Goal: Information Seeking & Learning: Learn about a topic

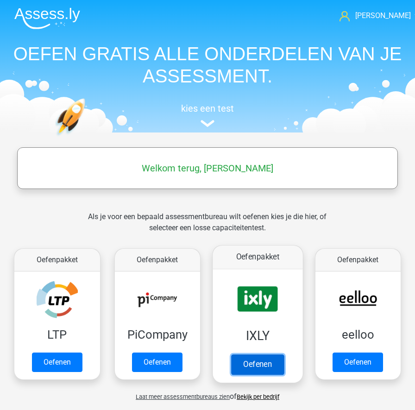
click at [267, 361] on link "Oefenen" at bounding box center [257, 365] width 53 height 20
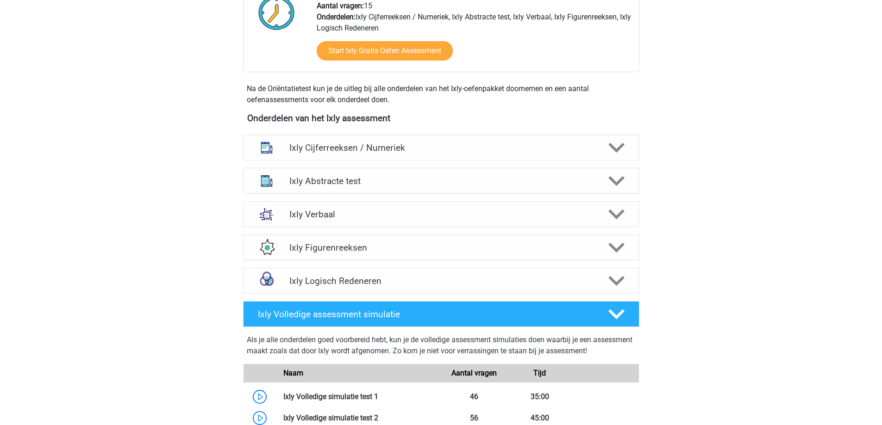
scroll to position [185, 0]
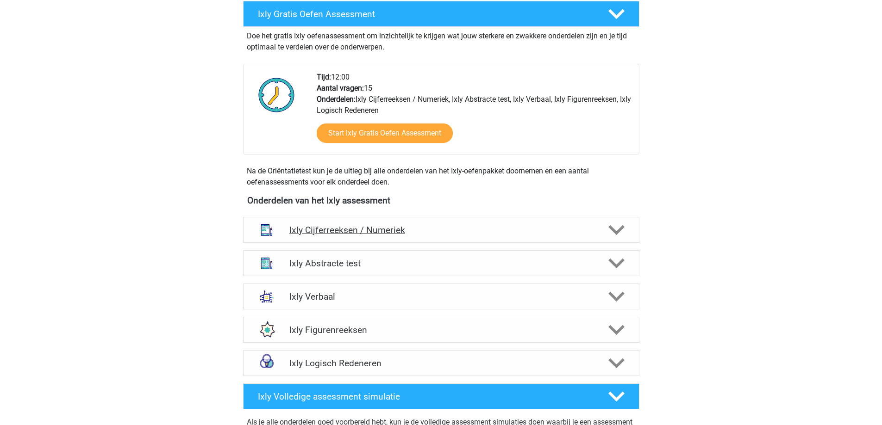
click at [414, 232] on icon at bounding box center [616, 230] width 16 height 16
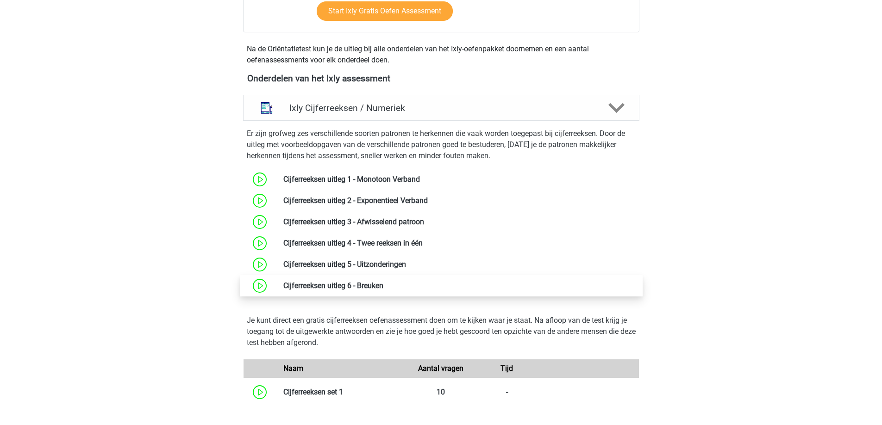
scroll to position [324, 0]
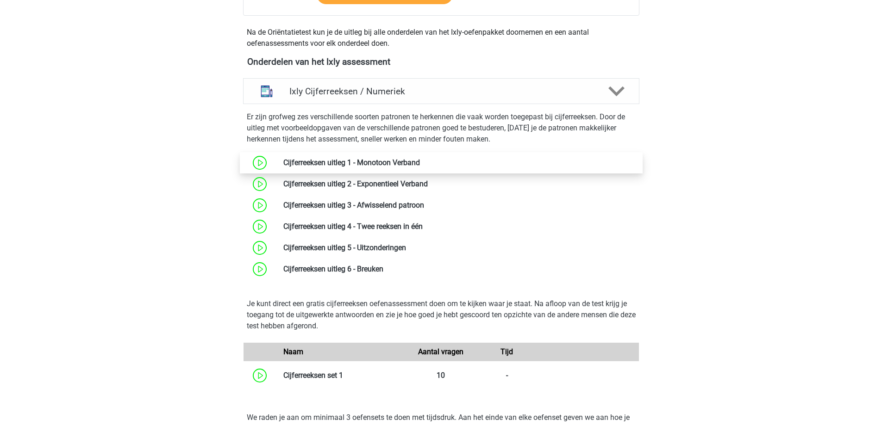
click at [414, 163] on link at bounding box center [420, 162] width 0 height 9
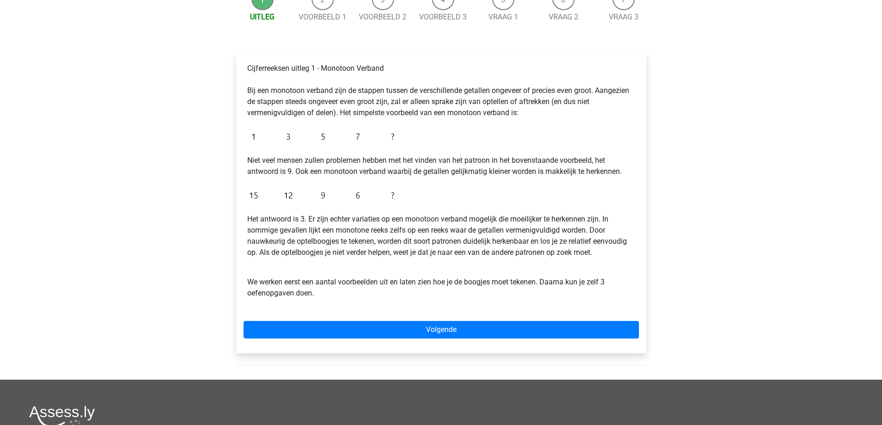
scroll to position [231, 0]
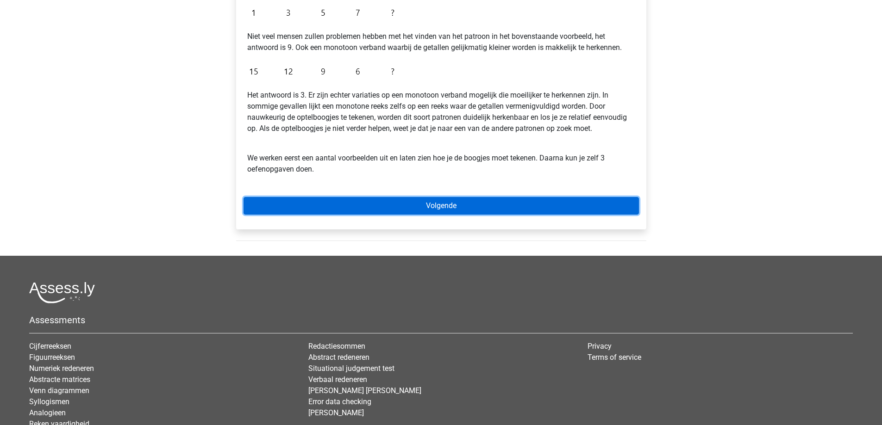
click at [450, 204] on link "Volgende" at bounding box center [441, 206] width 395 height 18
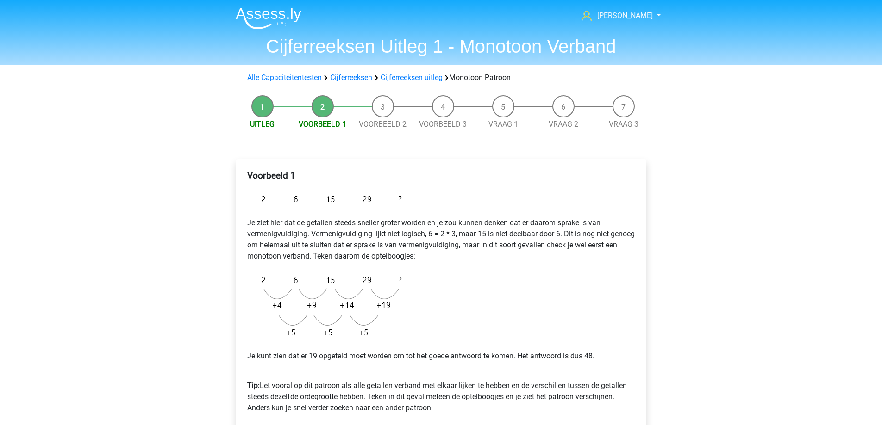
scroll to position [46, 0]
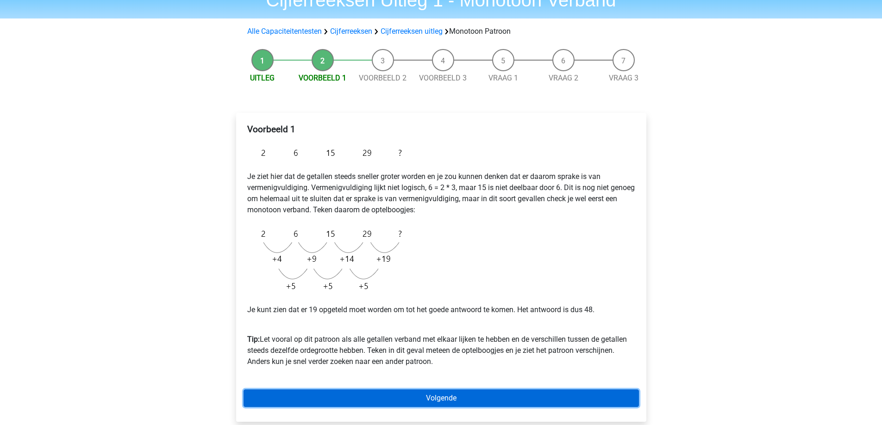
click at [462, 396] on link "Volgende" at bounding box center [441, 399] width 395 height 18
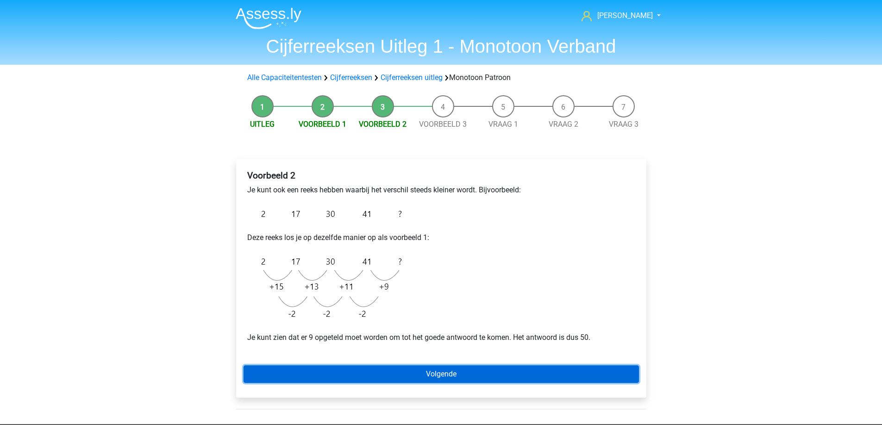
click at [473, 371] on link "Volgende" at bounding box center [441, 375] width 395 height 18
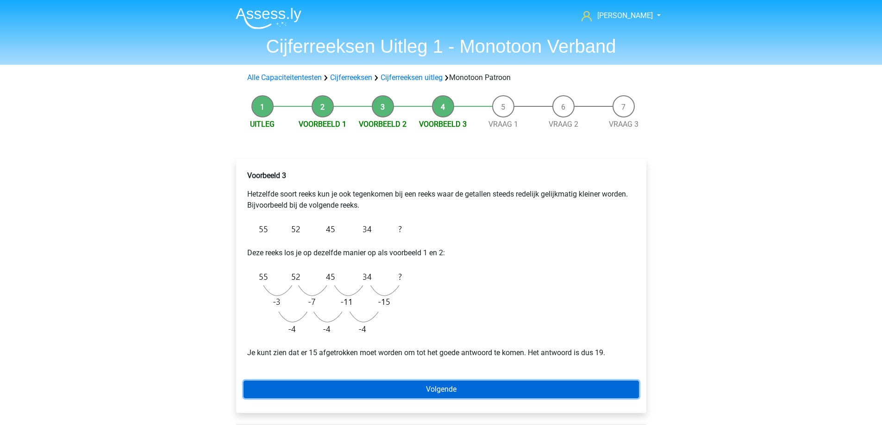
click at [416, 391] on link "Volgende" at bounding box center [441, 390] width 395 height 18
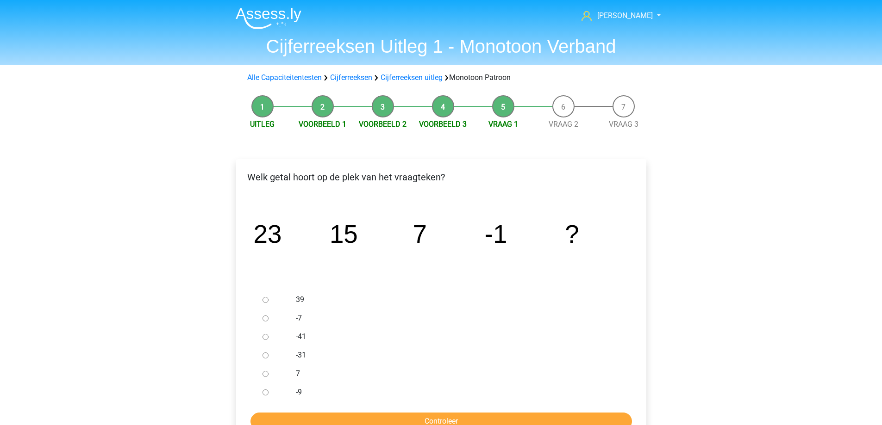
click at [267, 320] on input "-7" at bounding box center [266, 319] width 6 height 6
radio input "true"
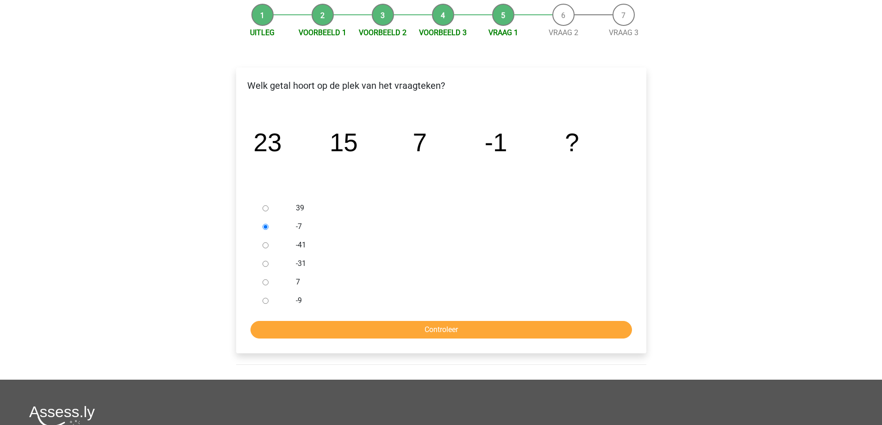
scroll to position [93, 0]
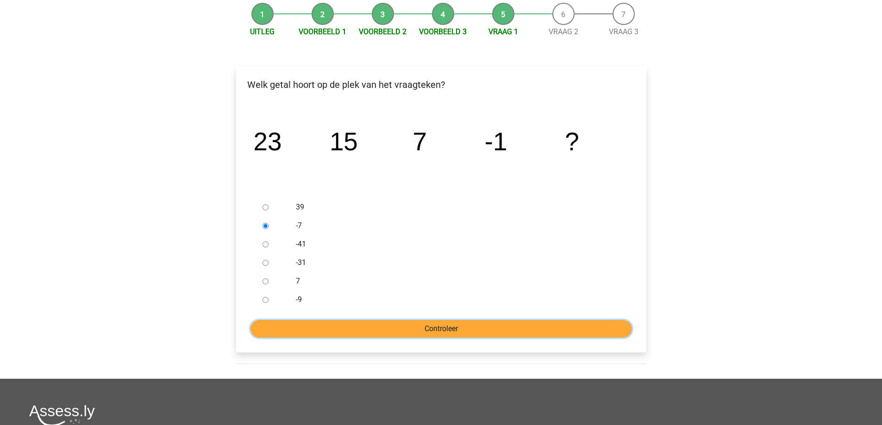
click at [383, 334] on input "Controleer" at bounding box center [441, 329] width 382 height 18
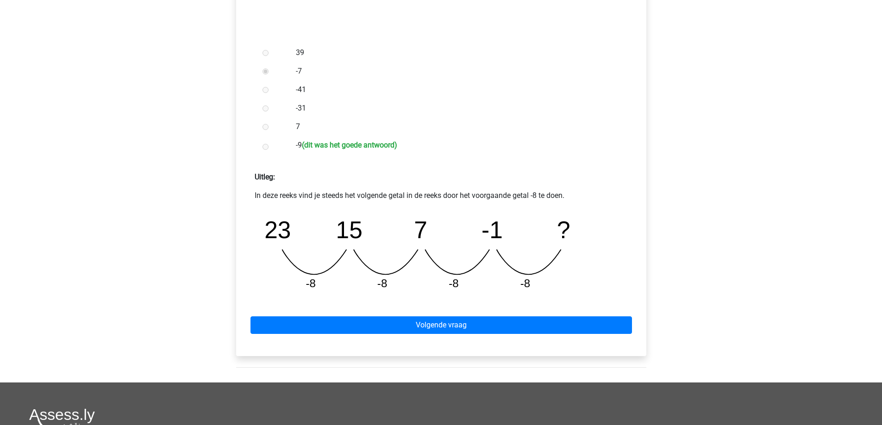
scroll to position [324, 0]
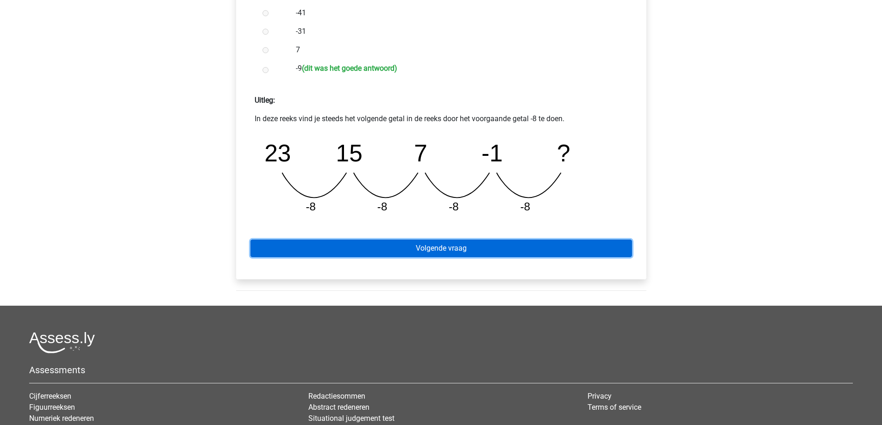
click at [412, 253] on link "Volgende vraag" at bounding box center [441, 249] width 382 height 18
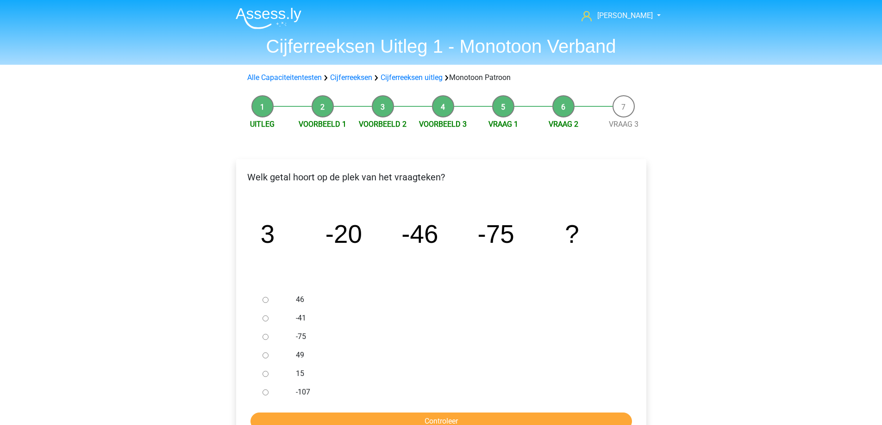
click at [265, 393] on input "-107" at bounding box center [266, 393] width 6 height 6
radio input "true"
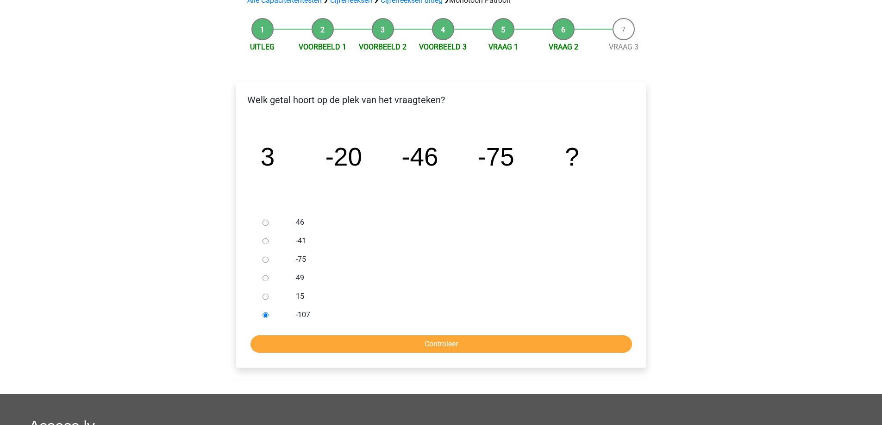
scroll to position [93, 0]
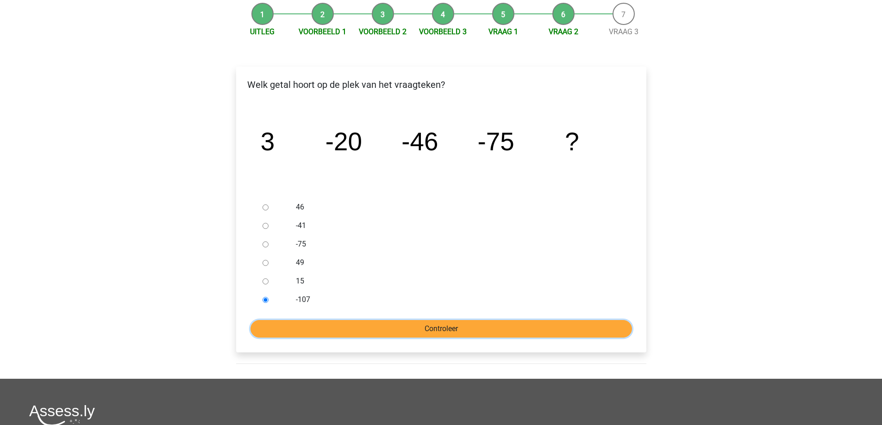
click at [381, 331] on input "Controleer" at bounding box center [441, 329] width 382 height 18
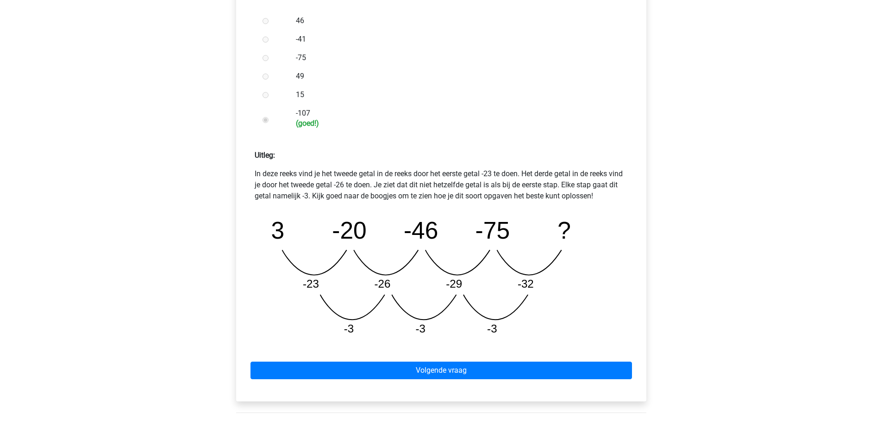
scroll to position [324, 0]
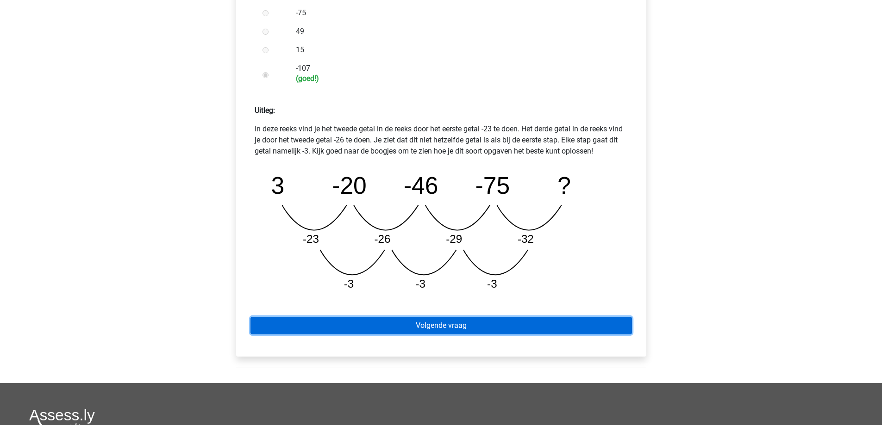
click at [409, 325] on link "Volgende vraag" at bounding box center [441, 326] width 382 height 18
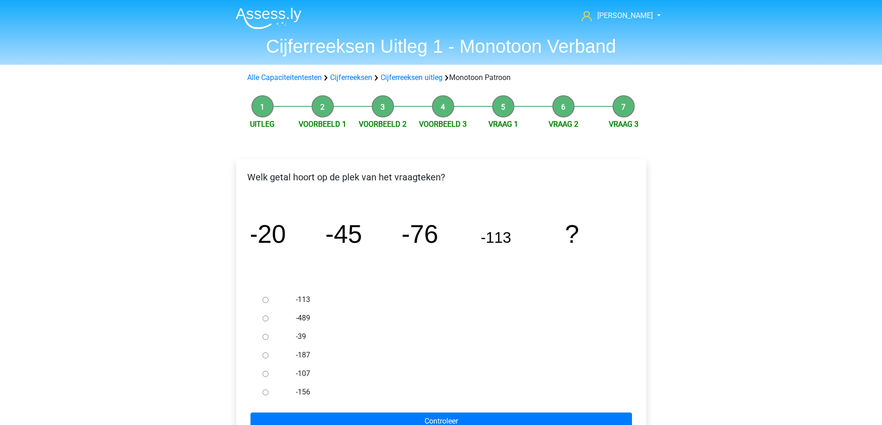
click at [267, 393] on input "-156" at bounding box center [266, 393] width 6 height 6
radio input "true"
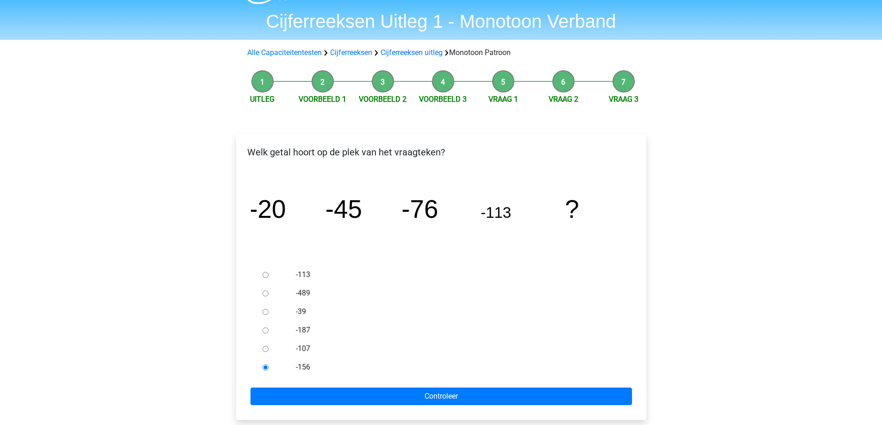
scroll to position [46, 0]
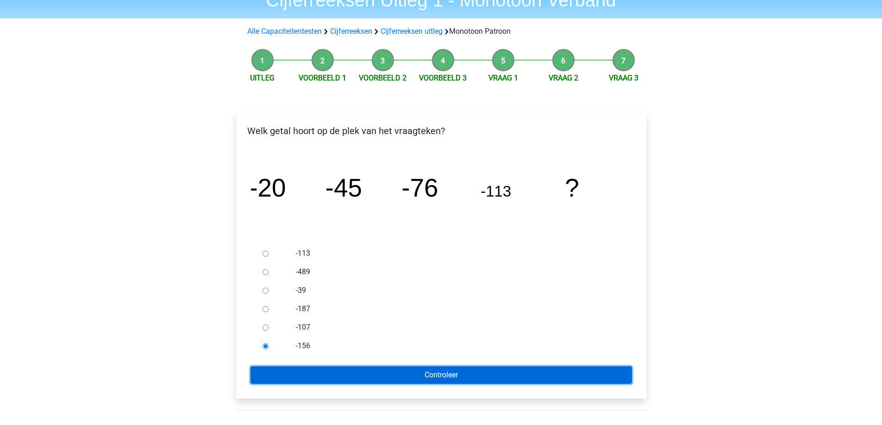
click at [352, 373] on input "Controleer" at bounding box center [441, 376] width 382 height 18
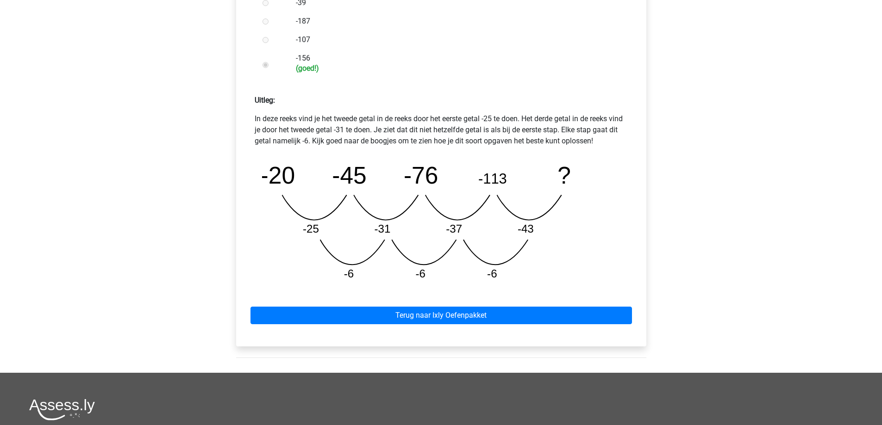
scroll to position [370, 0]
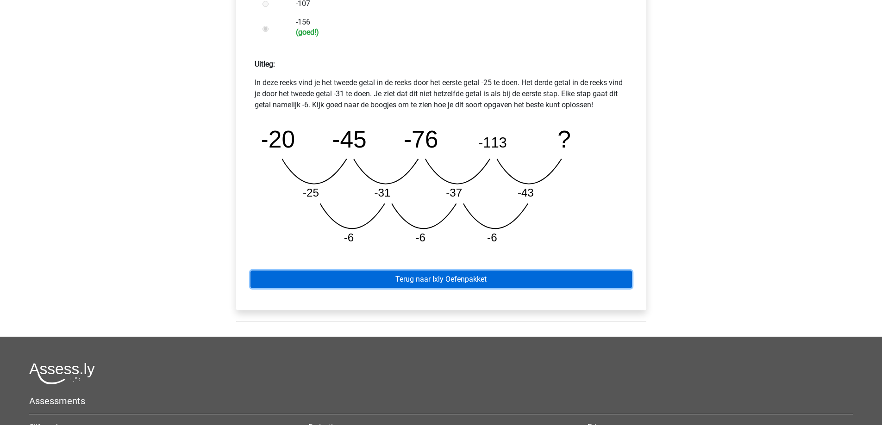
click at [444, 286] on link "Terug naar Ixly Oefenpakket" at bounding box center [441, 280] width 382 height 18
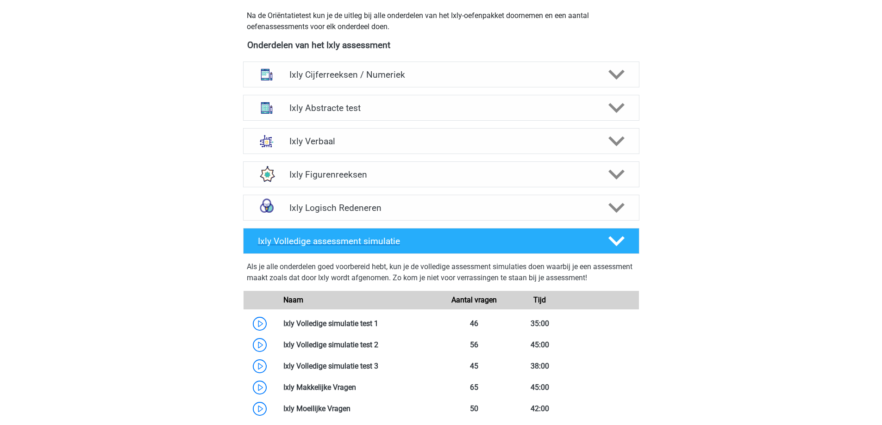
scroll to position [231, 0]
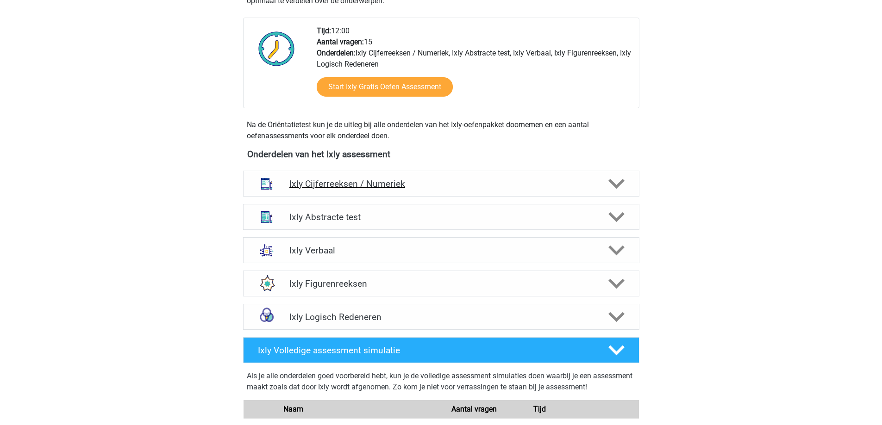
click at [389, 186] on h4 "Ixly Cijferreeksen / Numeriek" at bounding box center [440, 184] width 303 height 11
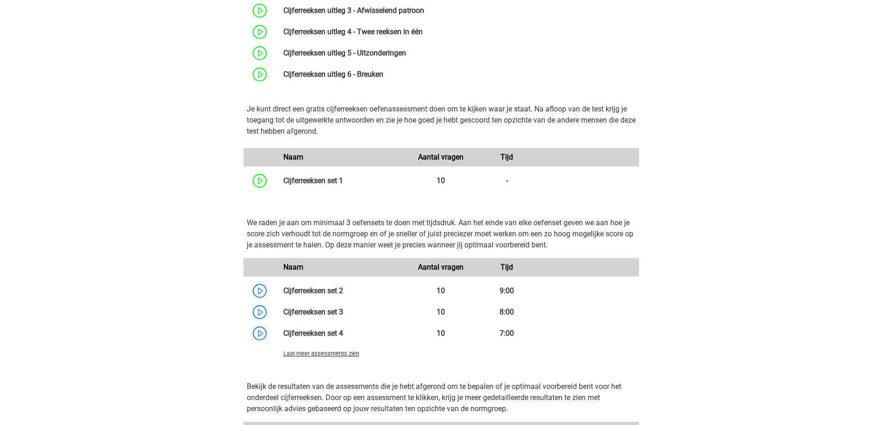
scroll to position [556, 0]
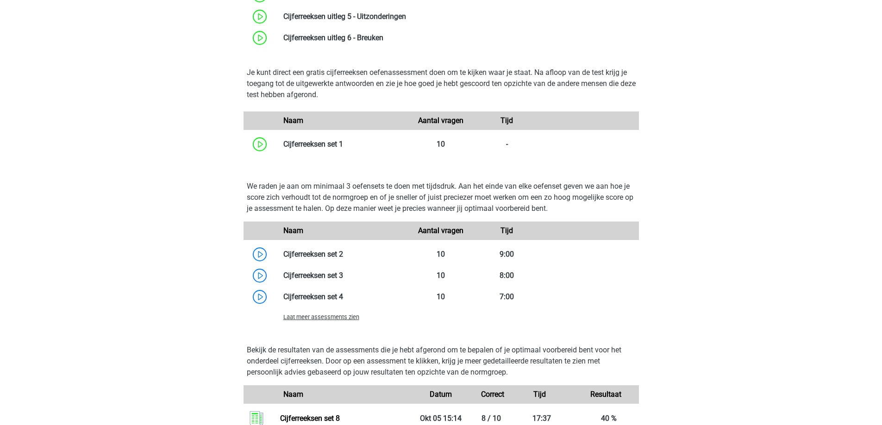
click at [346, 320] on span "Laat meer assessments zien" at bounding box center [321, 317] width 76 height 7
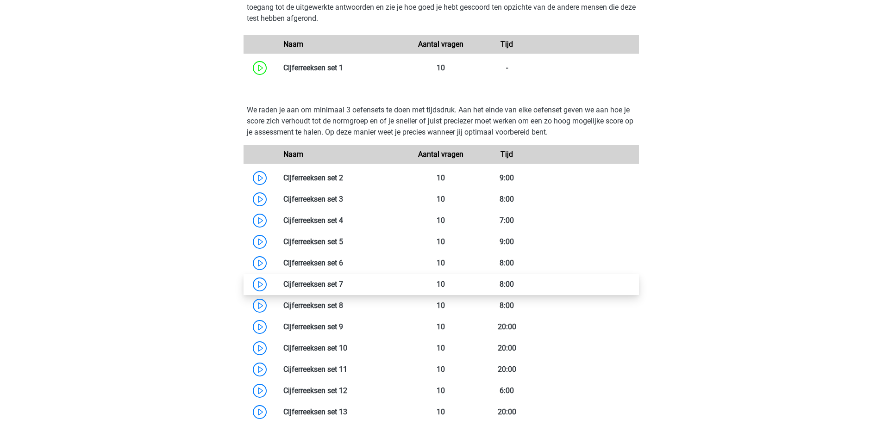
scroll to position [648, 0]
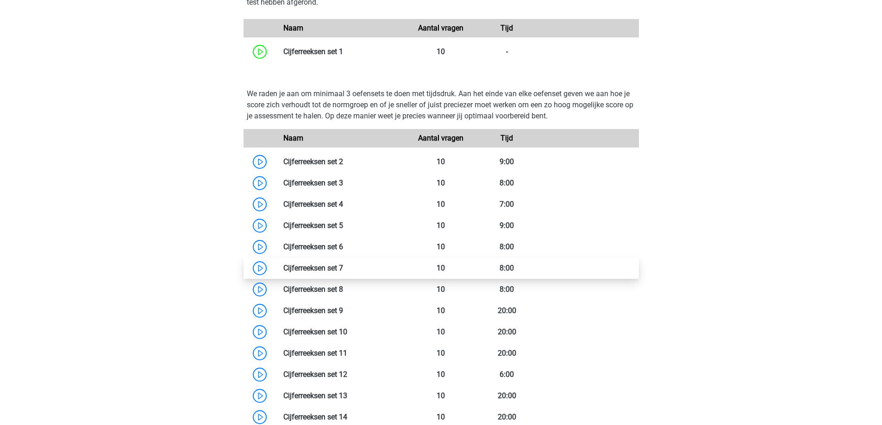
click at [343, 268] on link at bounding box center [343, 268] width 0 height 9
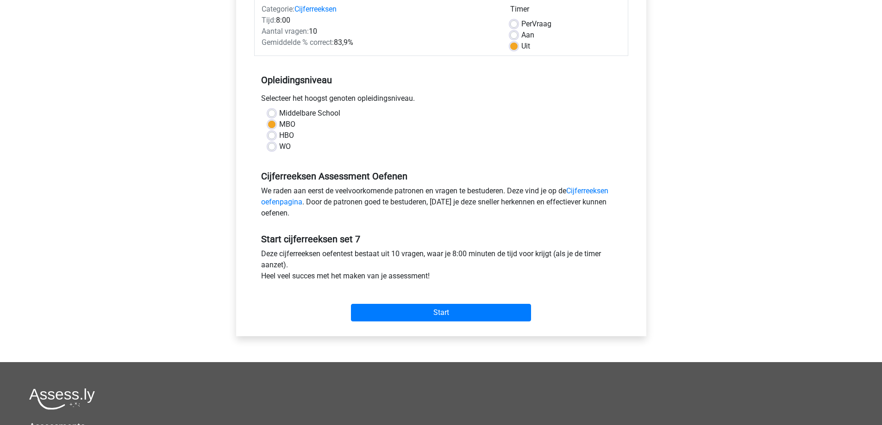
scroll to position [139, 0]
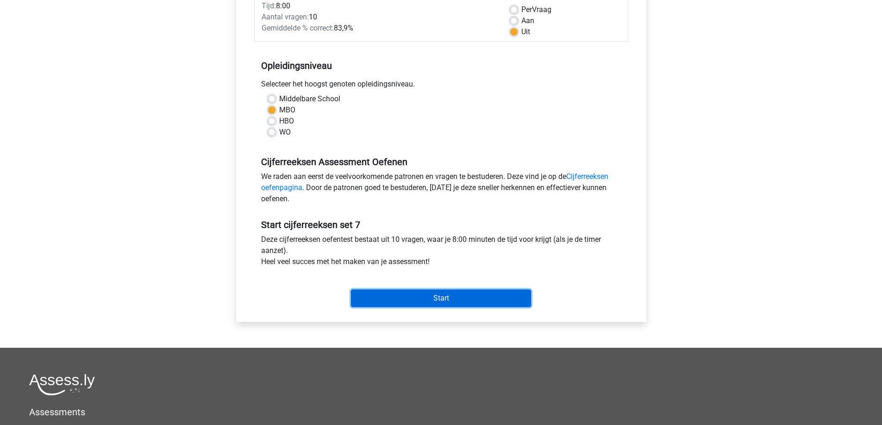
click at [451, 300] on input "Start" at bounding box center [441, 299] width 180 height 18
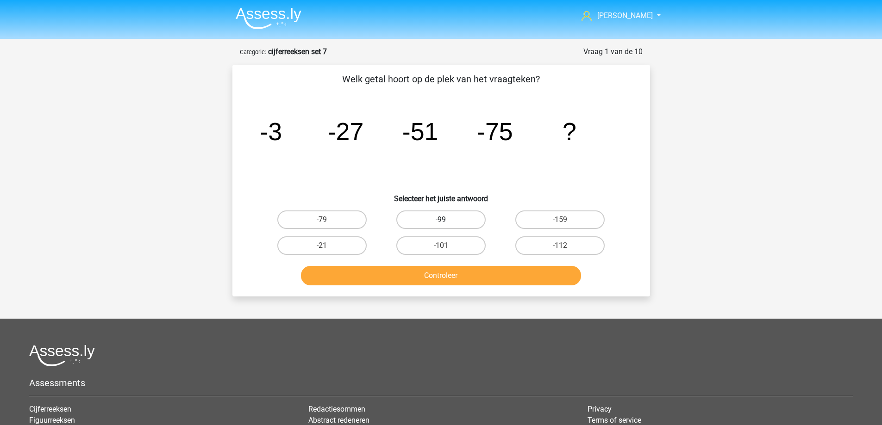
click at [447, 225] on label "-99" at bounding box center [440, 220] width 89 height 19
click at [447, 225] on input "-99" at bounding box center [444, 223] width 6 height 6
radio input "true"
click at [432, 274] on button "Controleer" at bounding box center [441, 275] width 280 height 19
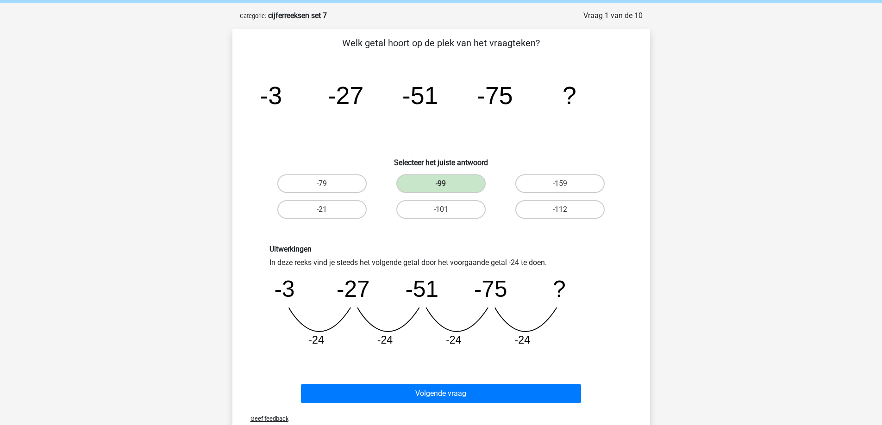
scroll to position [278, 0]
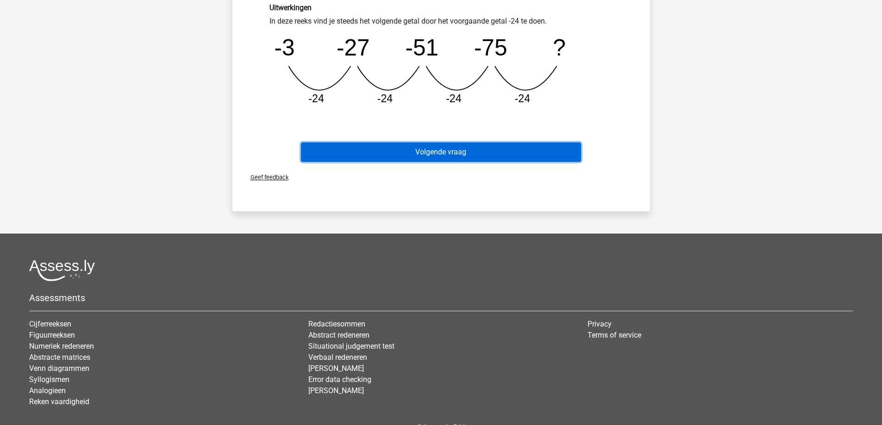
click at [419, 156] on button "Volgende vraag" at bounding box center [441, 152] width 280 height 19
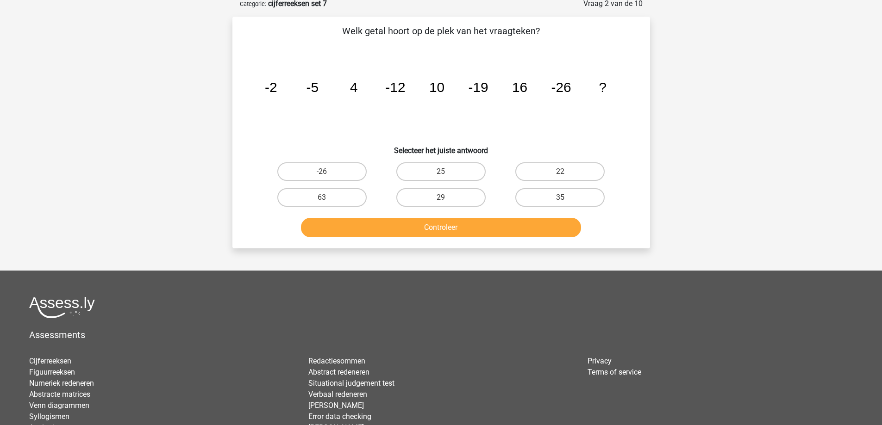
scroll to position [46, 0]
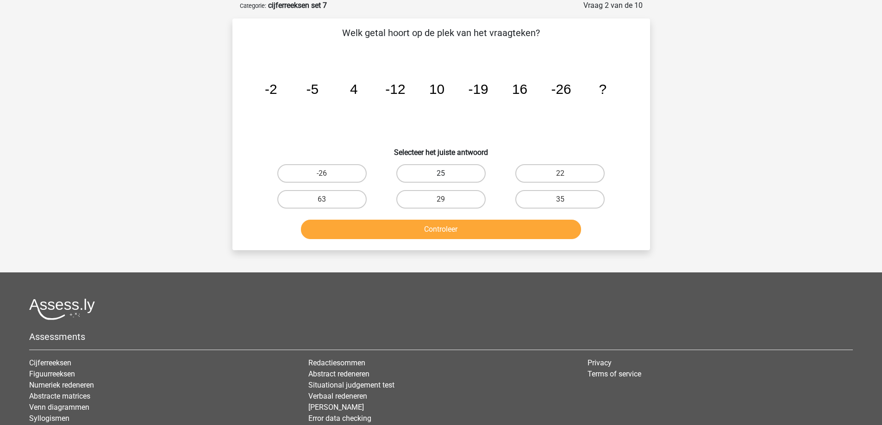
click at [458, 174] on label "25" at bounding box center [440, 173] width 89 height 19
click at [447, 174] on input "25" at bounding box center [444, 177] width 6 height 6
radio input "true"
click at [466, 231] on button "Controleer" at bounding box center [441, 229] width 280 height 19
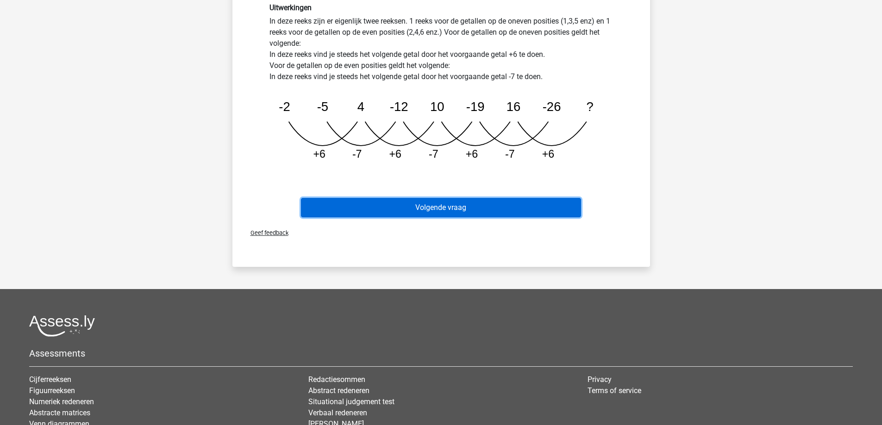
click at [458, 210] on button "Volgende vraag" at bounding box center [441, 207] width 280 height 19
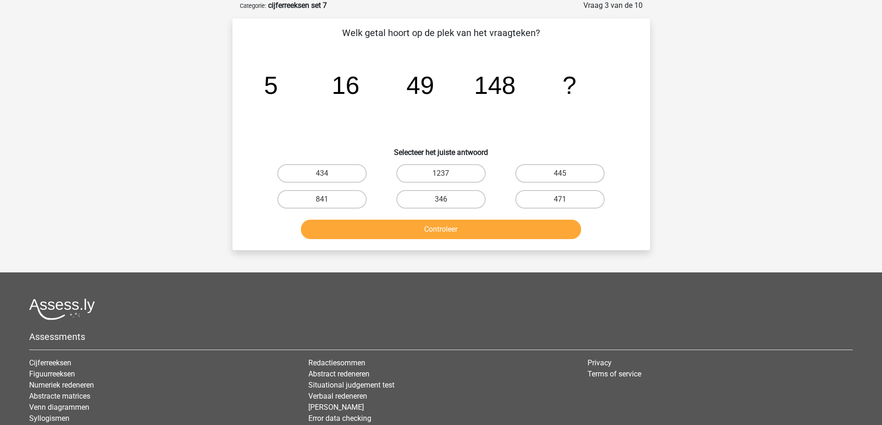
click at [445, 175] on input "1237" at bounding box center [444, 177] width 6 height 6
radio input "true"
click at [457, 228] on button "Controleer" at bounding box center [441, 229] width 280 height 19
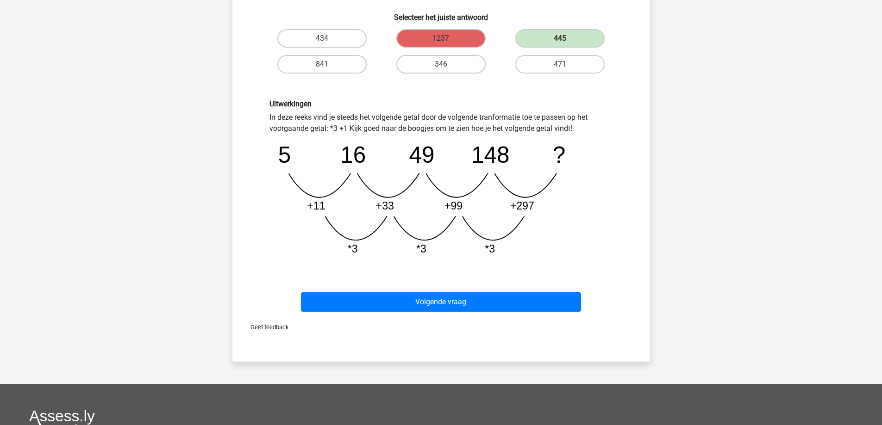
scroll to position [185, 0]
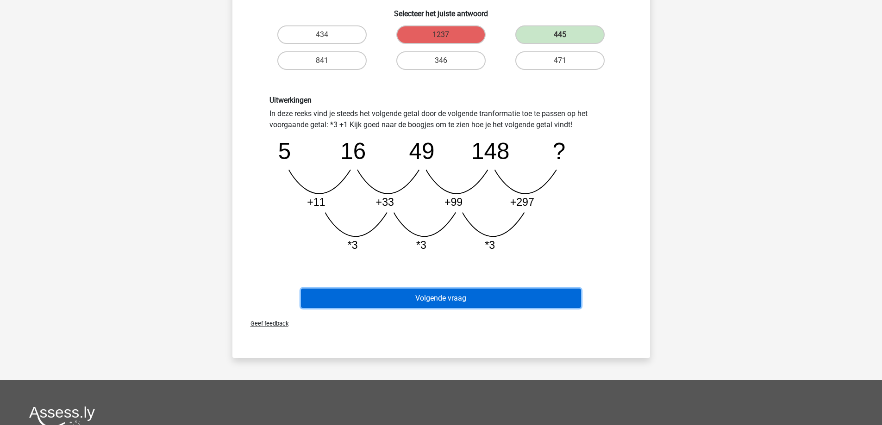
click at [454, 300] on button "Volgende vraag" at bounding box center [441, 298] width 280 height 19
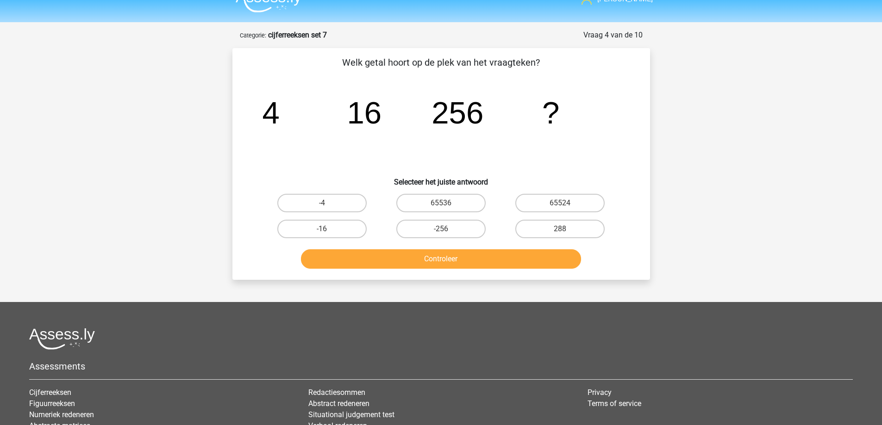
scroll to position [0, 0]
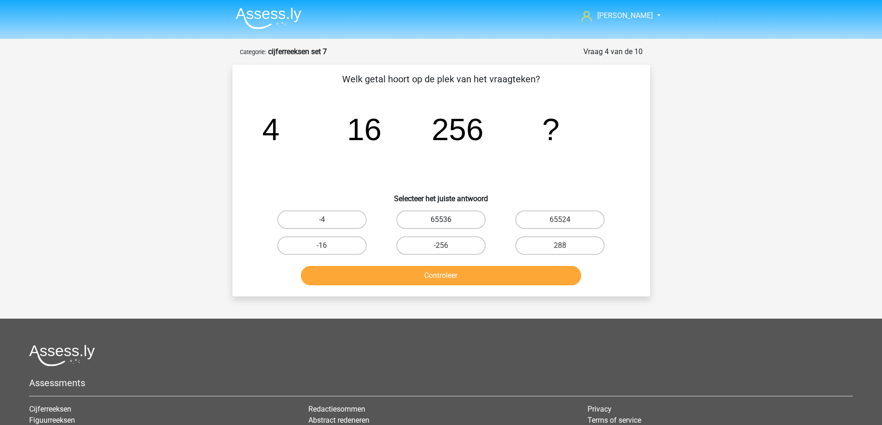
click at [451, 219] on label "65536" at bounding box center [440, 220] width 89 height 19
click at [447, 220] on input "65536" at bounding box center [444, 223] width 6 height 6
radio input "true"
click at [458, 274] on button "Controleer" at bounding box center [441, 275] width 280 height 19
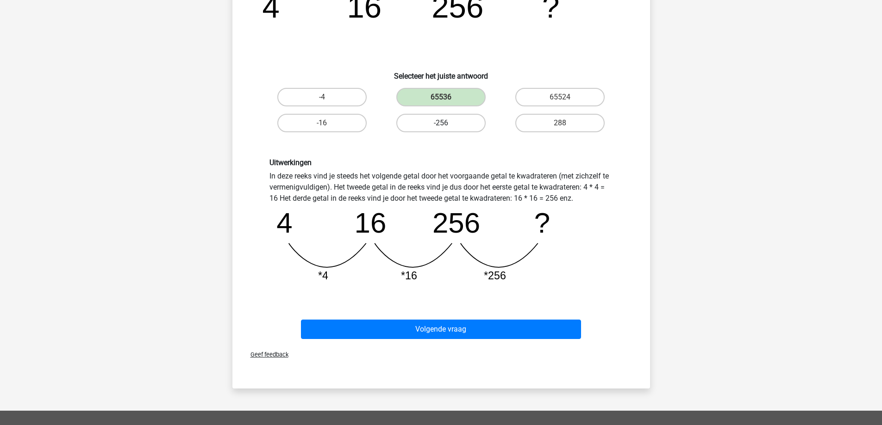
scroll to position [139, 0]
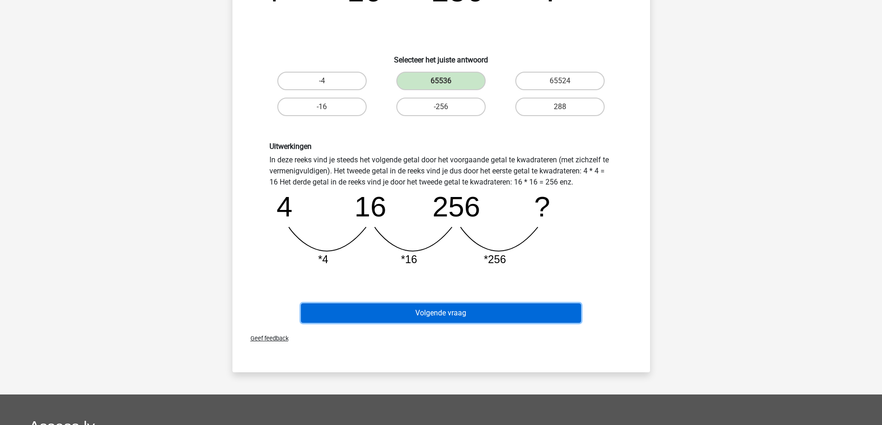
click at [469, 314] on button "Volgende vraag" at bounding box center [441, 313] width 280 height 19
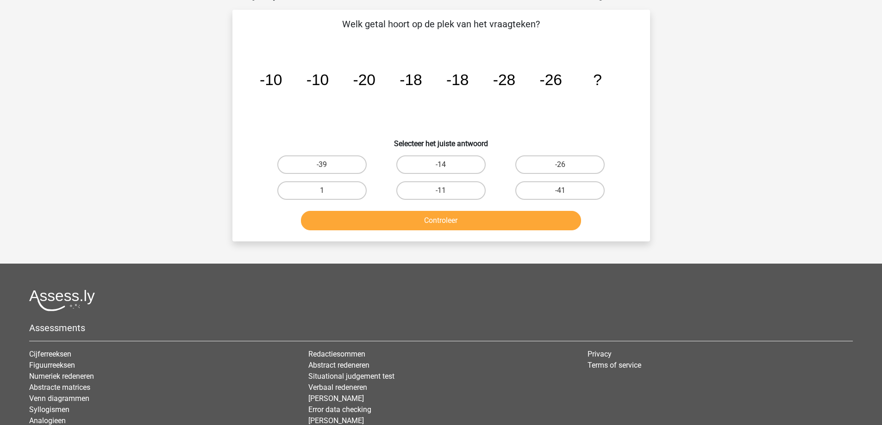
scroll to position [46, 0]
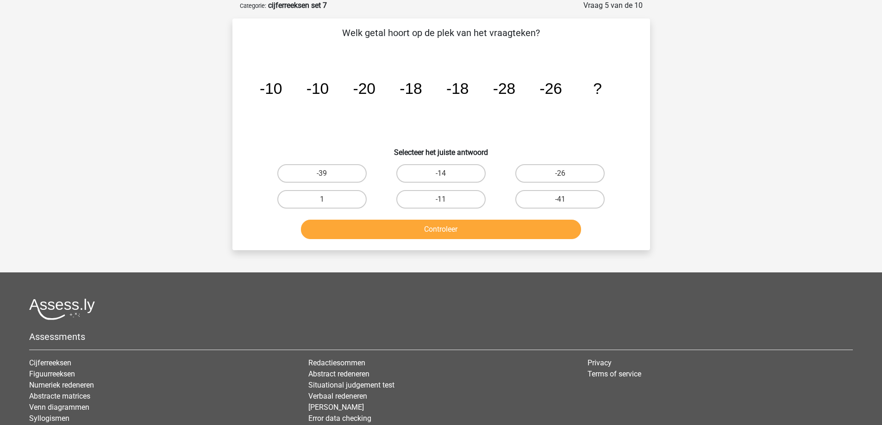
click at [562, 174] on input "-26" at bounding box center [563, 177] width 6 height 6
radio input "true"
click at [490, 229] on button "Controleer" at bounding box center [441, 229] width 280 height 19
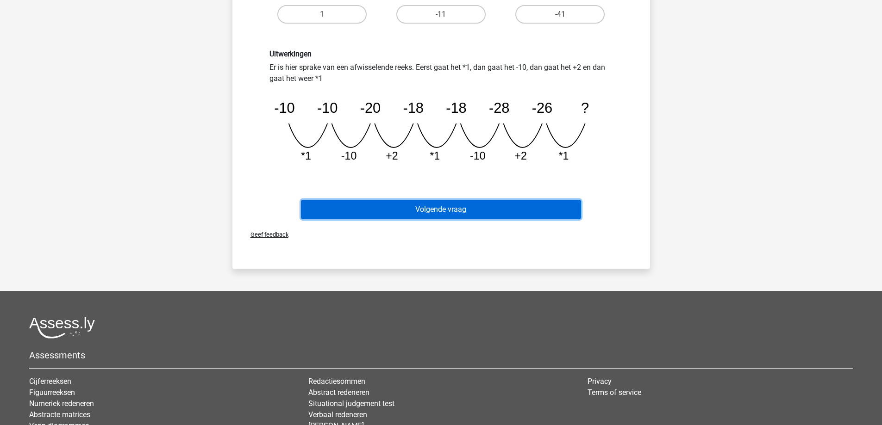
click at [422, 214] on button "Volgende vraag" at bounding box center [441, 209] width 280 height 19
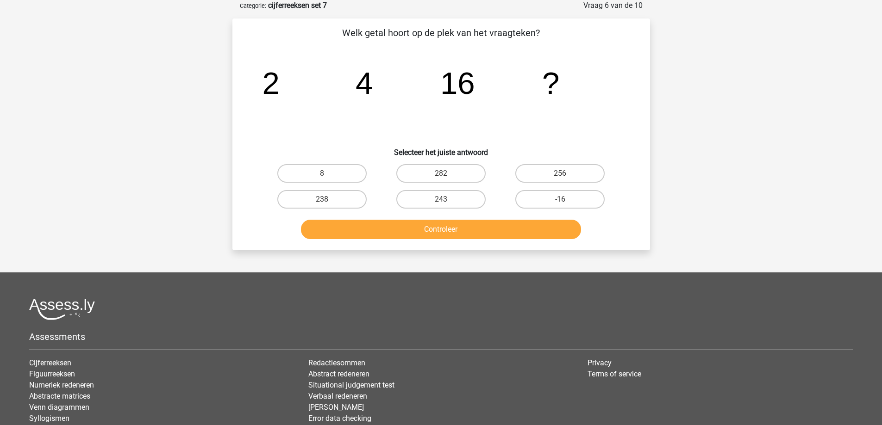
click at [566, 178] on input "256" at bounding box center [563, 177] width 6 height 6
radio input "true"
click at [517, 228] on button "Controleer" at bounding box center [441, 229] width 280 height 19
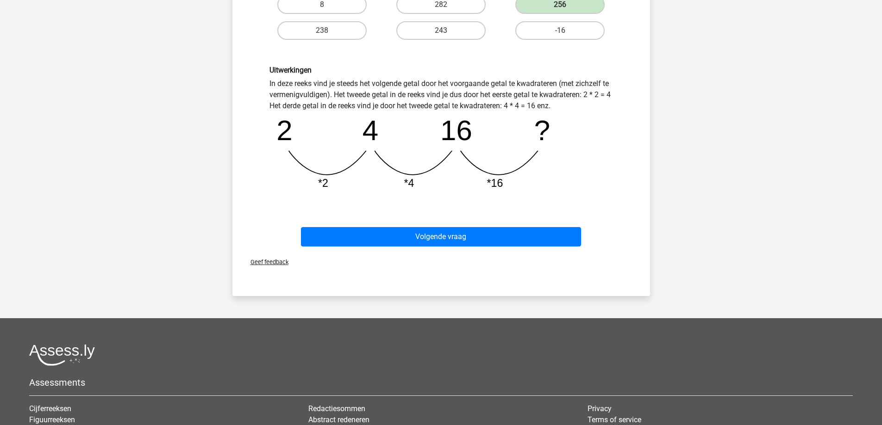
scroll to position [231, 0]
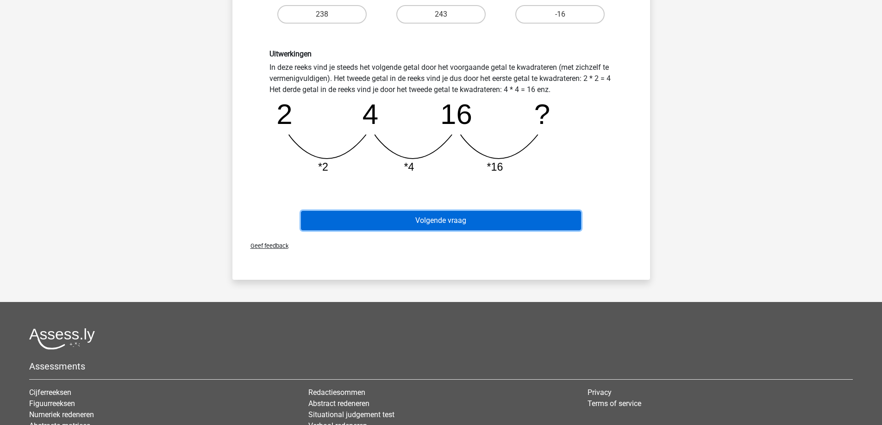
click at [447, 222] on button "Volgende vraag" at bounding box center [441, 220] width 280 height 19
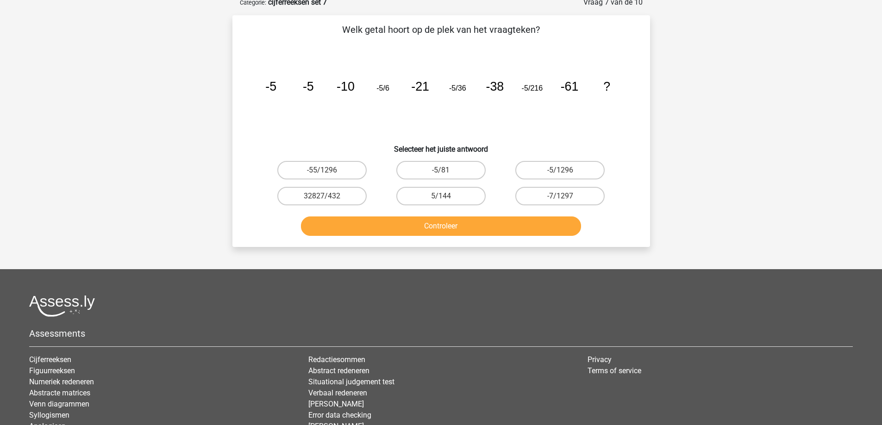
scroll to position [46, 0]
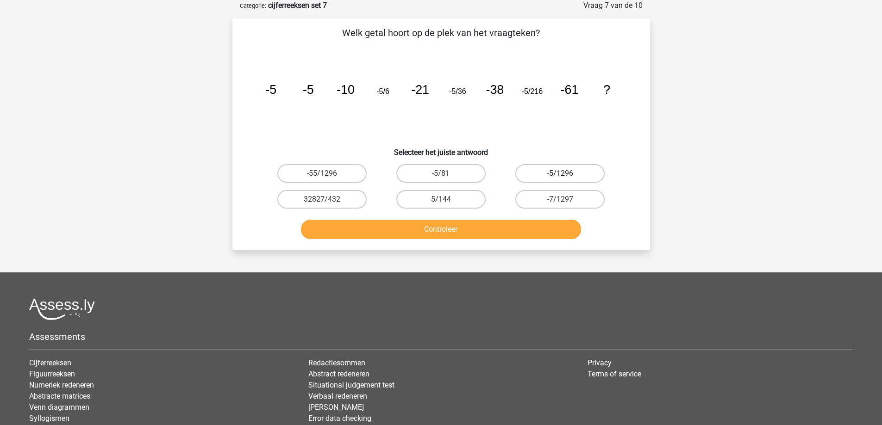
click at [541, 175] on label "-5/1296" at bounding box center [559, 173] width 89 height 19
click at [560, 175] on input "-5/1296" at bounding box center [563, 177] width 6 height 6
radio input "true"
click at [495, 230] on button "Controleer" at bounding box center [441, 229] width 280 height 19
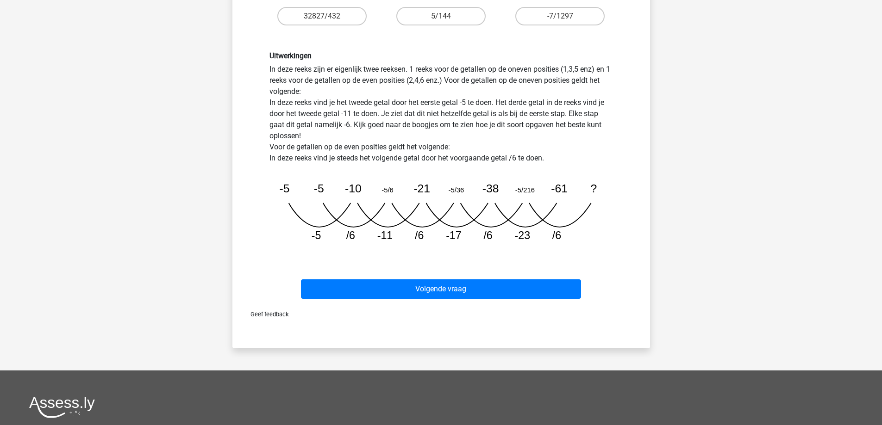
scroll to position [231, 0]
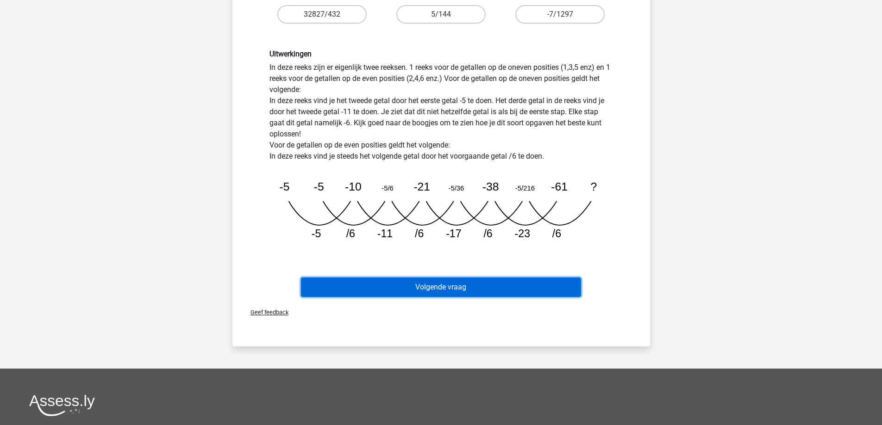
click at [459, 287] on button "Volgende vraag" at bounding box center [441, 287] width 280 height 19
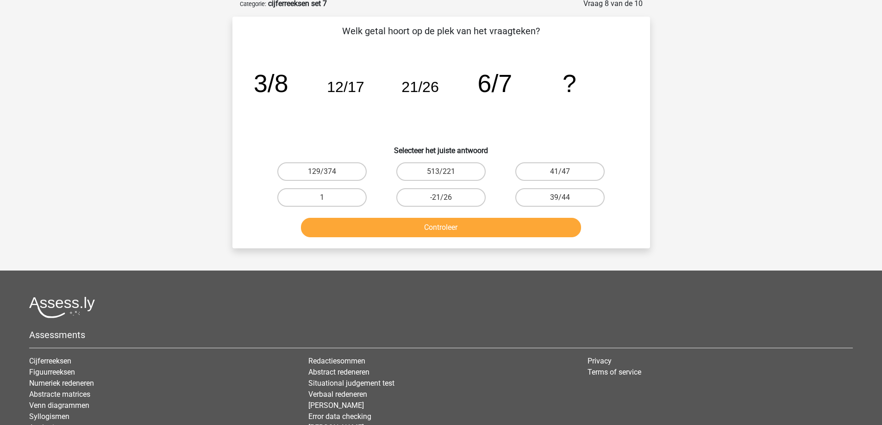
scroll to position [46, 0]
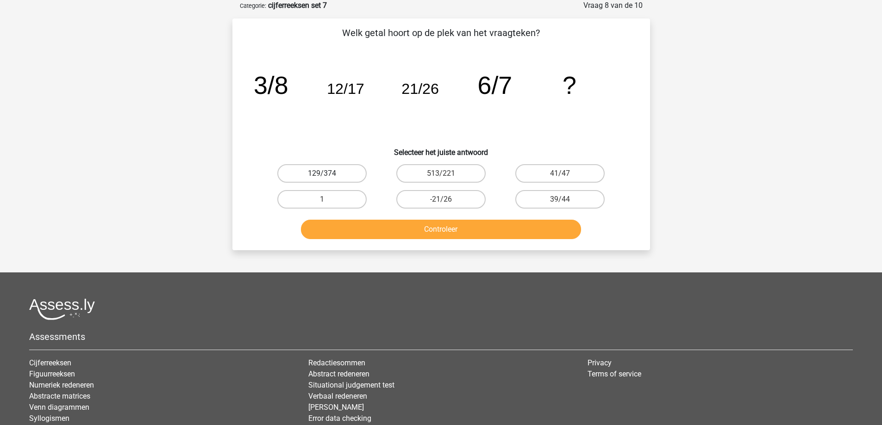
click at [341, 177] on label "129/374" at bounding box center [321, 173] width 89 height 19
click at [328, 177] on input "129/374" at bounding box center [325, 177] width 6 height 6
radio input "true"
click at [388, 231] on button "Controleer" at bounding box center [441, 229] width 280 height 19
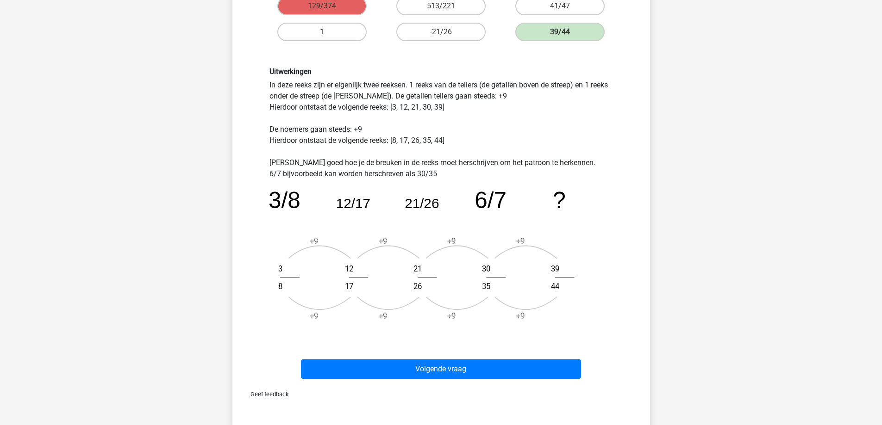
scroll to position [231, 0]
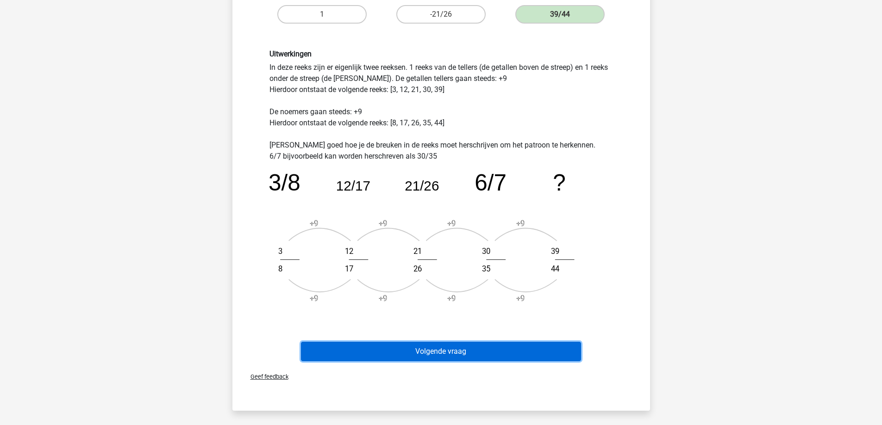
click at [409, 346] on button "Volgende vraag" at bounding box center [441, 351] width 280 height 19
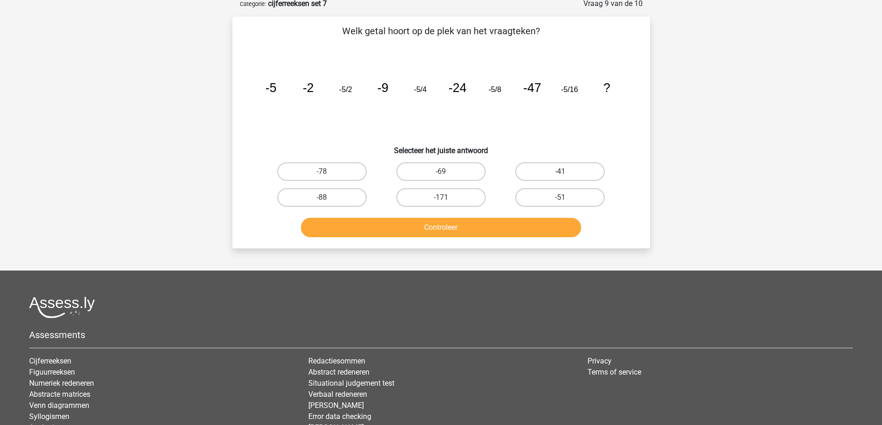
scroll to position [46, 0]
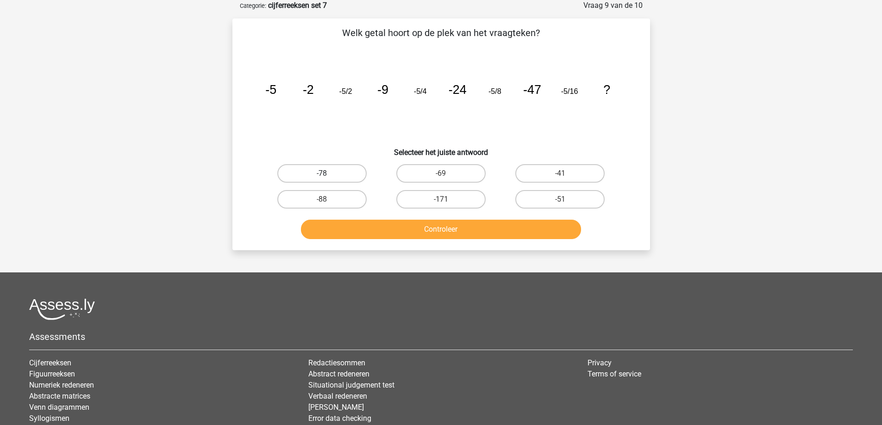
click at [335, 176] on label "-78" at bounding box center [321, 173] width 89 height 19
click at [328, 176] on input "-78" at bounding box center [325, 177] width 6 height 6
radio input "true"
click at [419, 233] on button "Controleer" at bounding box center [441, 229] width 280 height 19
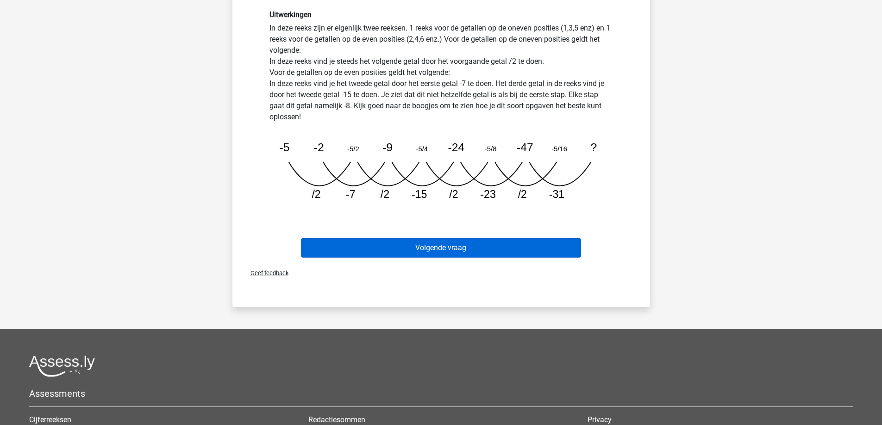
scroll to position [278, 0]
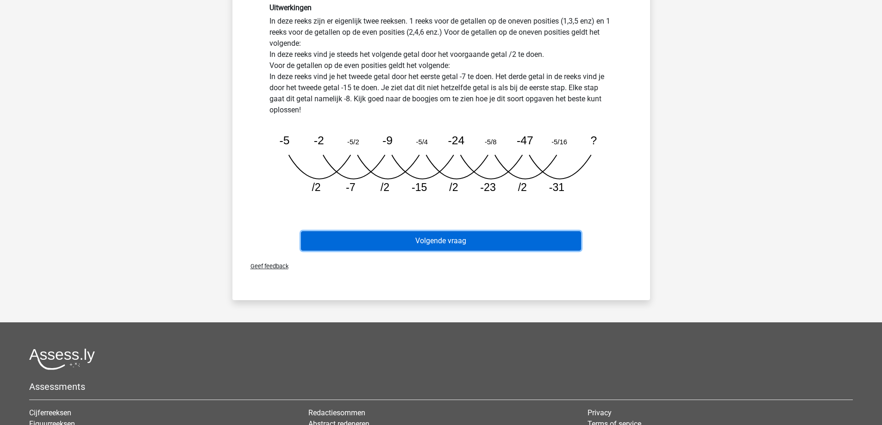
click at [418, 238] on button "Volgende vraag" at bounding box center [441, 240] width 280 height 19
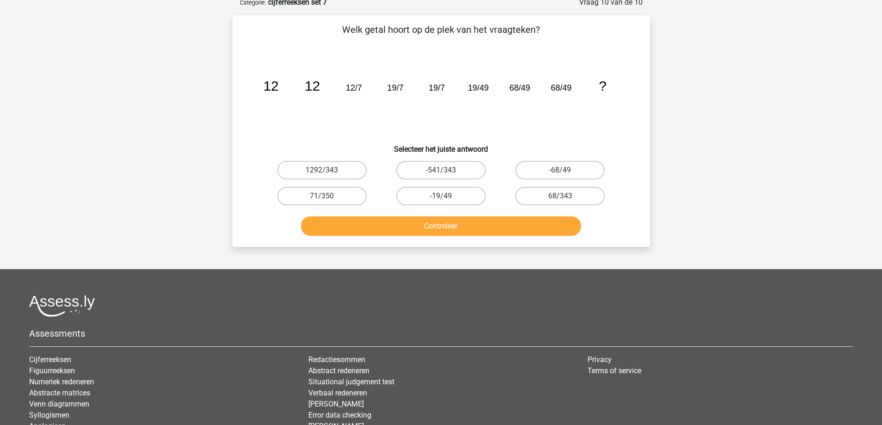
scroll to position [46, 0]
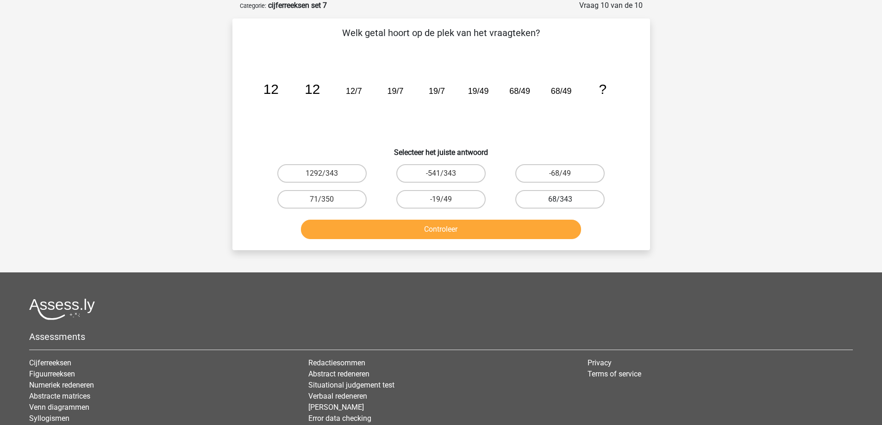
click at [549, 200] on label "68/343" at bounding box center [559, 199] width 89 height 19
click at [560, 200] on input "68/343" at bounding box center [563, 203] width 6 height 6
radio input "true"
click at [526, 230] on button "Controleer" at bounding box center [441, 229] width 280 height 19
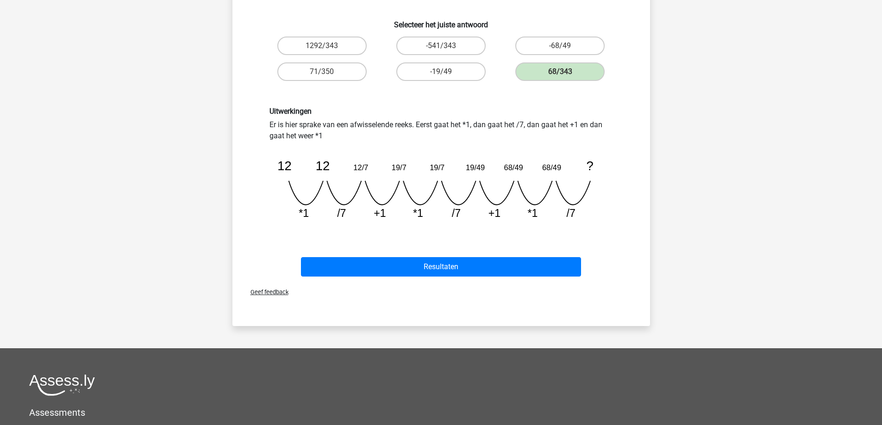
scroll to position [185, 0]
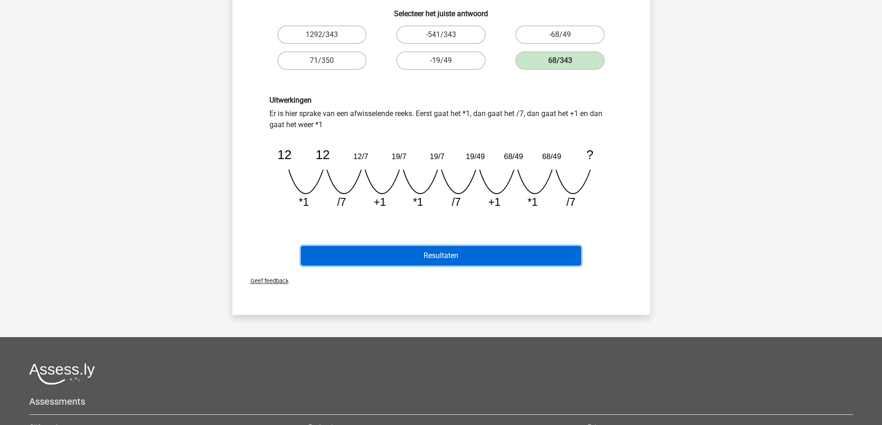
click at [448, 263] on button "Resultaten" at bounding box center [441, 255] width 280 height 19
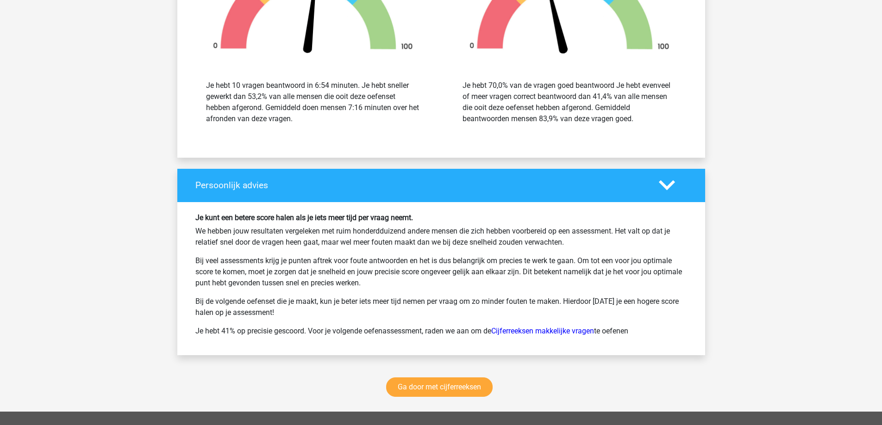
scroll to position [1111, 0]
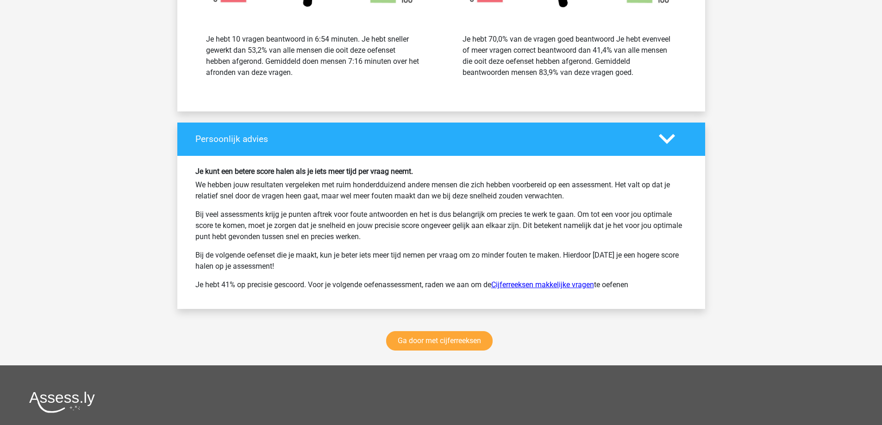
click at [530, 288] on link "Cijferreeksen makkelijke vragen" at bounding box center [542, 285] width 103 height 9
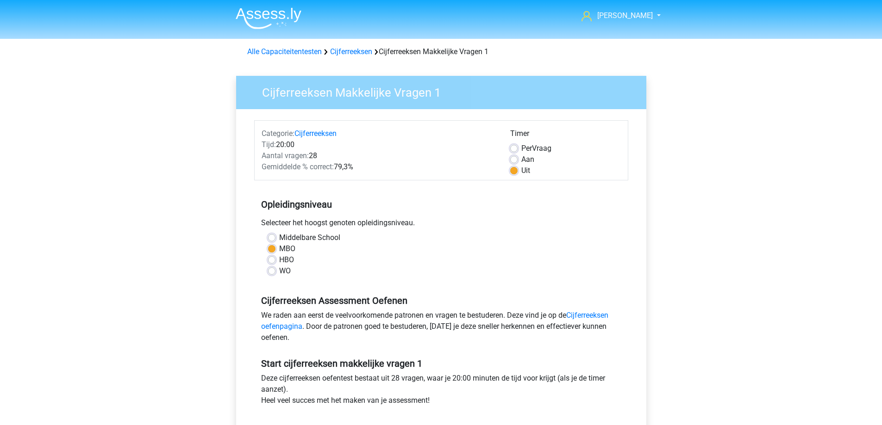
click at [521, 159] on label "Aan" at bounding box center [527, 159] width 13 height 11
click at [513, 159] on input "Aan" at bounding box center [513, 158] width 7 height 9
radio input "true"
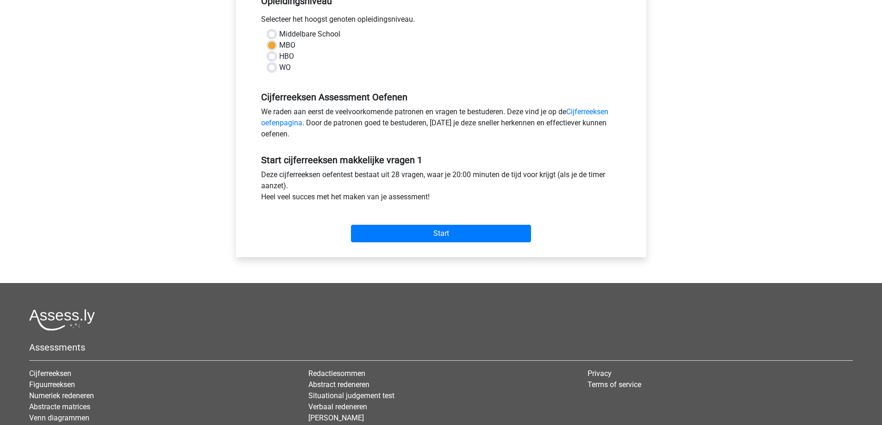
scroll to position [231, 0]
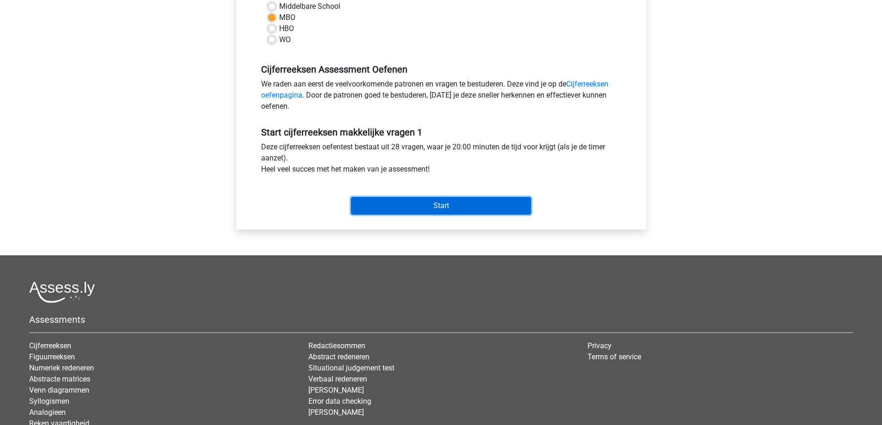
click at [452, 211] on input "Start" at bounding box center [441, 206] width 180 height 18
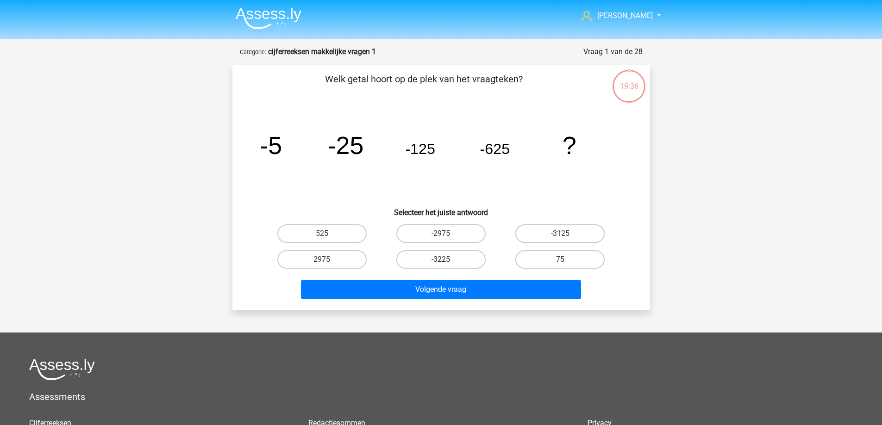
click at [451, 261] on label "-3225" at bounding box center [440, 259] width 89 height 19
click at [447, 261] on input "-3225" at bounding box center [444, 263] width 6 height 6
radio input "true"
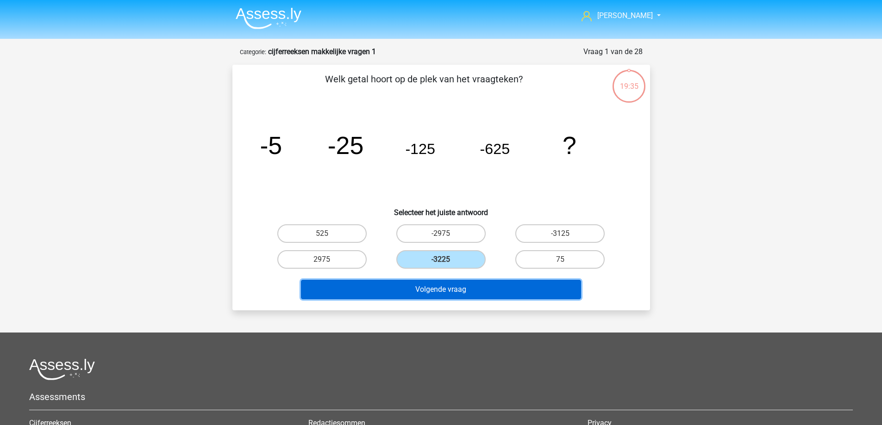
click at [443, 288] on button "Volgende vraag" at bounding box center [441, 289] width 280 height 19
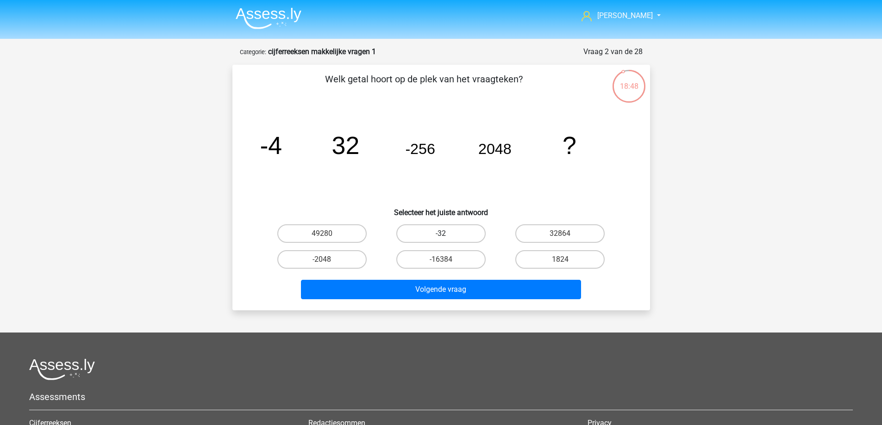
click at [436, 231] on label "-32" at bounding box center [440, 234] width 89 height 19
click at [441, 234] on input "-32" at bounding box center [444, 237] width 6 height 6
radio input "true"
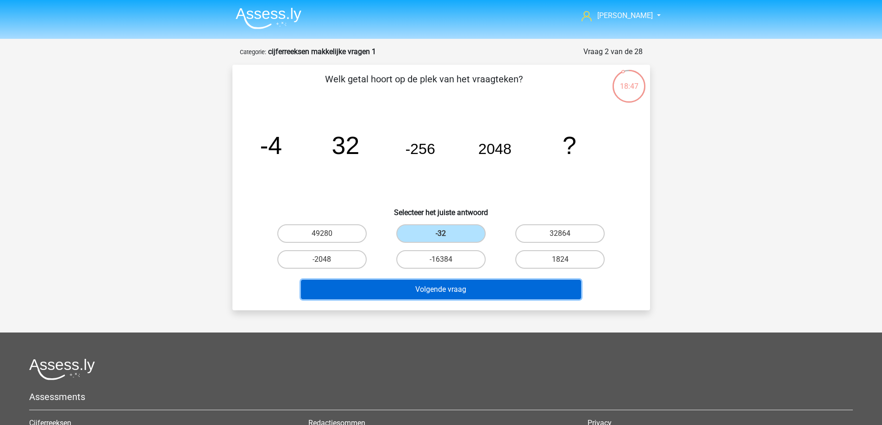
click at [442, 292] on button "Volgende vraag" at bounding box center [441, 289] width 280 height 19
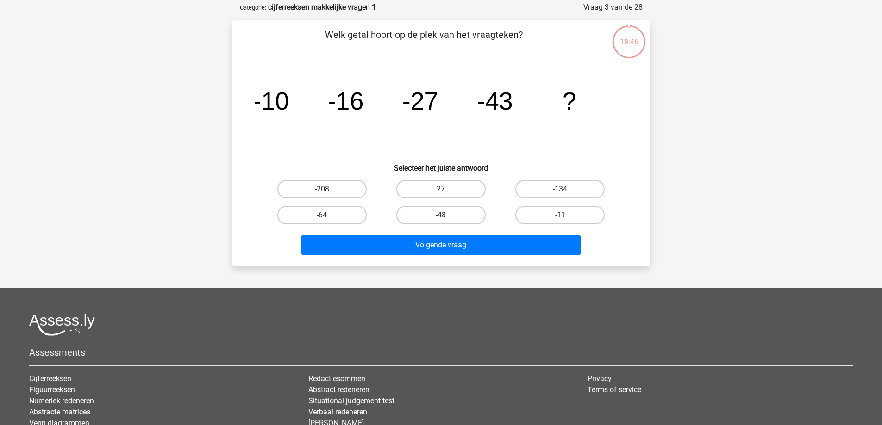
scroll to position [46, 0]
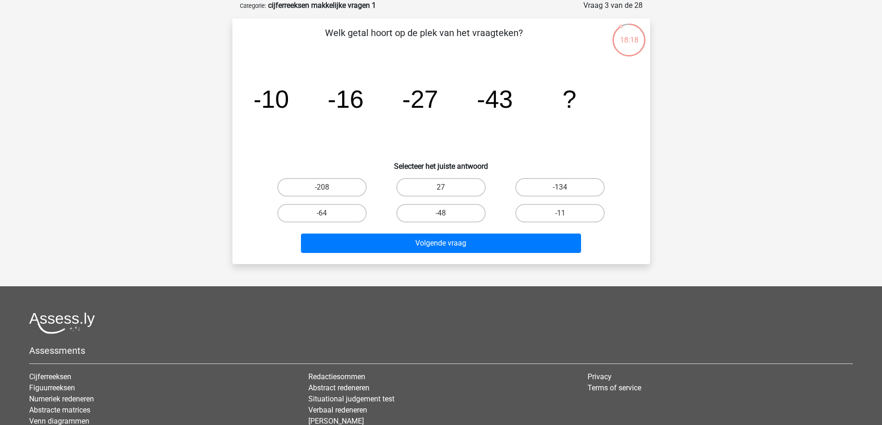
click at [328, 214] on input "-64" at bounding box center [325, 216] width 6 height 6
radio input "true"
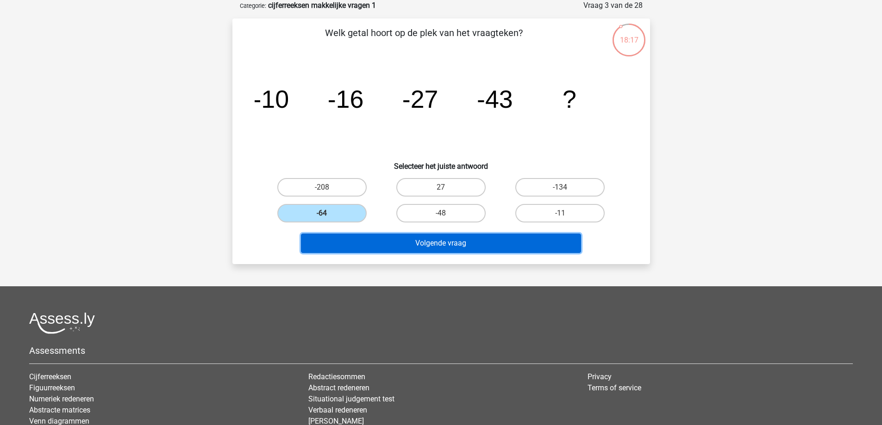
click at [366, 244] on button "Volgende vraag" at bounding box center [441, 243] width 280 height 19
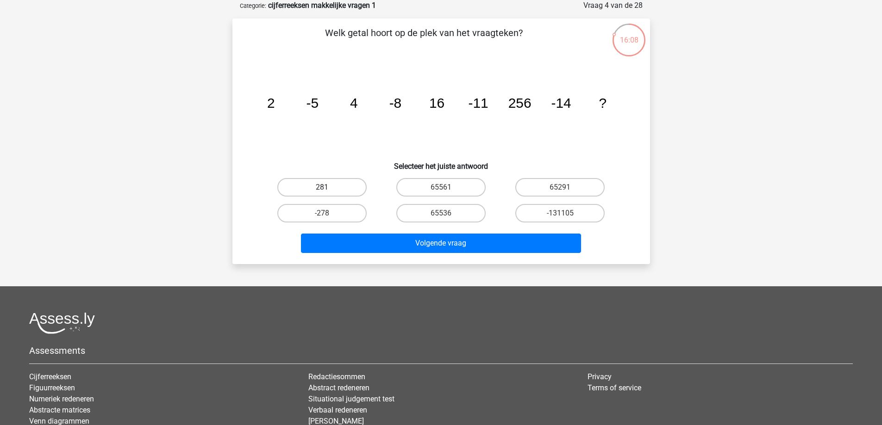
click at [335, 194] on label "281" at bounding box center [321, 187] width 89 height 19
click at [328, 194] on input "281" at bounding box center [325, 191] width 6 height 6
radio input "true"
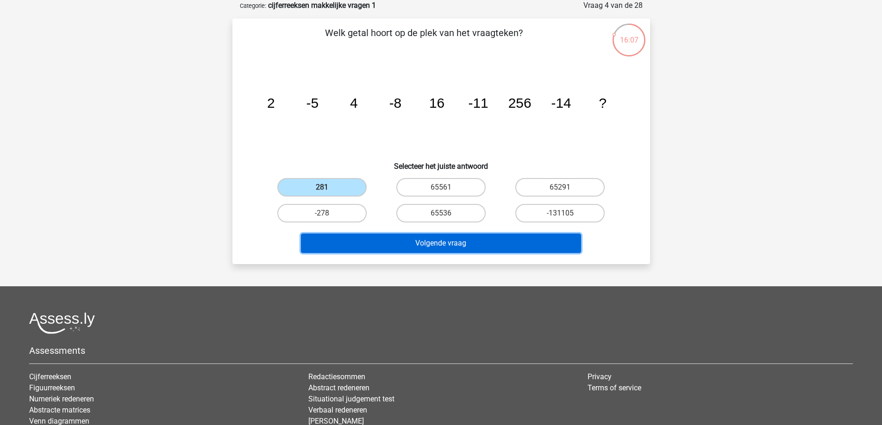
click at [387, 238] on button "Volgende vraag" at bounding box center [441, 243] width 280 height 19
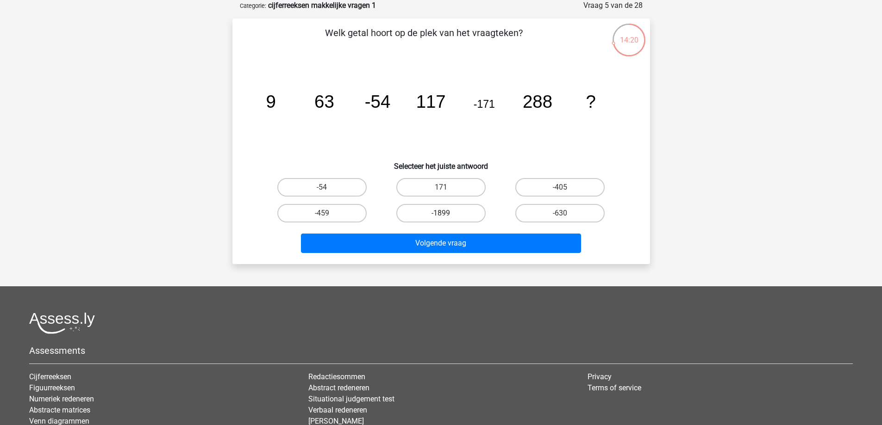
click at [420, 214] on label "-1899" at bounding box center [440, 213] width 89 height 19
click at [441, 214] on input "-1899" at bounding box center [444, 216] width 6 height 6
radio input "true"
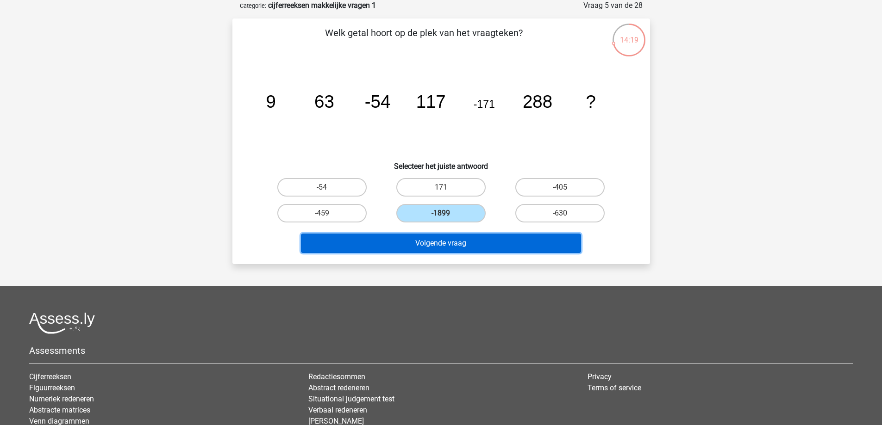
click at [396, 242] on button "Volgende vraag" at bounding box center [441, 243] width 280 height 19
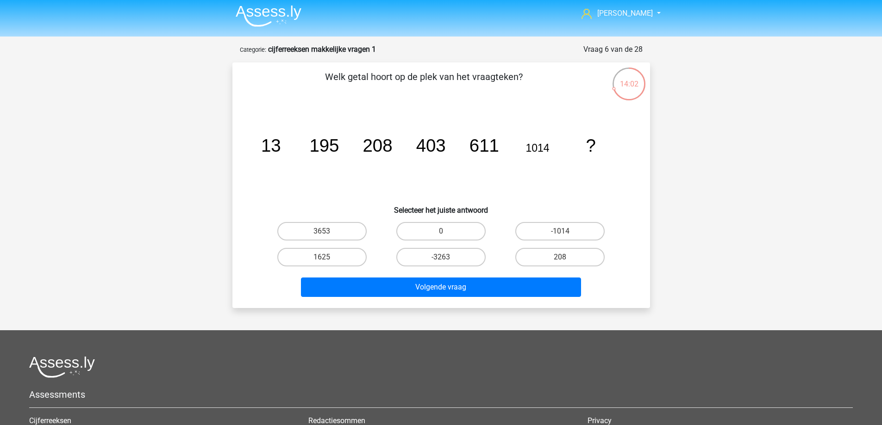
scroll to position [0, 0]
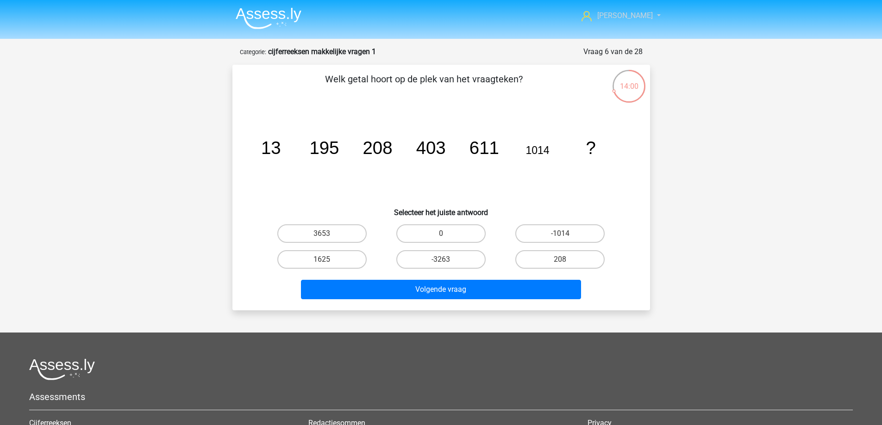
click at [639, 17] on span "Patrick" at bounding box center [625, 15] width 56 height 9
click at [618, 81] on link "Logout" at bounding box center [621, 88] width 64 height 15
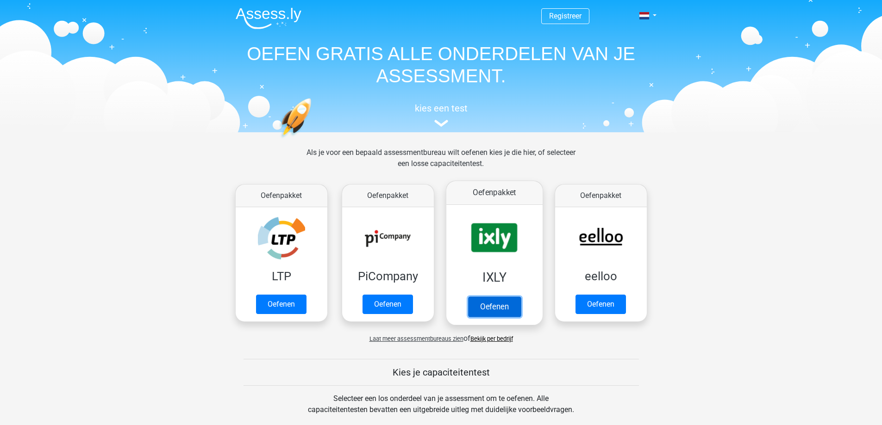
click at [499, 306] on link "Oefenen" at bounding box center [494, 307] width 53 height 20
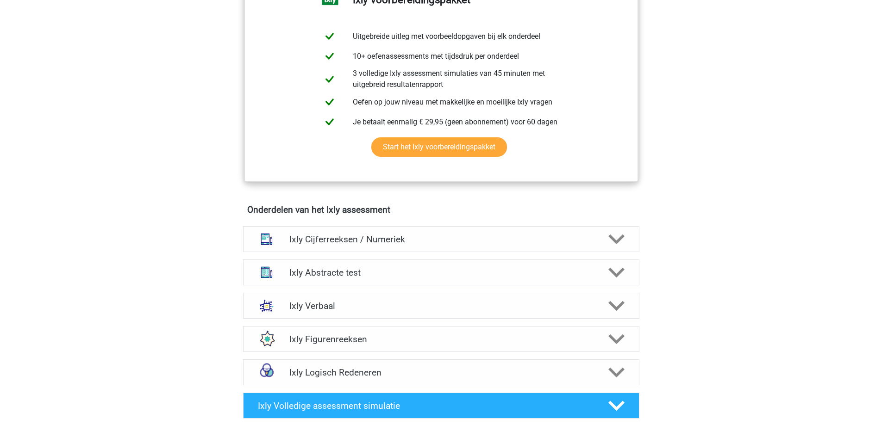
scroll to position [417, 0]
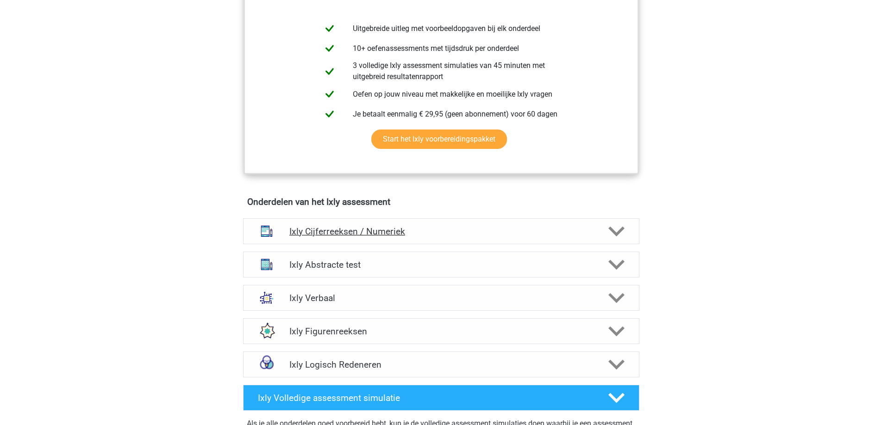
click at [355, 238] on div "Ixly Cijferreeksen / Numeriek" at bounding box center [441, 232] width 396 height 26
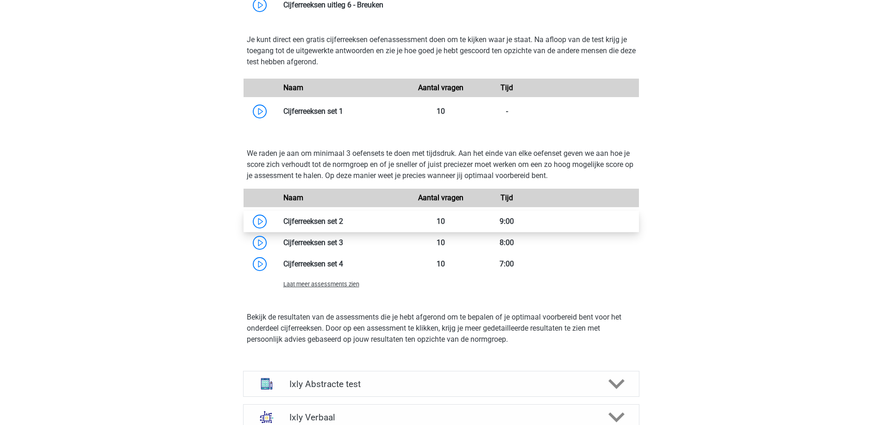
scroll to position [833, 0]
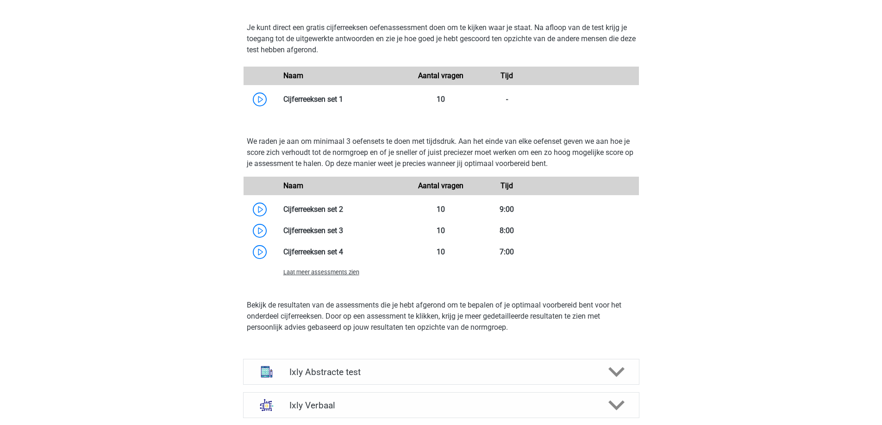
click at [325, 274] on span "Laat meer assessments zien" at bounding box center [321, 272] width 76 height 7
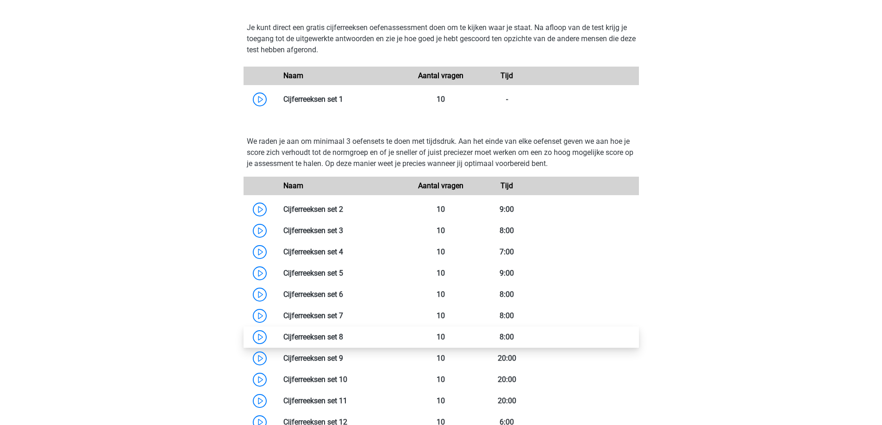
click at [343, 337] on link at bounding box center [343, 337] width 0 height 9
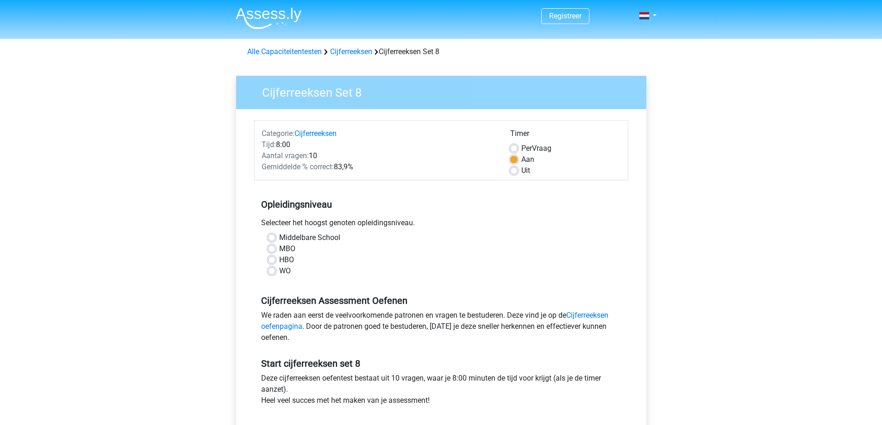
scroll to position [93, 0]
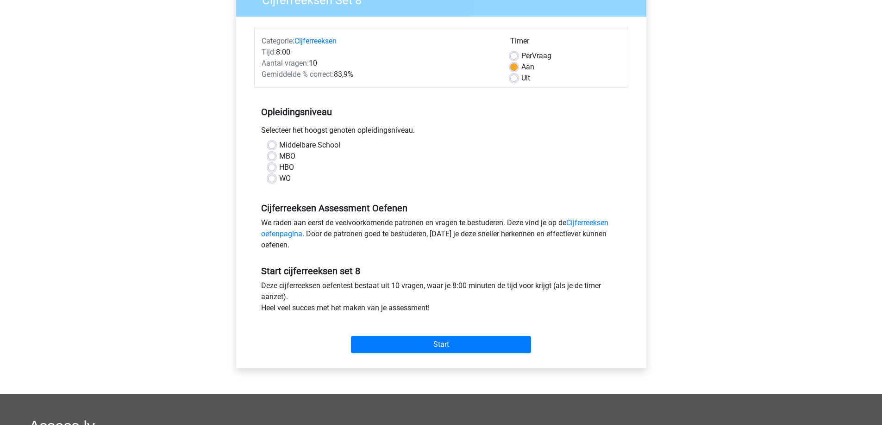
click at [279, 158] on label "MBO" at bounding box center [287, 156] width 16 height 11
click at [269, 158] on input "MBO" at bounding box center [271, 155] width 7 height 9
radio input "true"
click at [521, 78] on label "Uit" at bounding box center [525, 78] width 9 height 11
click at [515, 78] on input "Uit" at bounding box center [513, 77] width 7 height 9
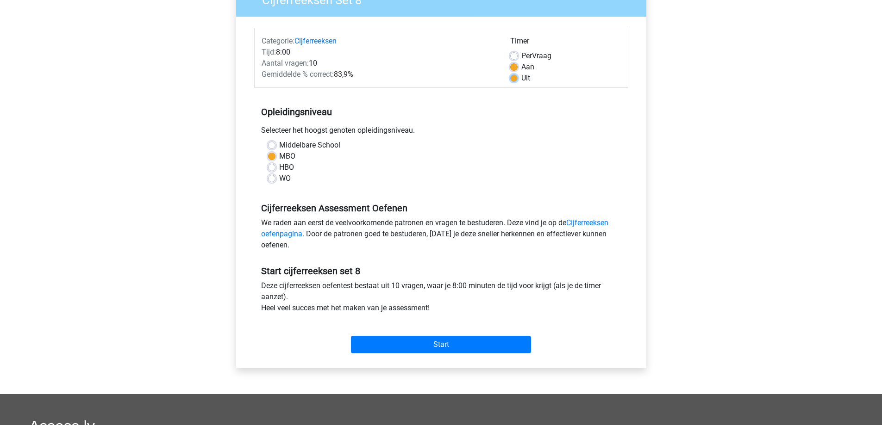
radio input "true"
click at [410, 342] on input "Start" at bounding box center [441, 345] width 180 height 18
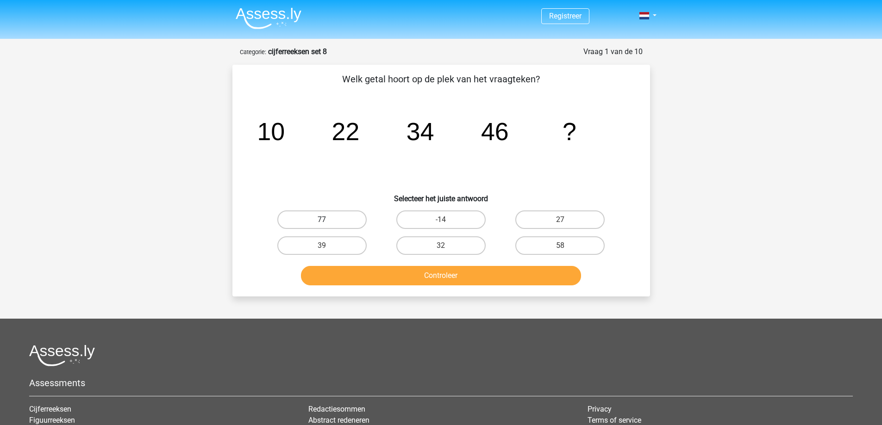
click at [340, 219] on label "77" at bounding box center [321, 220] width 89 height 19
click at [328, 220] on input "77" at bounding box center [325, 223] width 6 height 6
radio input "true"
click at [396, 275] on button "Controleer" at bounding box center [441, 275] width 280 height 19
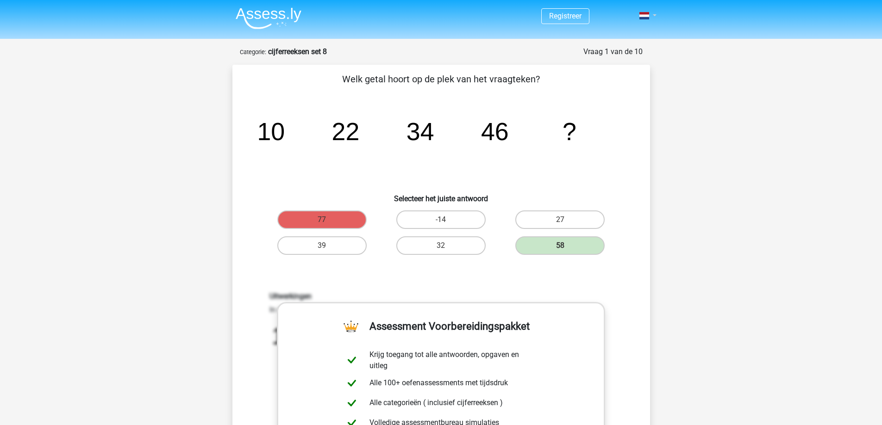
click at [652, 15] on link at bounding box center [645, 15] width 19 height 11
click at [618, 65] on link "Login" at bounding box center [621, 66] width 64 height 15
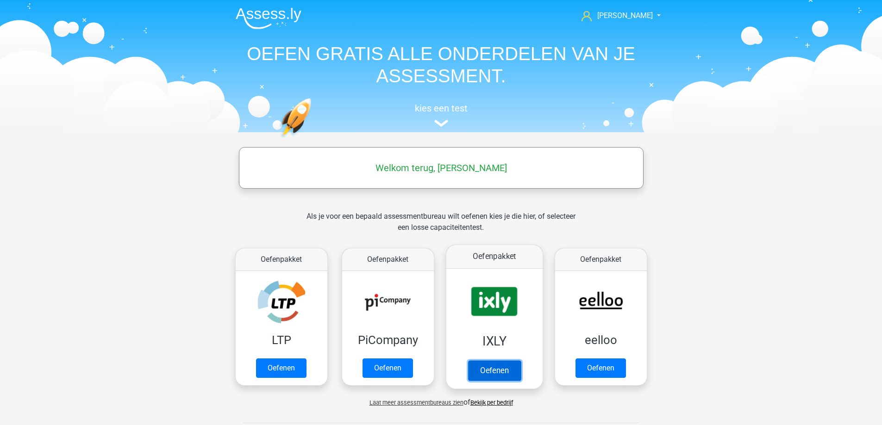
click at [497, 374] on link "Oefenen" at bounding box center [494, 371] width 53 height 20
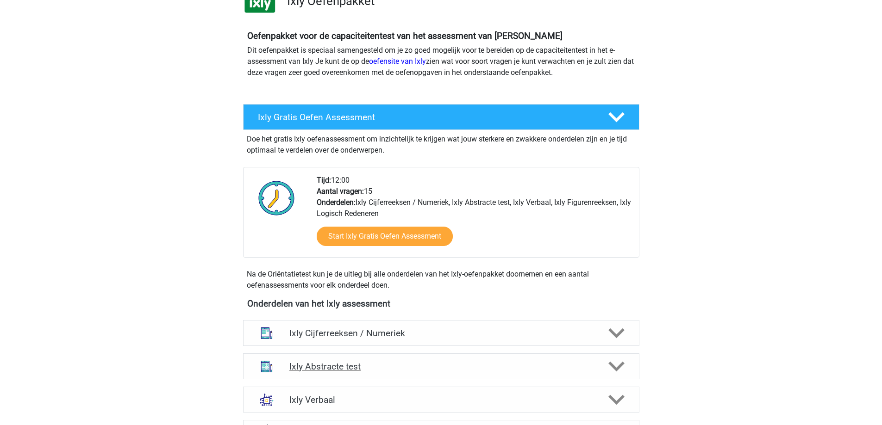
scroll to position [93, 0]
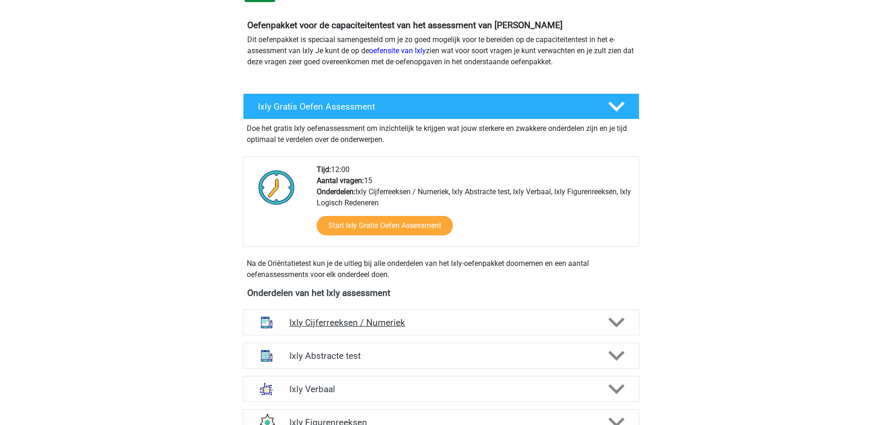
click at [614, 325] on polygon at bounding box center [616, 323] width 16 height 10
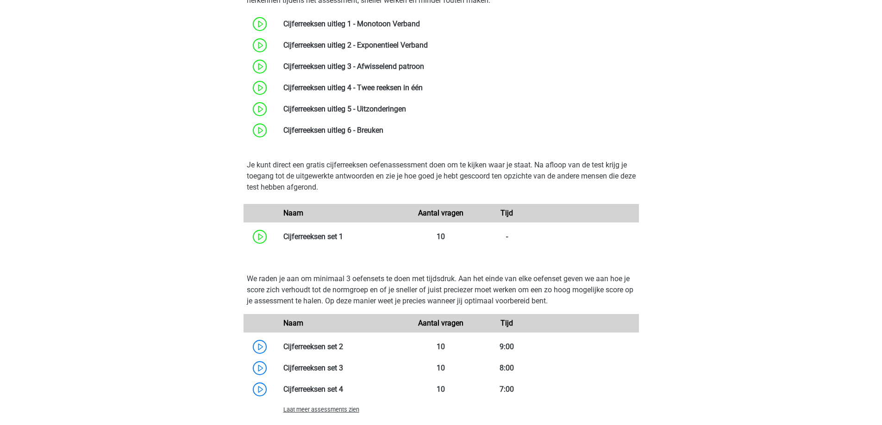
scroll to position [556, 0]
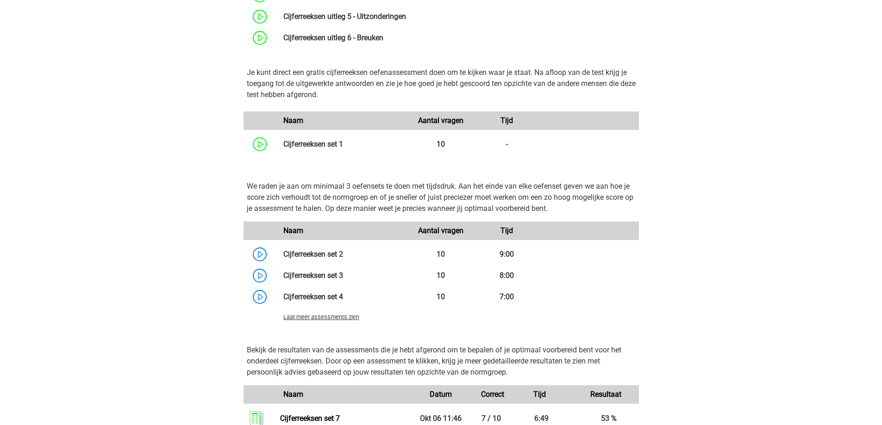
click at [344, 319] on span "Laat meer assessments zien" at bounding box center [321, 317] width 76 height 7
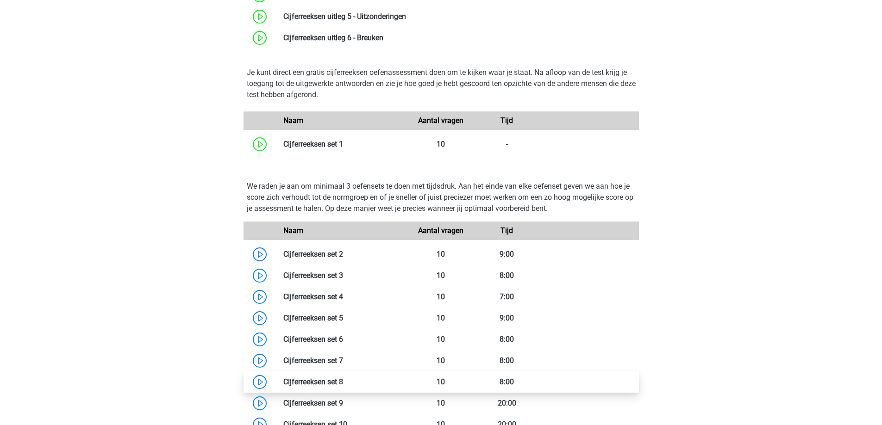
click at [343, 378] on link at bounding box center [343, 382] width 0 height 9
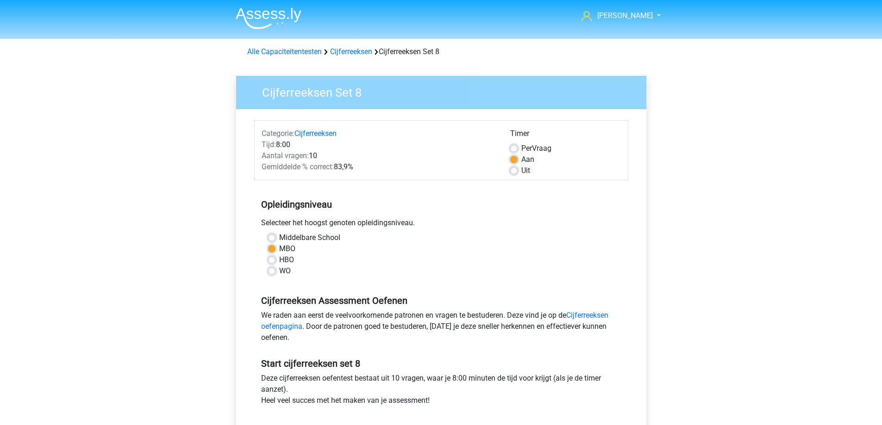
click at [521, 172] on label "Uit" at bounding box center [525, 170] width 9 height 11
click at [513, 172] on input "Uit" at bounding box center [513, 169] width 7 height 9
radio input "true"
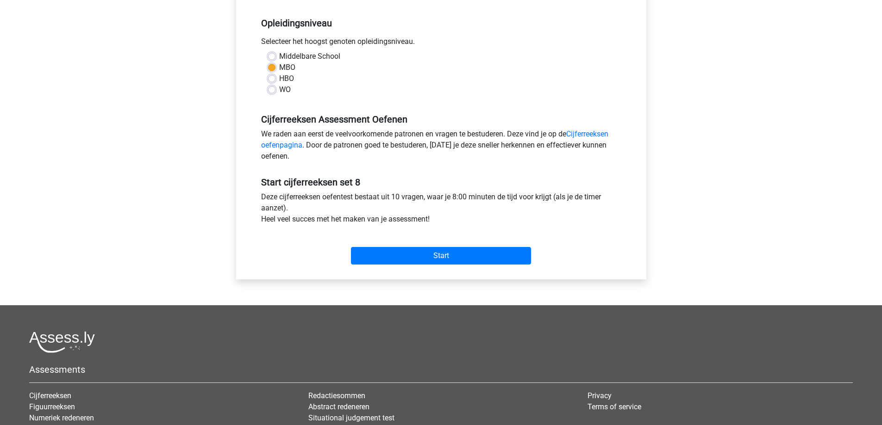
scroll to position [185, 0]
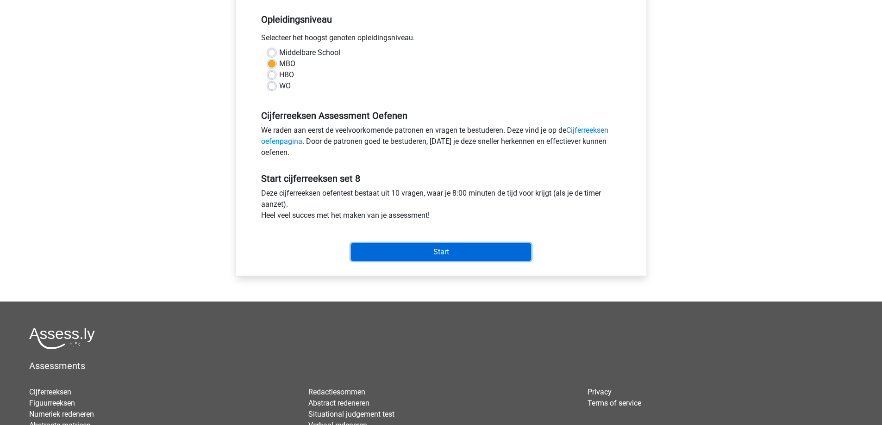
click at [418, 252] on input "Start" at bounding box center [441, 253] width 180 height 18
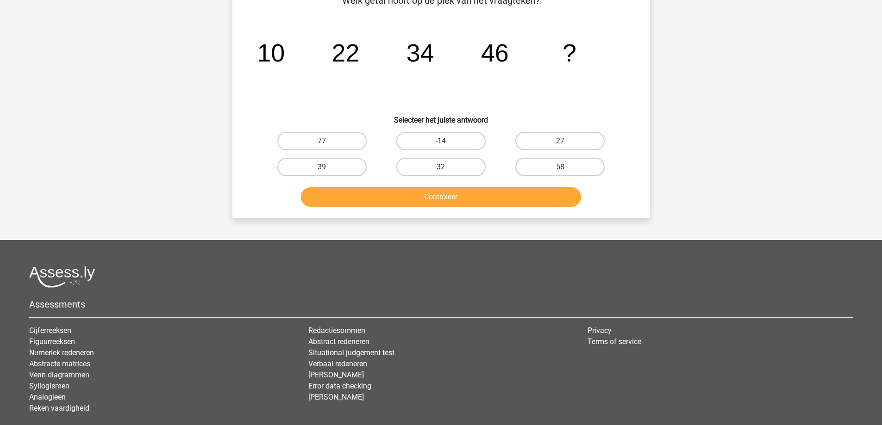
scroll to position [45, 0]
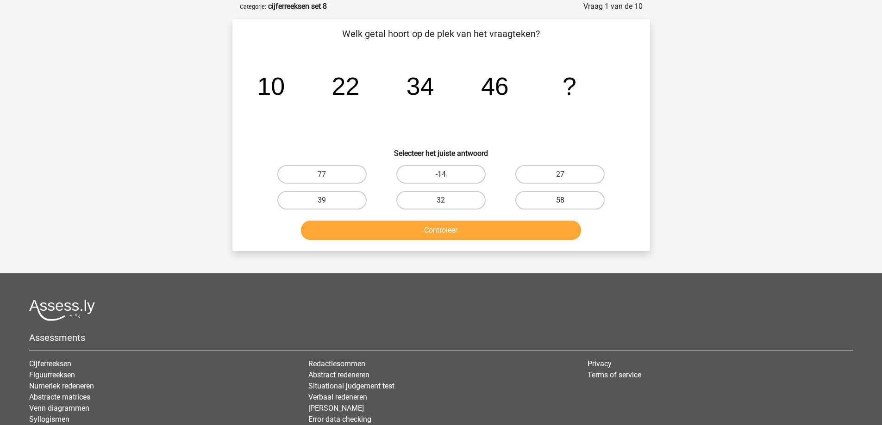
click at [570, 198] on label "58" at bounding box center [559, 200] width 89 height 19
click at [566, 200] on input "58" at bounding box center [563, 203] width 6 height 6
radio input "true"
click at [499, 227] on button "Controleer" at bounding box center [441, 230] width 280 height 19
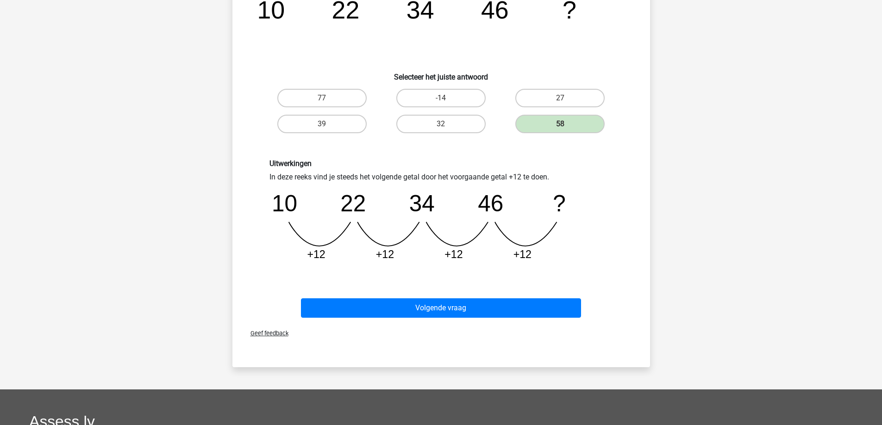
scroll to position [138, 0]
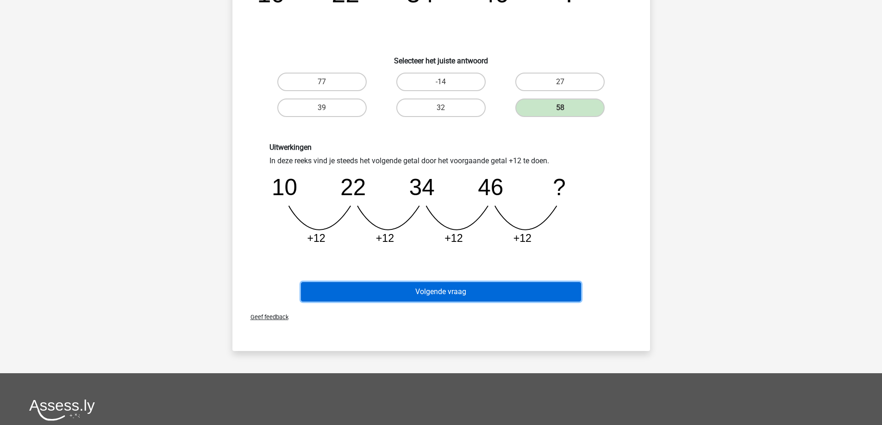
click at [448, 289] on button "Volgende vraag" at bounding box center [441, 291] width 280 height 19
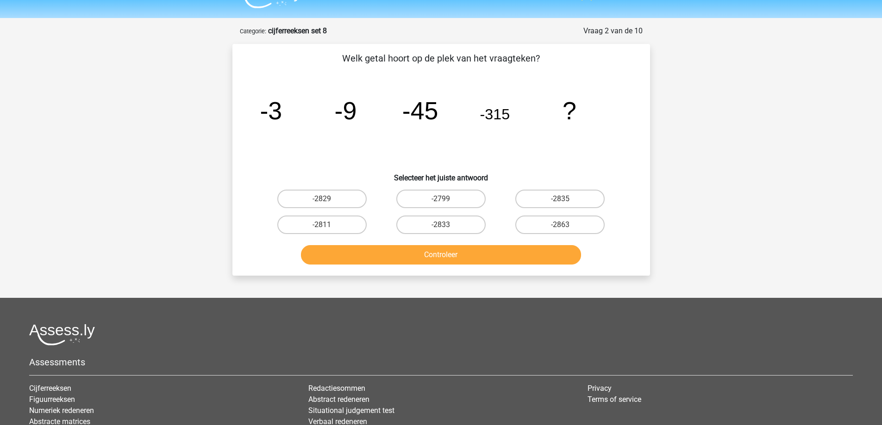
scroll to position [0, 0]
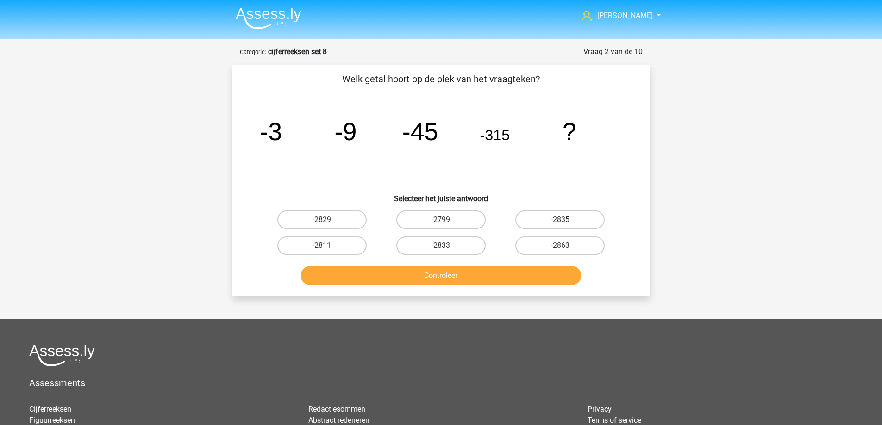
click at [557, 219] on label "-2835" at bounding box center [559, 220] width 89 height 19
click at [560, 220] on input "-2835" at bounding box center [563, 223] width 6 height 6
radio input "true"
click at [485, 278] on button "Controleer" at bounding box center [441, 275] width 280 height 19
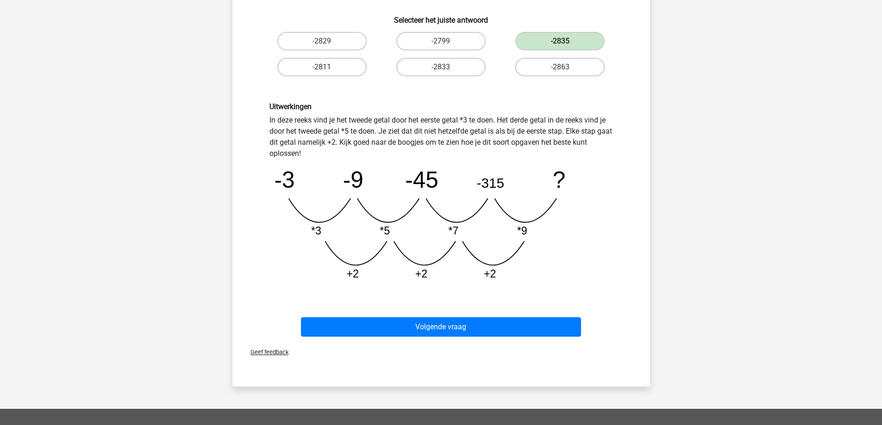
scroll to position [185, 0]
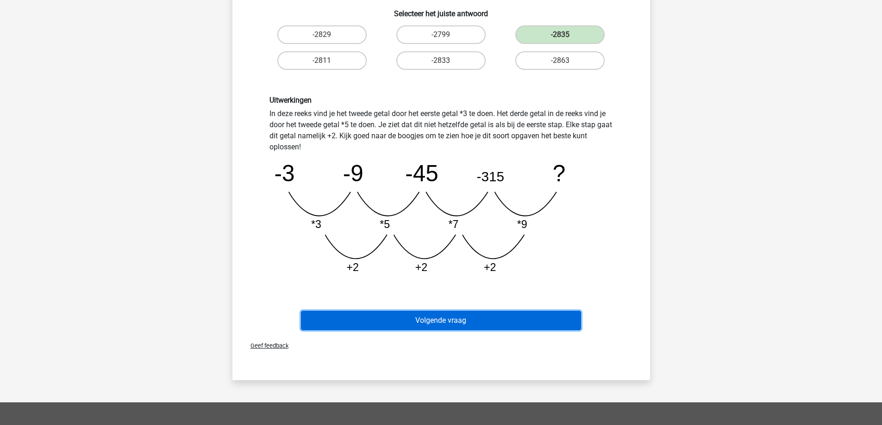
click at [394, 323] on button "Volgende vraag" at bounding box center [441, 320] width 280 height 19
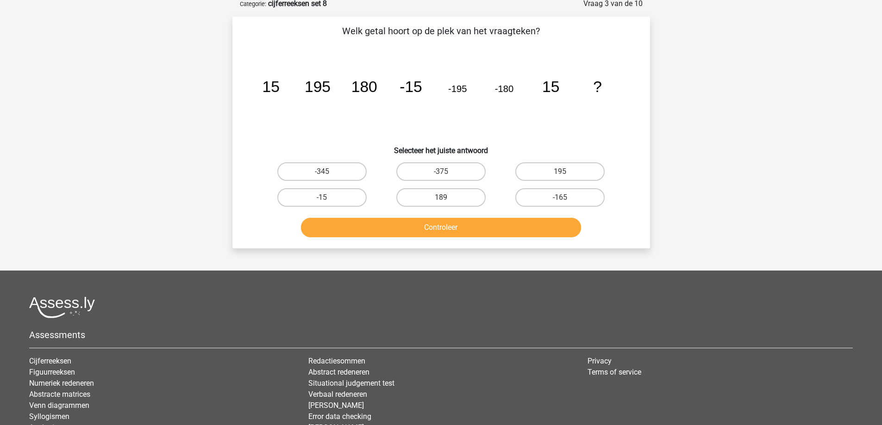
scroll to position [46, 0]
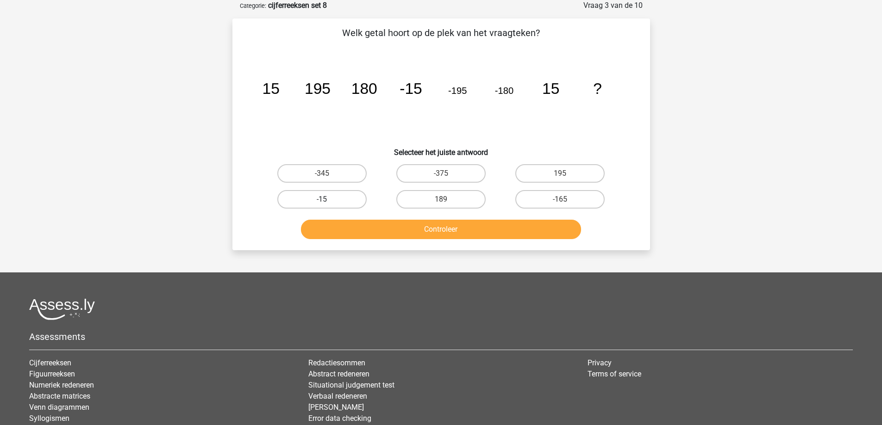
click at [348, 203] on label "-15" at bounding box center [321, 199] width 89 height 19
click at [328, 203] on input "-15" at bounding box center [325, 203] width 6 height 6
radio input "true"
click at [377, 231] on button "Controleer" at bounding box center [441, 229] width 280 height 19
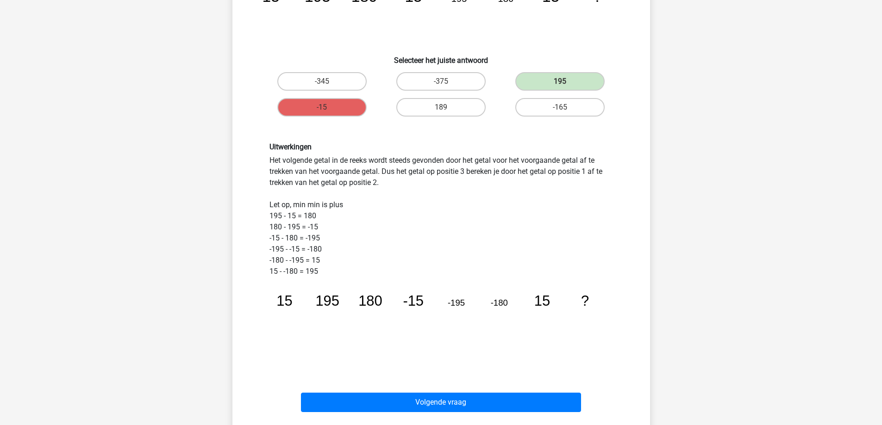
scroll to position [139, 0]
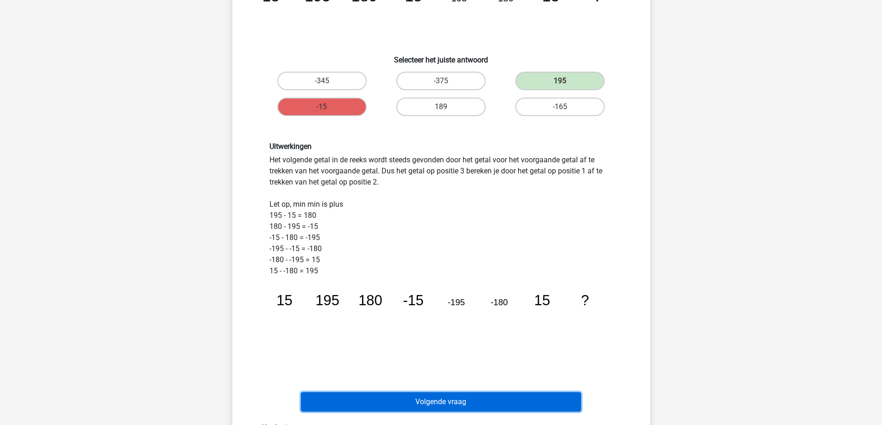
click at [388, 403] on button "Volgende vraag" at bounding box center [441, 402] width 280 height 19
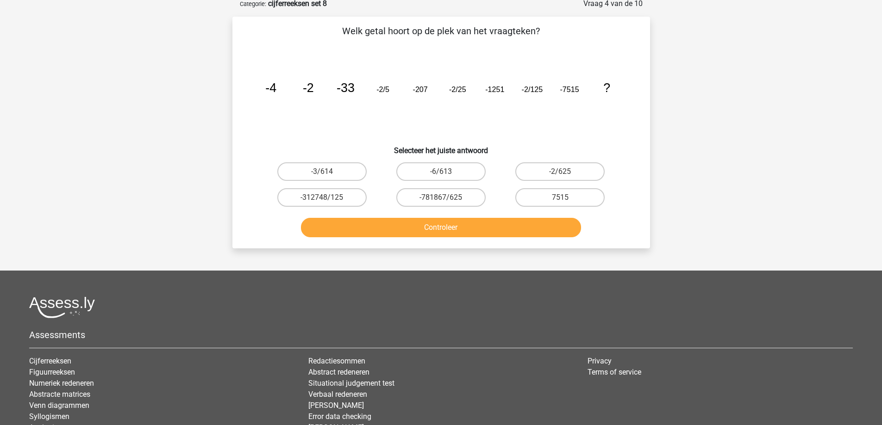
scroll to position [46, 0]
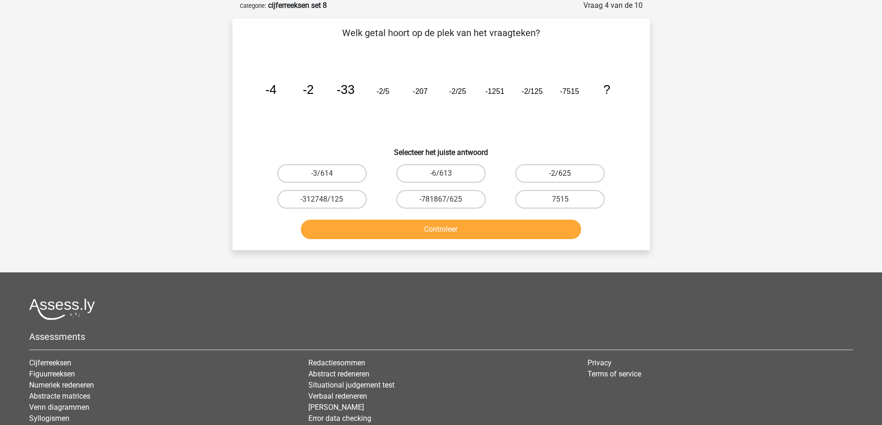
click at [542, 176] on label "-2/625" at bounding box center [559, 173] width 89 height 19
click at [560, 176] on input "-2/625" at bounding box center [563, 177] width 6 height 6
radio input "true"
click at [459, 235] on button "Controleer" at bounding box center [441, 229] width 280 height 19
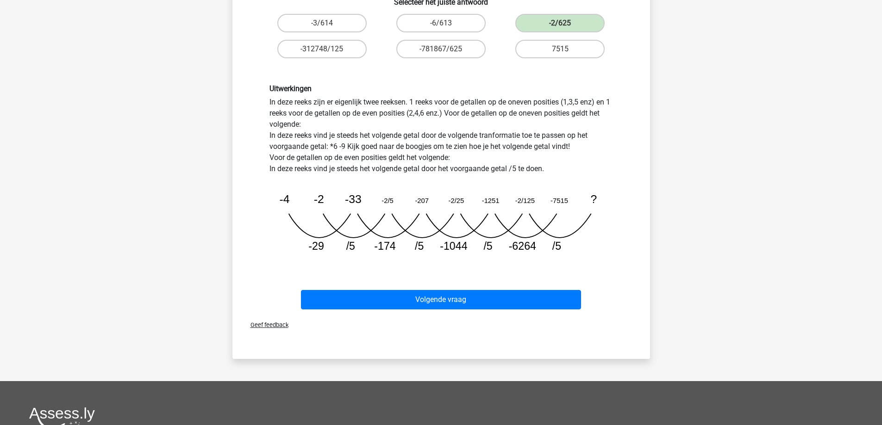
scroll to position [231, 0]
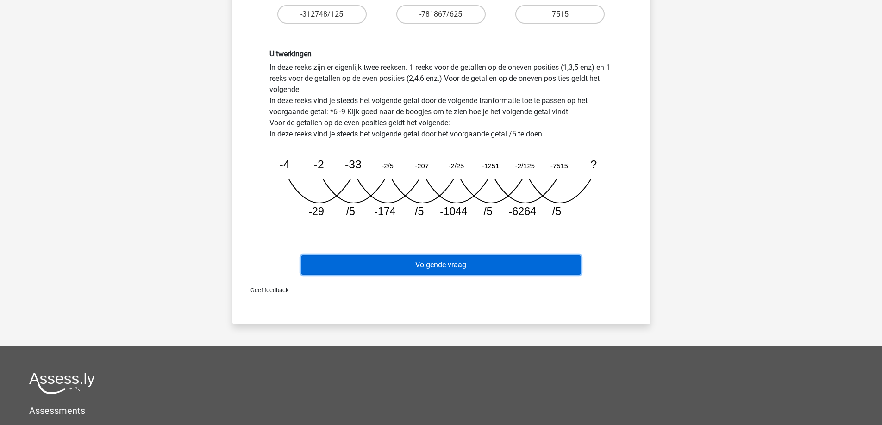
click at [434, 261] on button "Volgende vraag" at bounding box center [441, 265] width 280 height 19
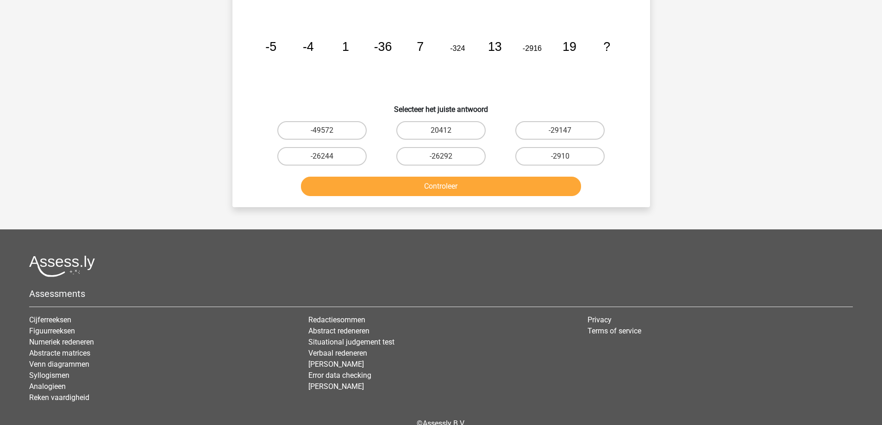
scroll to position [46, 0]
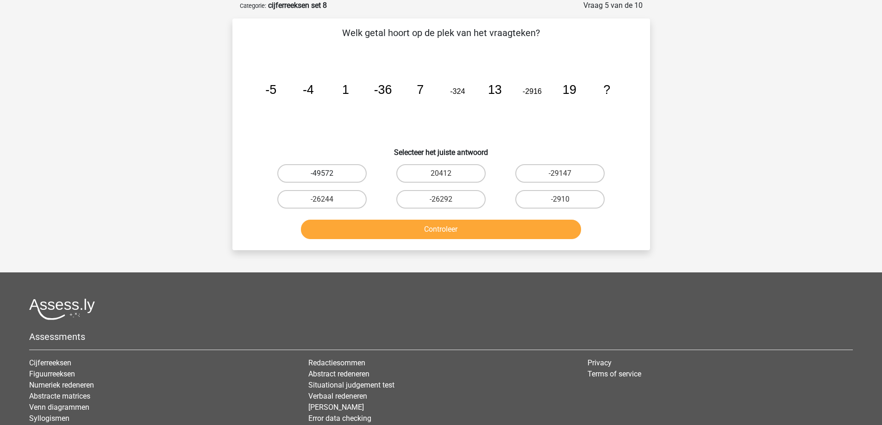
click at [324, 172] on label "-49572" at bounding box center [321, 173] width 89 height 19
click at [324, 174] on input "-49572" at bounding box center [325, 177] width 6 height 6
radio input "true"
click at [401, 228] on button "Controleer" at bounding box center [441, 229] width 280 height 19
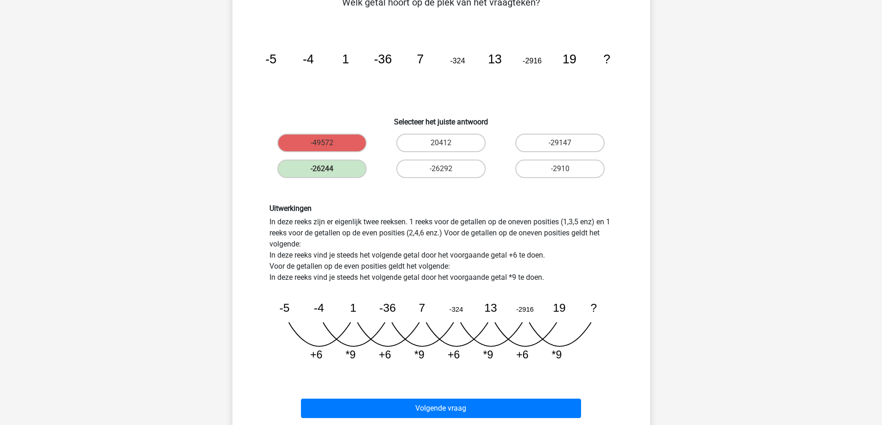
scroll to position [93, 0]
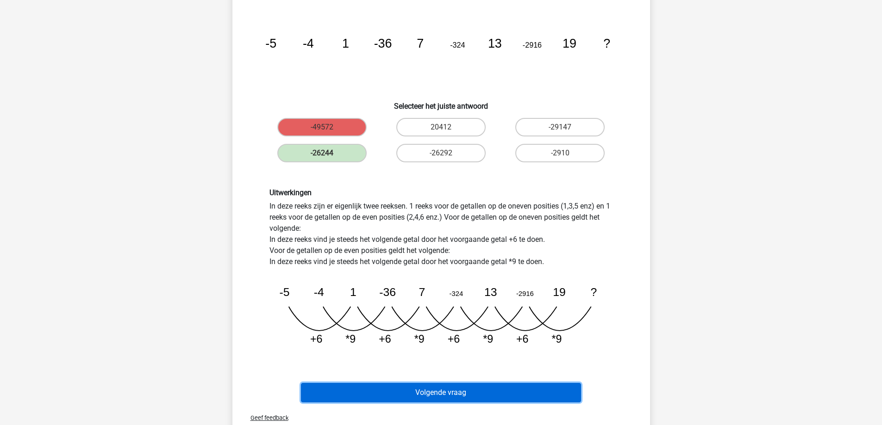
click at [413, 390] on button "Volgende vraag" at bounding box center [441, 392] width 280 height 19
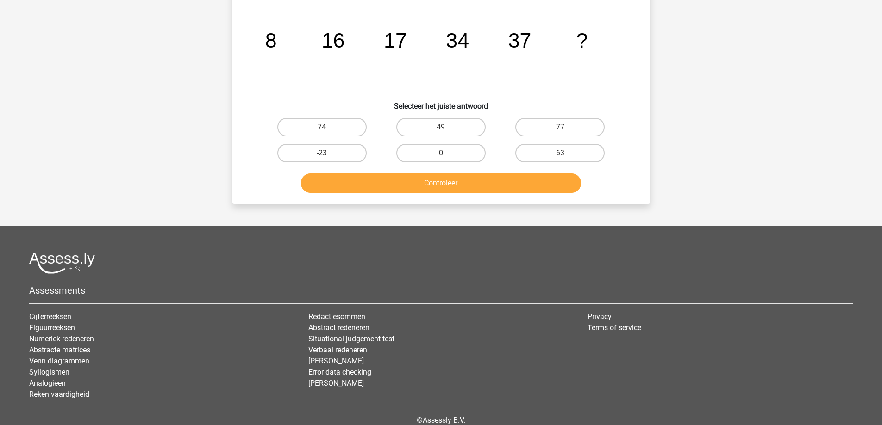
scroll to position [46, 0]
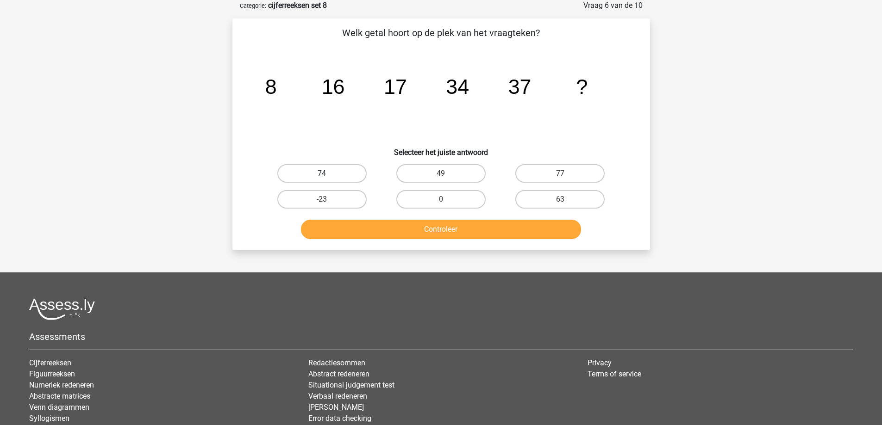
click at [330, 171] on label "74" at bounding box center [321, 173] width 89 height 19
click at [328, 174] on input "74" at bounding box center [325, 177] width 6 height 6
radio input "true"
click at [353, 232] on button "Controleer" at bounding box center [441, 229] width 280 height 19
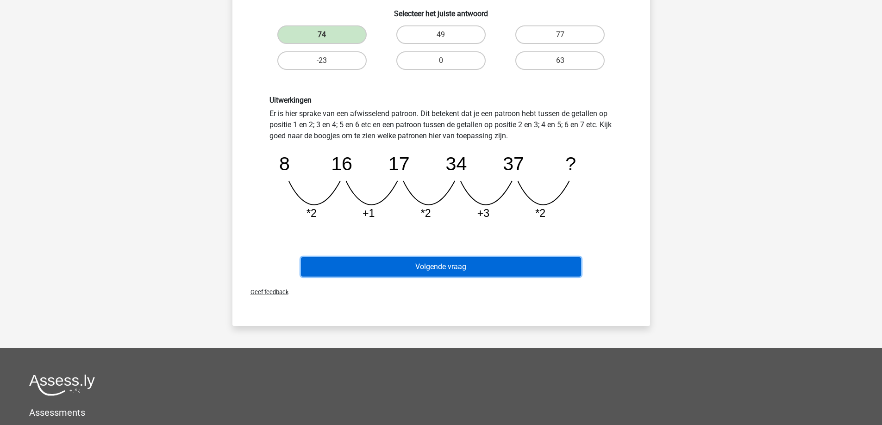
click at [408, 263] on button "Volgende vraag" at bounding box center [441, 266] width 280 height 19
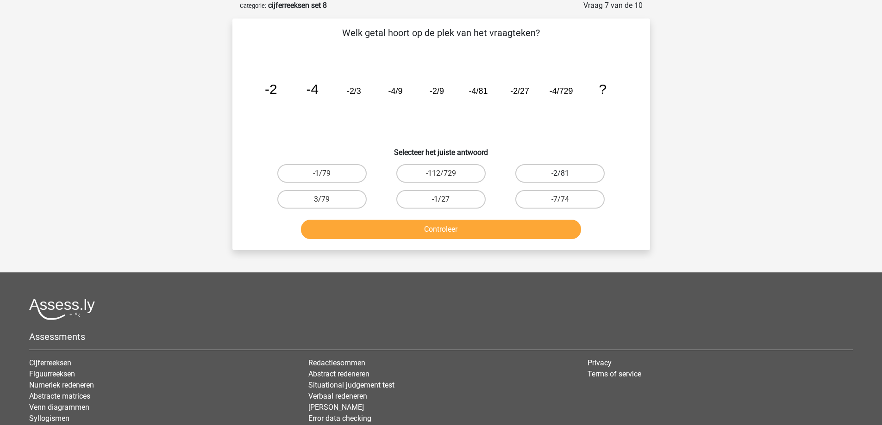
click at [542, 174] on label "-2/81" at bounding box center [559, 173] width 89 height 19
click at [560, 174] on input "-2/81" at bounding box center [563, 177] width 6 height 6
radio input "true"
click at [424, 230] on button "Controleer" at bounding box center [441, 229] width 280 height 19
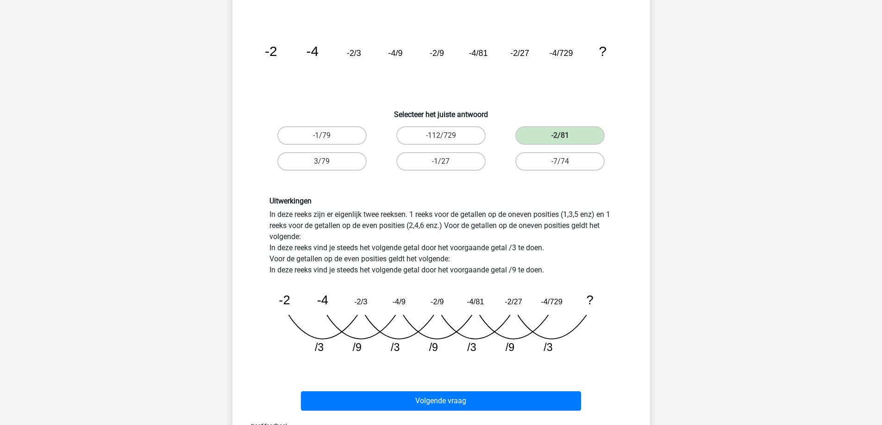
scroll to position [185, 0]
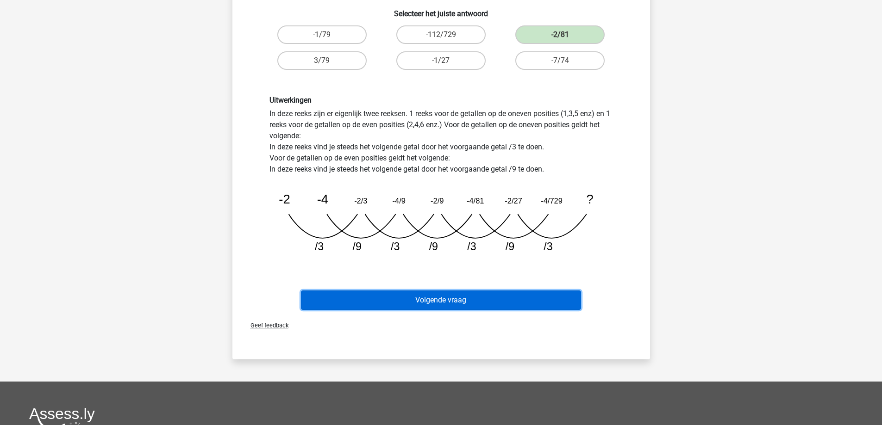
click at [438, 299] on button "Volgende vraag" at bounding box center [441, 300] width 280 height 19
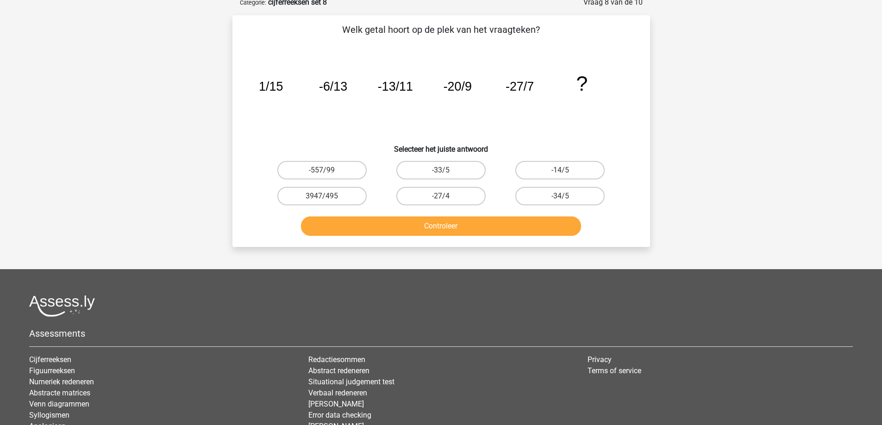
scroll to position [46, 0]
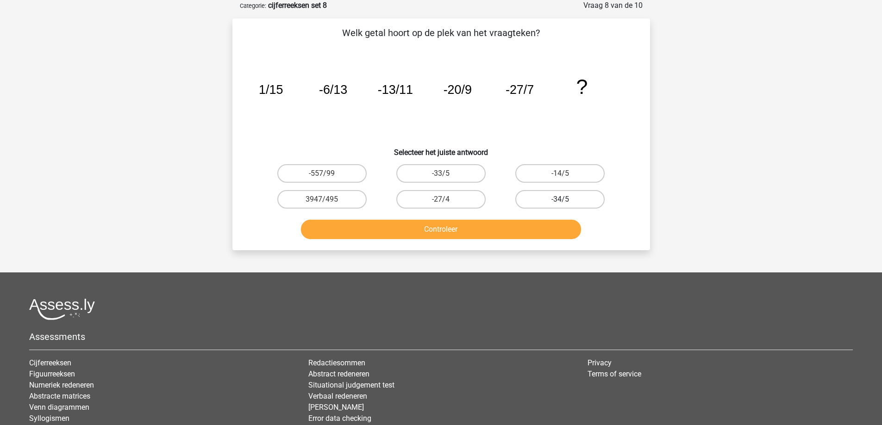
click at [550, 202] on label "-34/5" at bounding box center [559, 199] width 89 height 19
click at [560, 202] on input "-34/5" at bounding box center [563, 203] width 6 height 6
radio input "true"
click at [454, 229] on button "Controleer" at bounding box center [441, 229] width 280 height 19
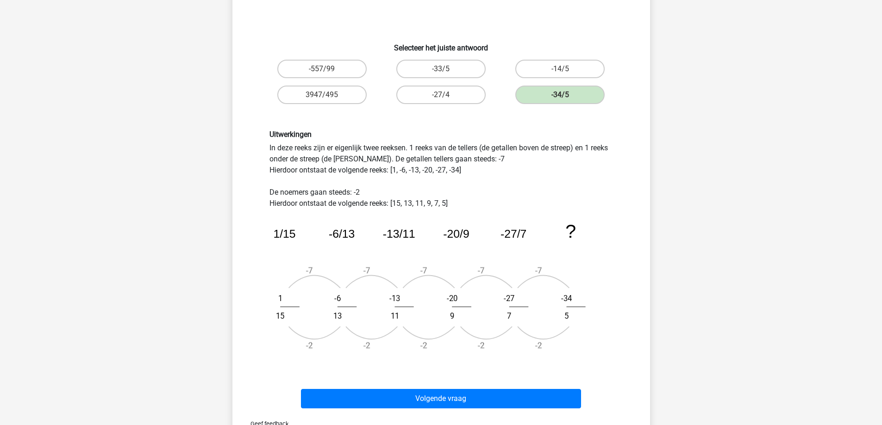
scroll to position [185, 0]
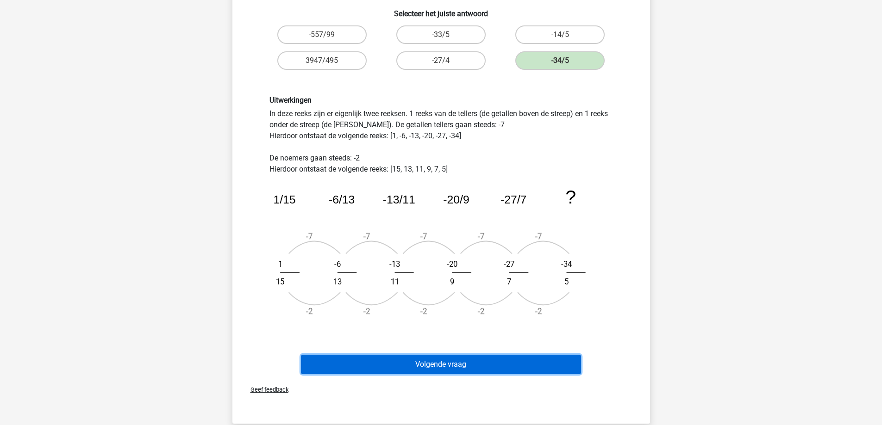
click at [426, 368] on button "Volgende vraag" at bounding box center [441, 364] width 280 height 19
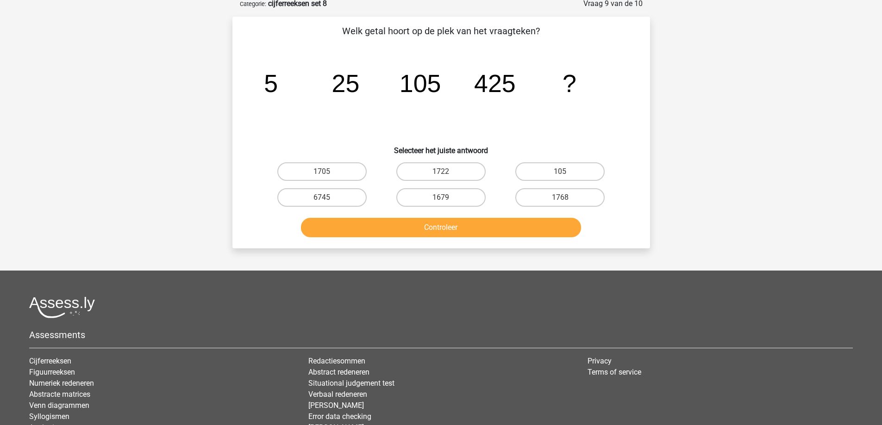
scroll to position [46, 0]
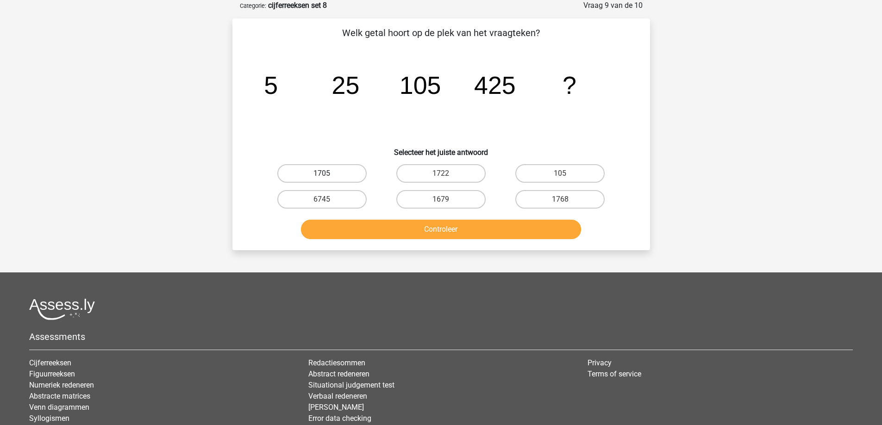
click at [335, 172] on label "1705" at bounding box center [321, 173] width 89 height 19
click at [328, 174] on input "1705" at bounding box center [325, 177] width 6 height 6
radio input "true"
click at [371, 224] on button "Controleer" at bounding box center [441, 229] width 280 height 19
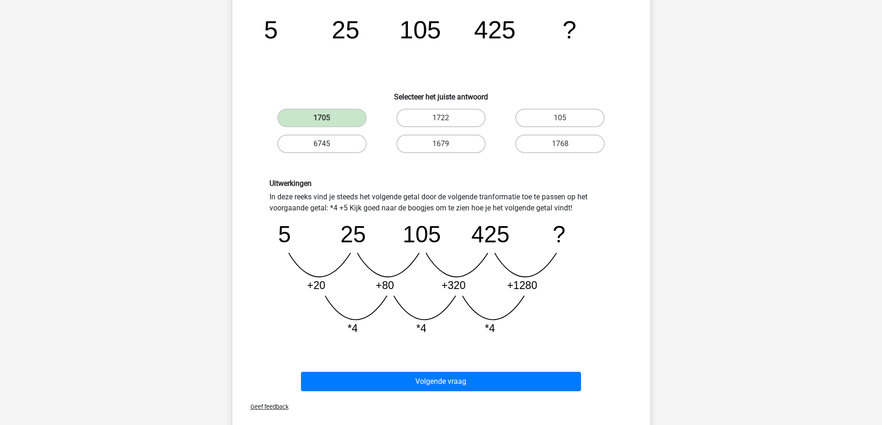
scroll to position [139, 0]
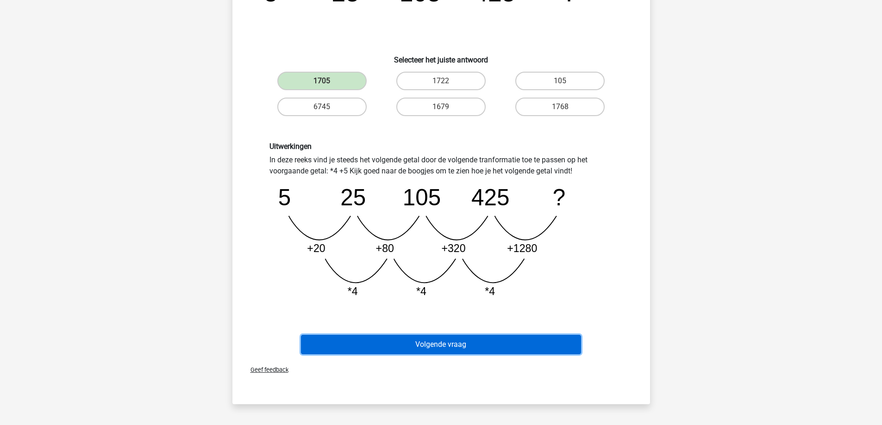
click at [412, 337] on button "Volgende vraag" at bounding box center [441, 344] width 280 height 19
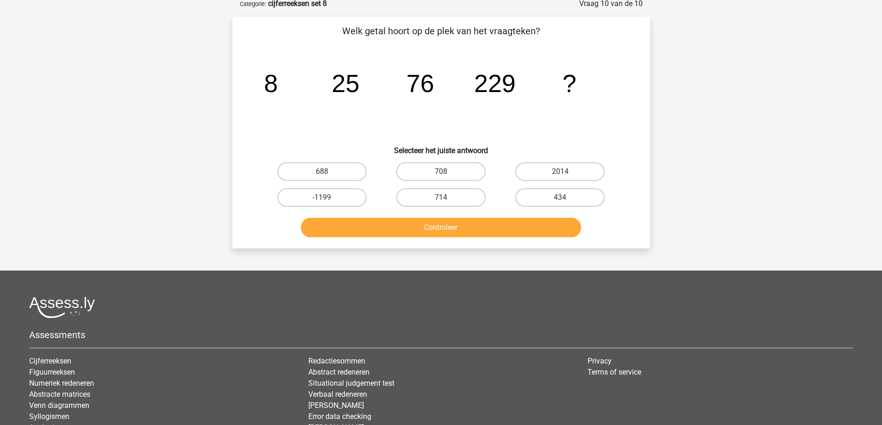
scroll to position [46, 0]
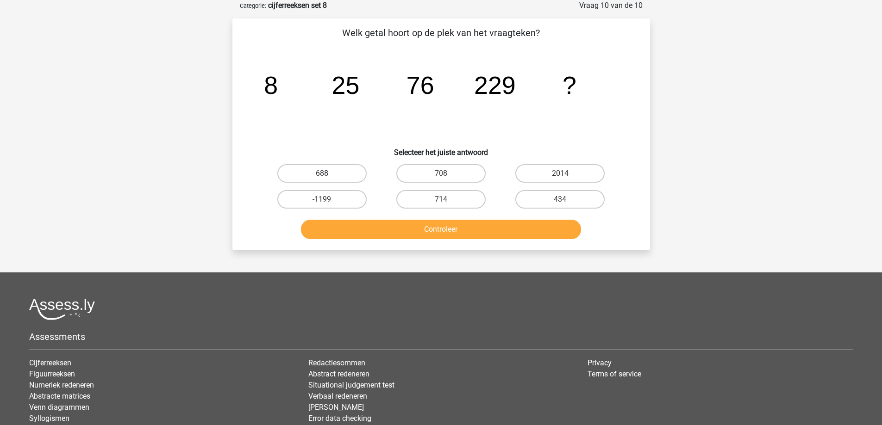
click at [330, 178] on label "688" at bounding box center [321, 173] width 89 height 19
click at [328, 178] on input "688" at bounding box center [325, 177] width 6 height 6
radio input "true"
click at [360, 231] on button "Controleer" at bounding box center [441, 229] width 280 height 19
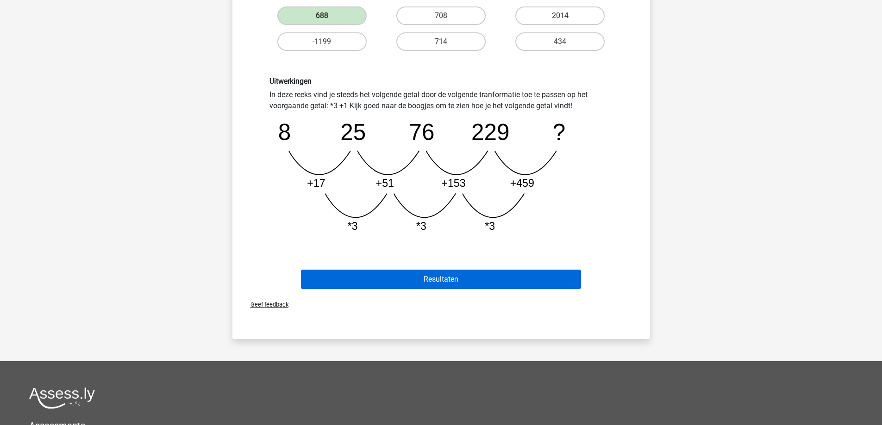
scroll to position [231, 0]
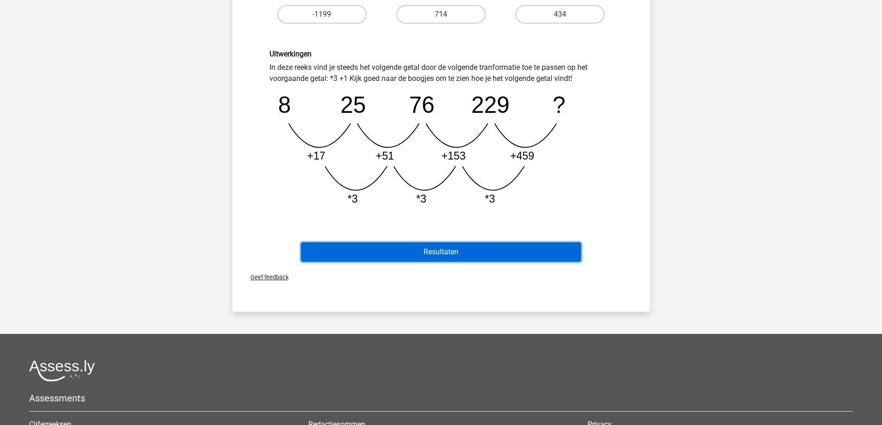
click at [391, 253] on button "Resultaten" at bounding box center [441, 252] width 280 height 19
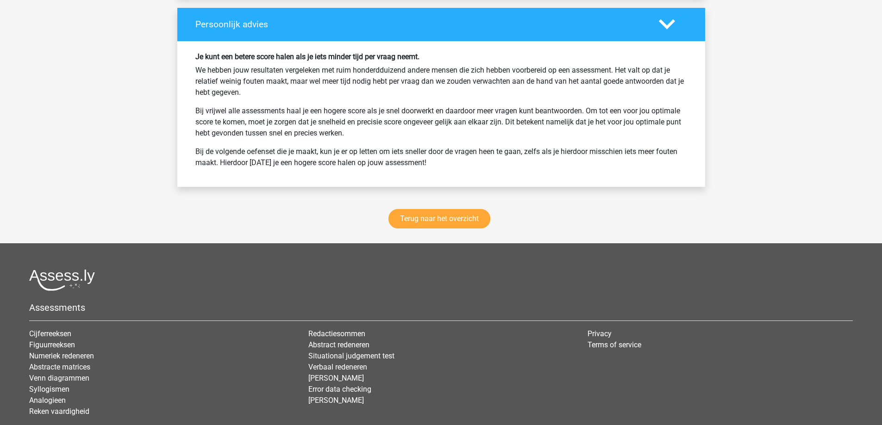
scroll to position [1204, 0]
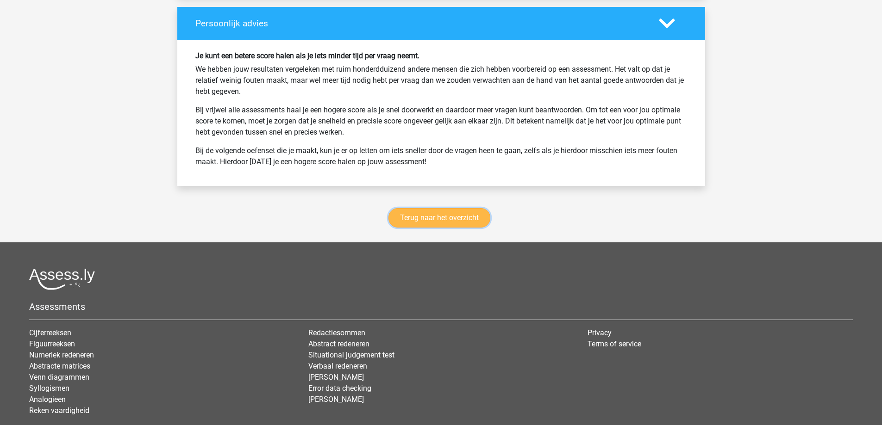
click at [441, 218] on link "Terug naar het overzicht" at bounding box center [439, 217] width 102 height 19
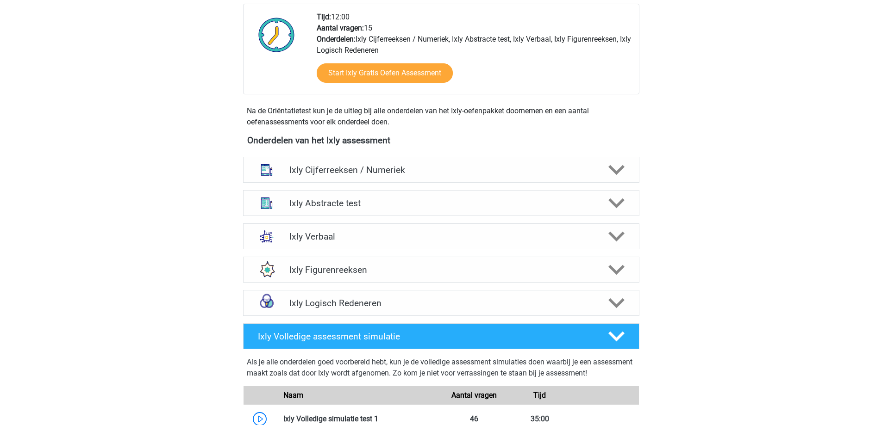
scroll to position [185, 0]
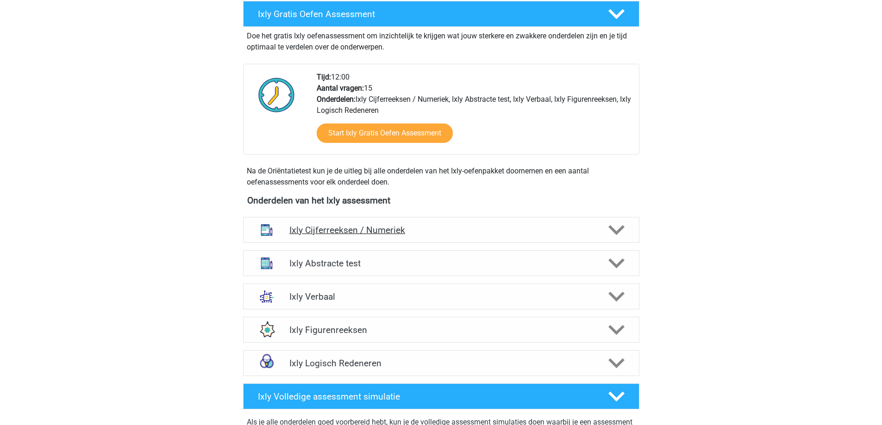
click at [432, 229] on h4 "Ixly Cijferreeksen / Numeriek" at bounding box center [440, 230] width 303 height 11
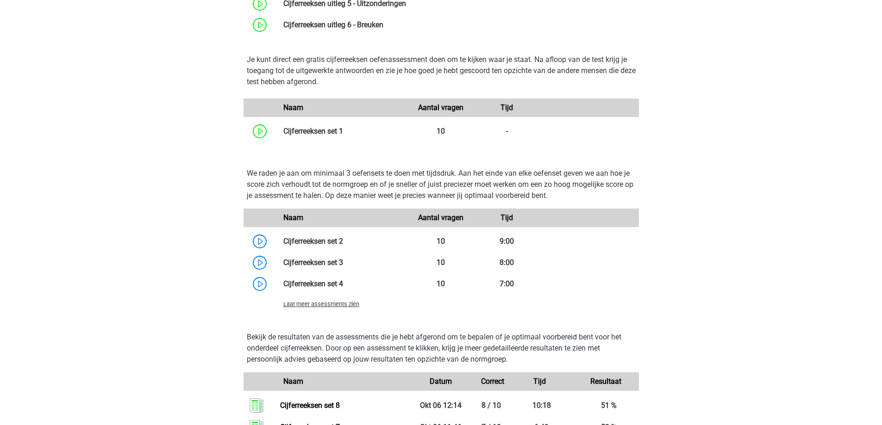
scroll to position [602, 0]
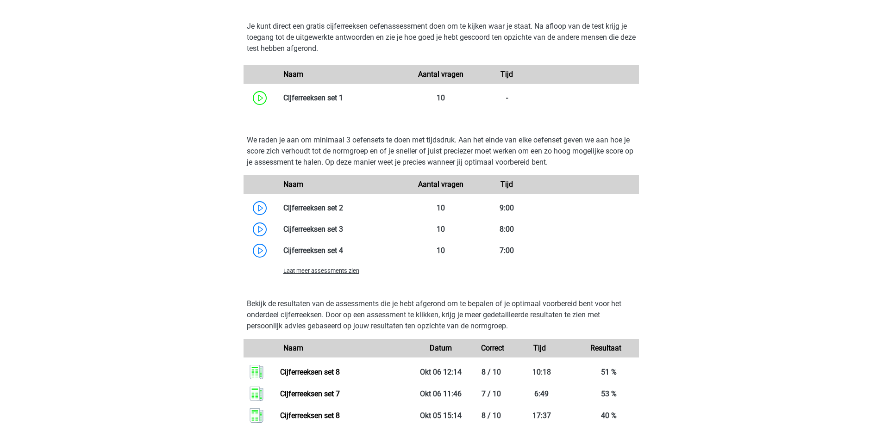
click at [346, 270] on span "Laat meer assessments zien" at bounding box center [321, 271] width 76 height 7
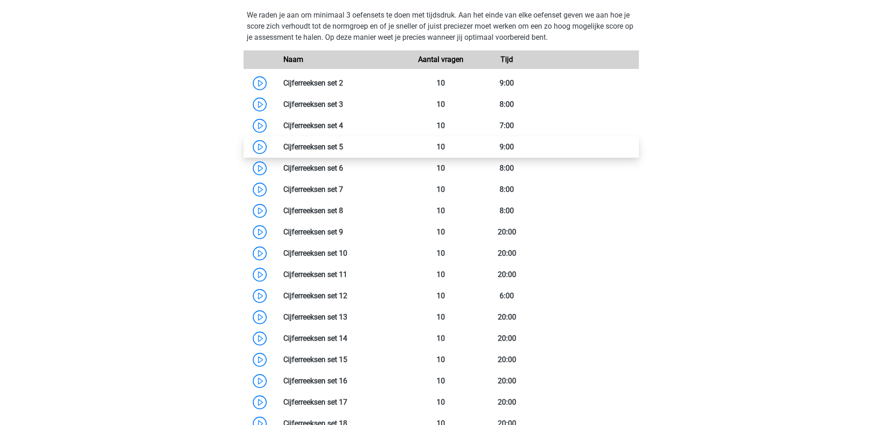
scroll to position [741, 0]
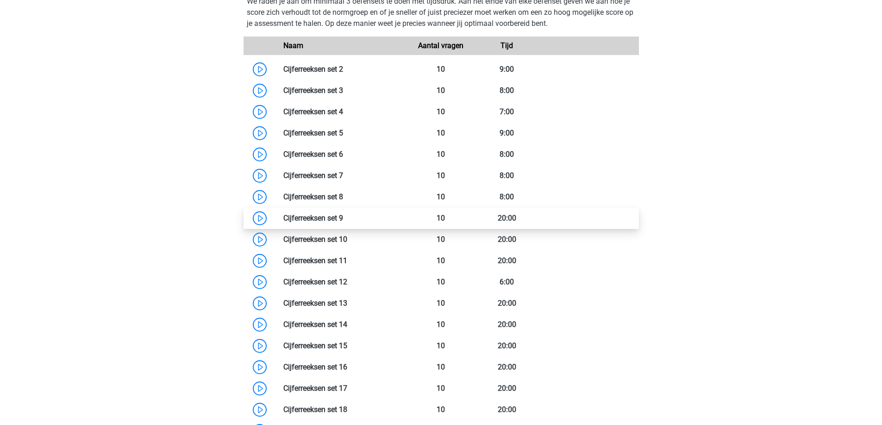
click at [343, 219] on link at bounding box center [343, 218] width 0 height 9
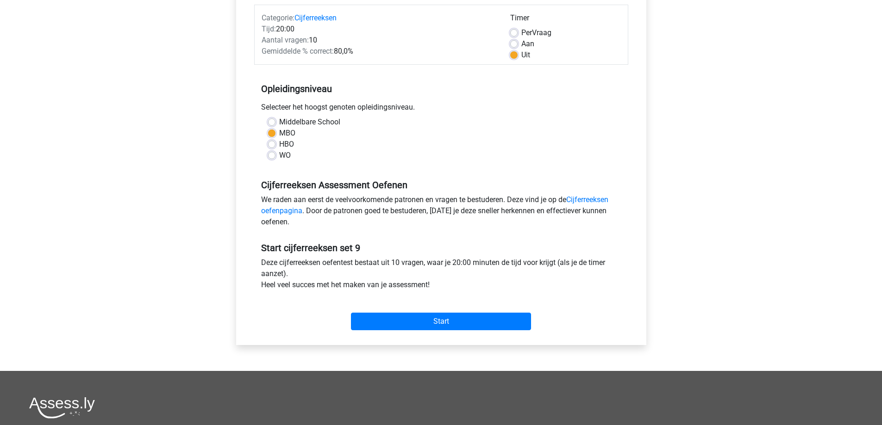
scroll to position [139, 0]
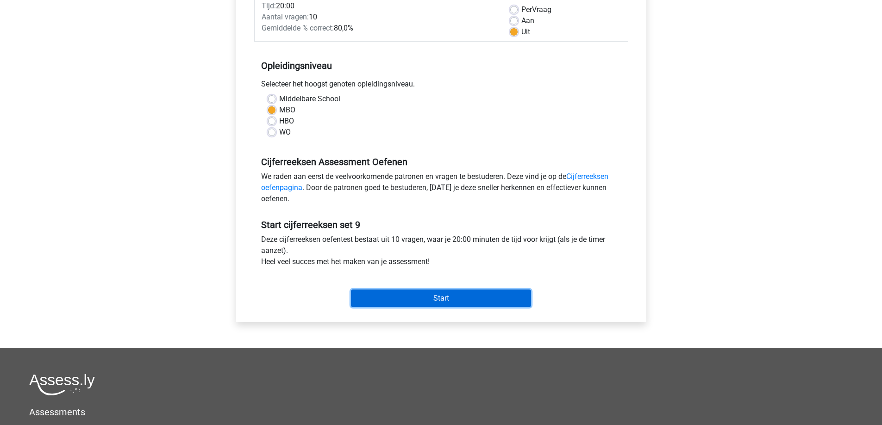
click at [423, 297] on input "Start" at bounding box center [441, 299] width 180 height 18
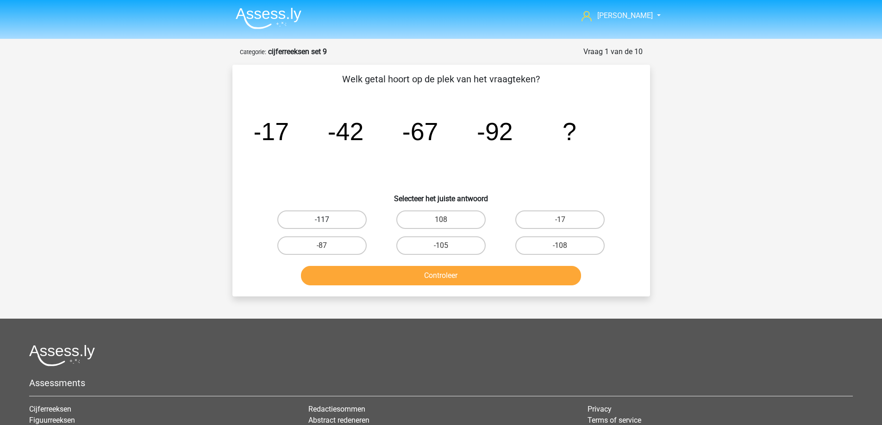
click at [325, 219] on label "-117" at bounding box center [321, 220] width 89 height 19
click at [325, 220] on input "-117" at bounding box center [325, 223] width 6 height 6
radio input "true"
click at [376, 274] on button "Controleer" at bounding box center [441, 275] width 280 height 19
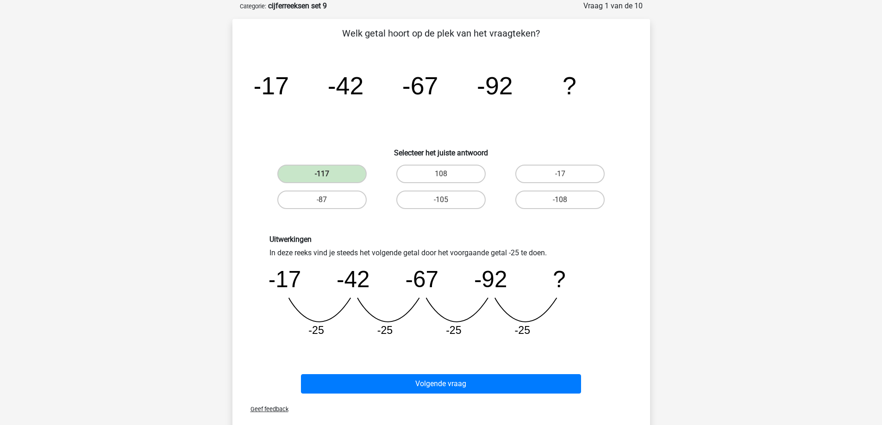
scroll to position [139, 0]
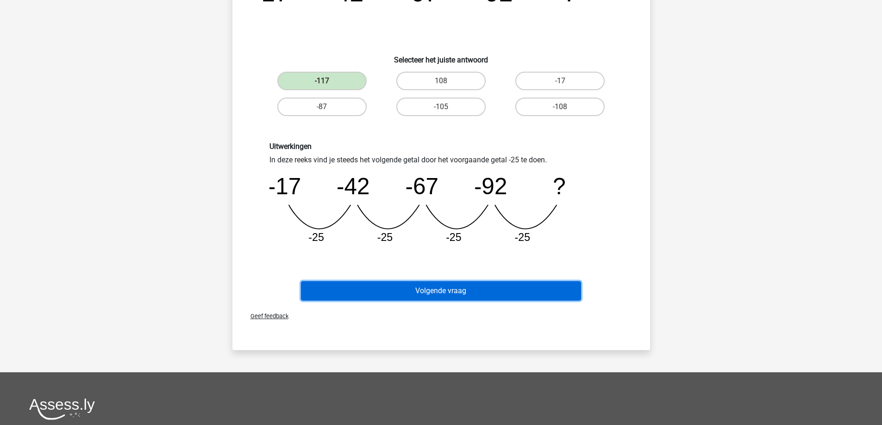
click at [419, 293] on button "Volgende vraag" at bounding box center [441, 290] width 280 height 19
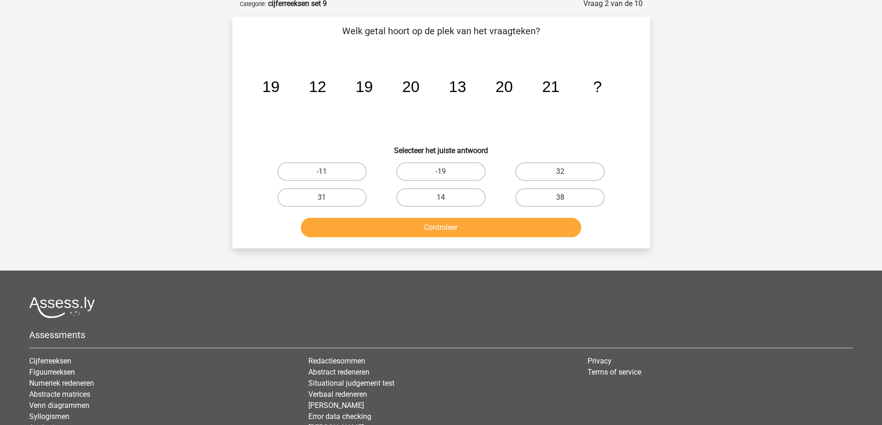
scroll to position [46, 0]
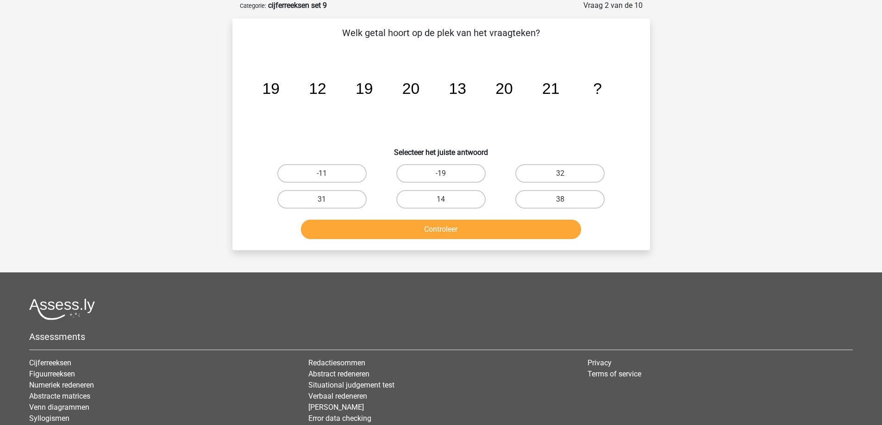
click at [562, 200] on input "38" at bounding box center [563, 203] width 6 height 6
radio input "true"
click at [432, 229] on button "Controleer" at bounding box center [441, 229] width 280 height 19
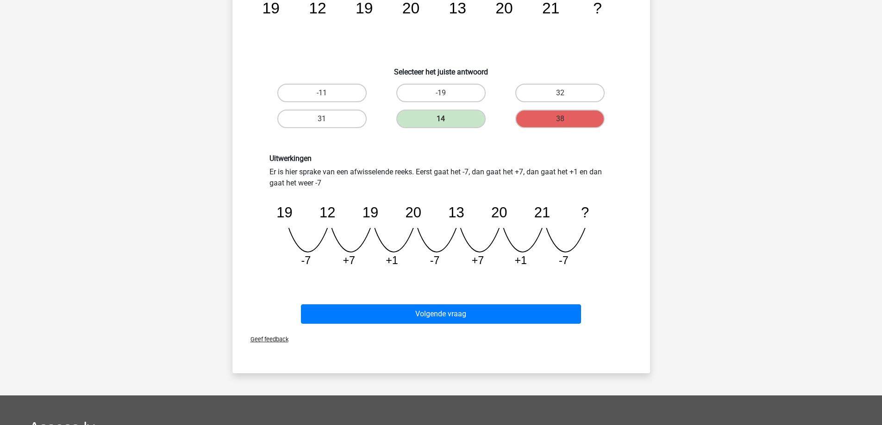
scroll to position [139, 0]
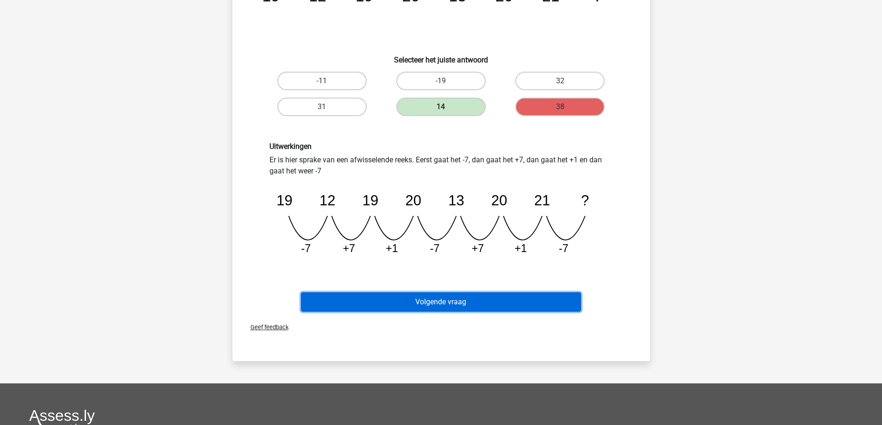
click at [427, 306] on button "Volgende vraag" at bounding box center [441, 302] width 280 height 19
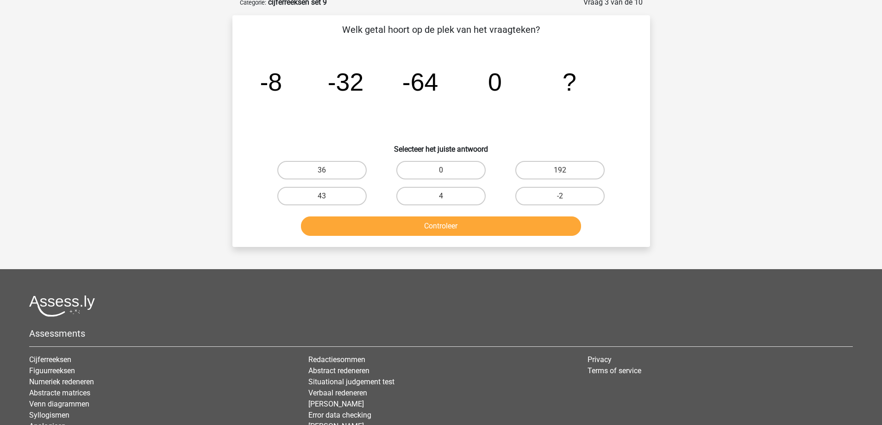
scroll to position [46, 0]
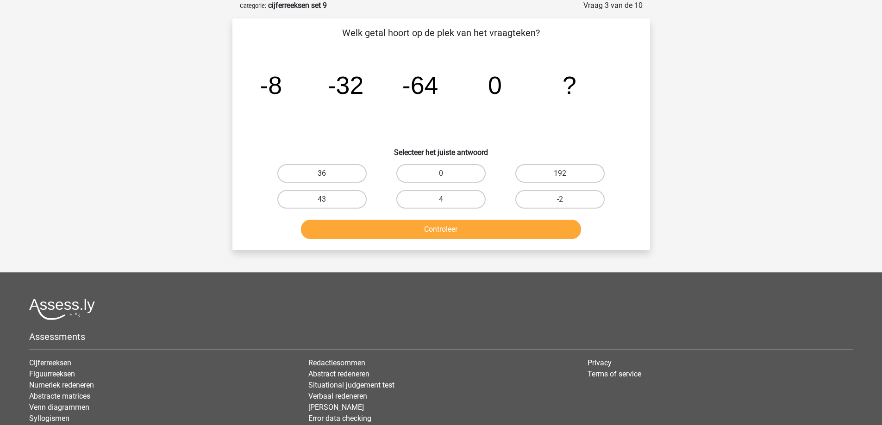
click at [318, 175] on label "36" at bounding box center [321, 173] width 89 height 19
click at [322, 175] on input "36" at bounding box center [325, 177] width 6 height 6
radio input "true"
click at [393, 228] on button "Controleer" at bounding box center [441, 229] width 280 height 19
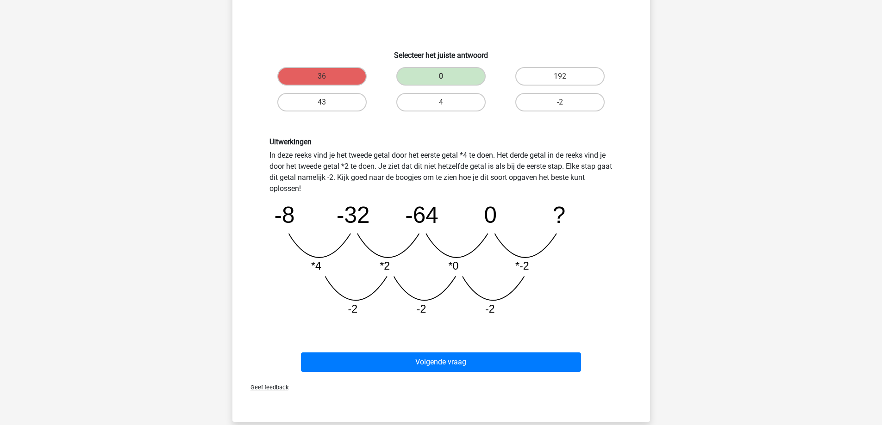
scroll to position [139, 0]
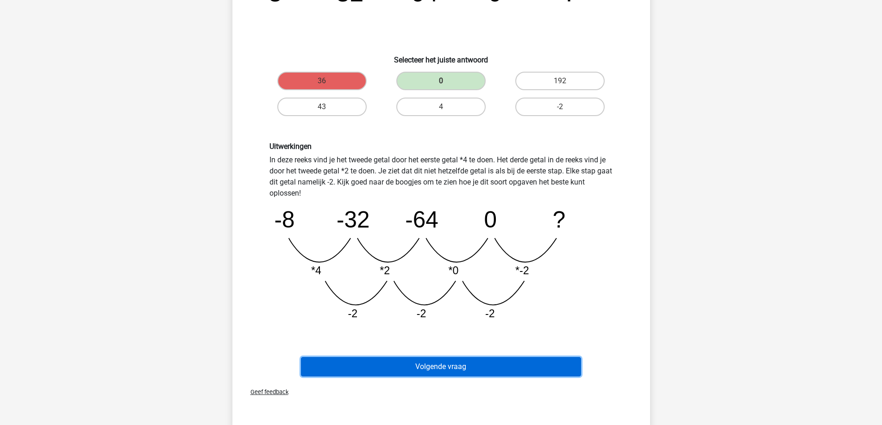
click at [464, 367] on button "Volgende vraag" at bounding box center [441, 366] width 280 height 19
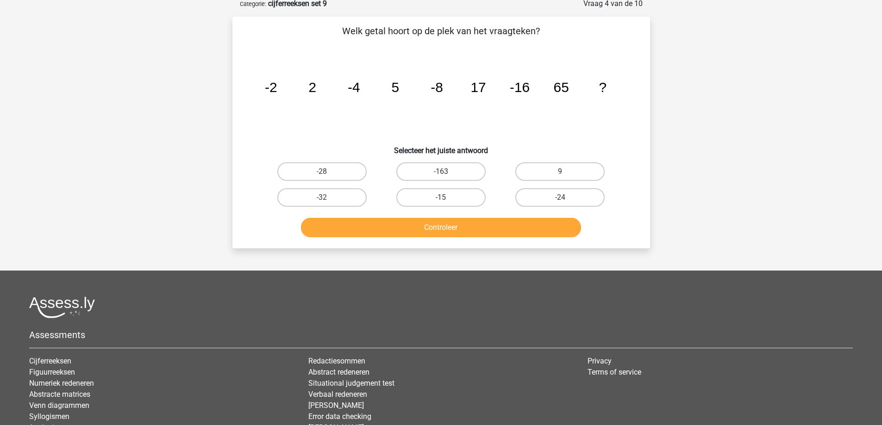
scroll to position [46, 0]
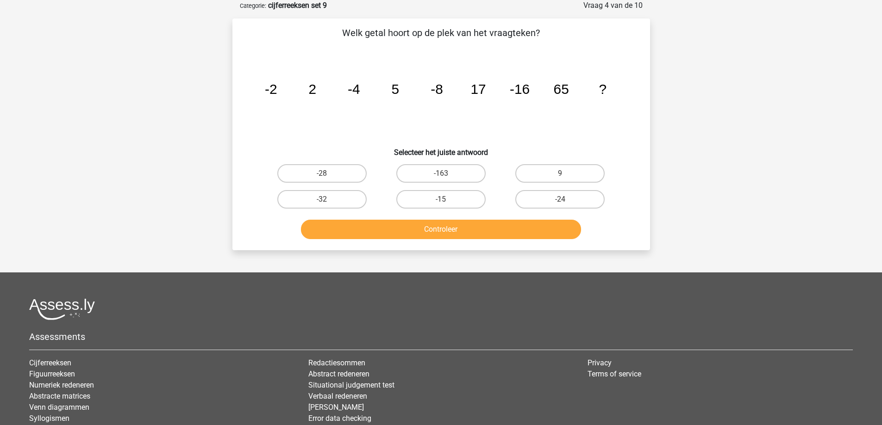
click at [442, 201] on input "-15" at bounding box center [444, 203] width 6 height 6
radio input "true"
click at [448, 228] on button "Controleer" at bounding box center [441, 229] width 280 height 19
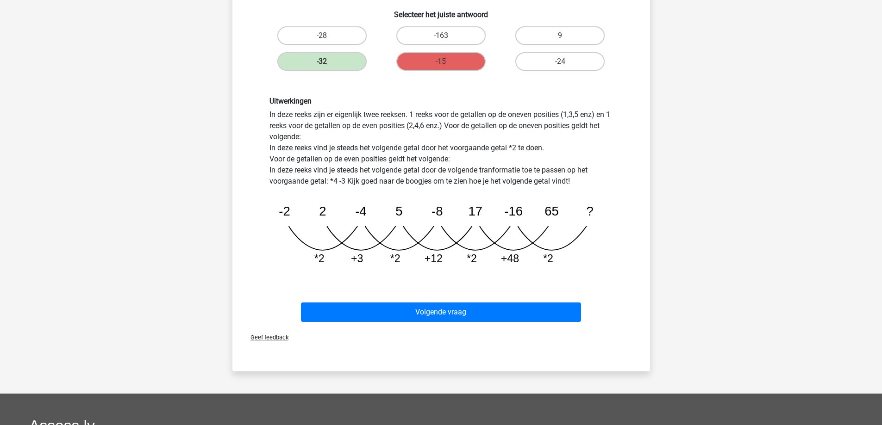
scroll to position [185, 0]
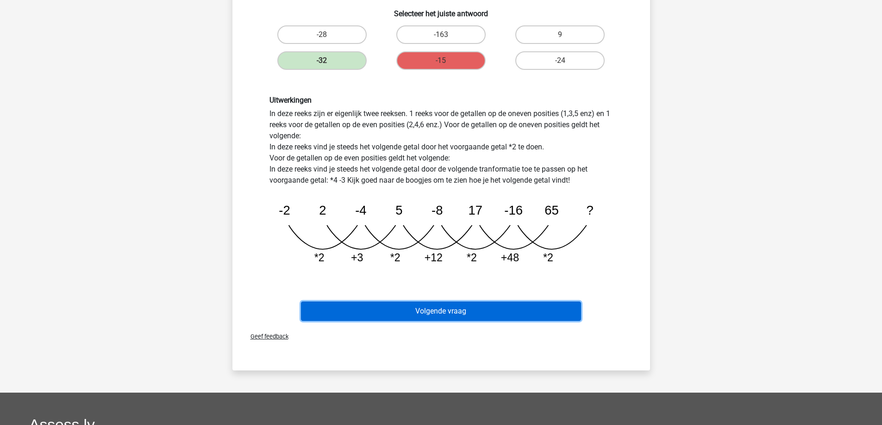
click at [432, 308] on button "Volgende vraag" at bounding box center [441, 311] width 280 height 19
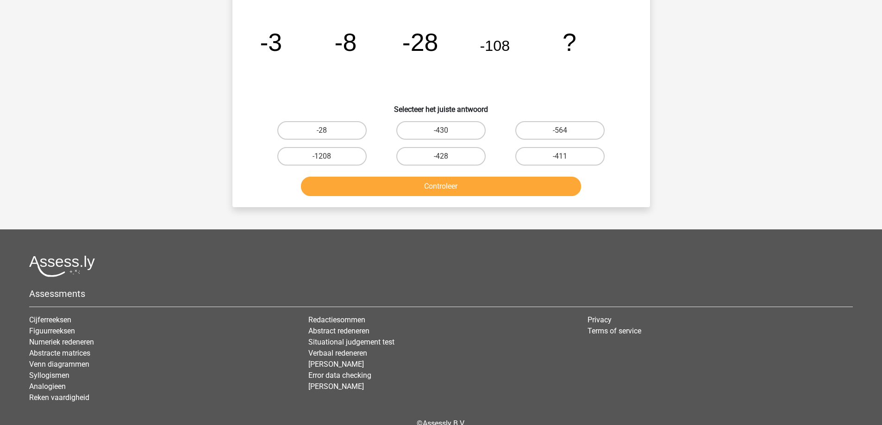
scroll to position [46, 0]
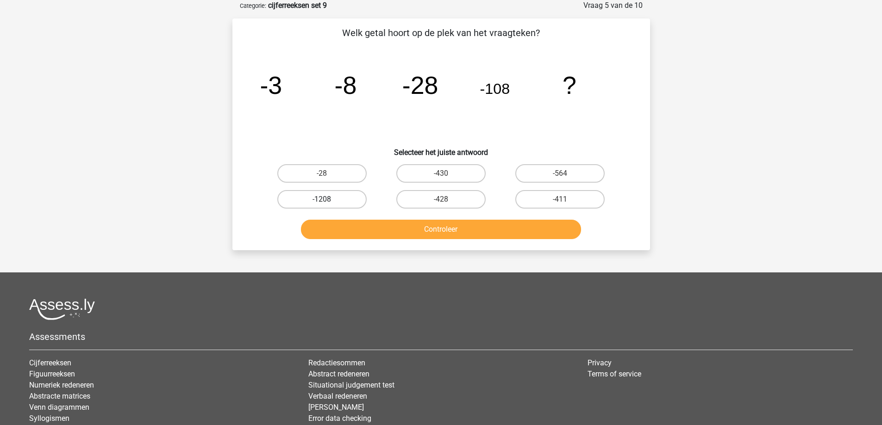
click at [329, 201] on label "-1208" at bounding box center [321, 199] width 89 height 19
click at [328, 201] on input "-1208" at bounding box center [325, 203] width 6 height 6
radio input "true"
click at [351, 227] on button "Controleer" at bounding box center [441, 229] width 280 height 19
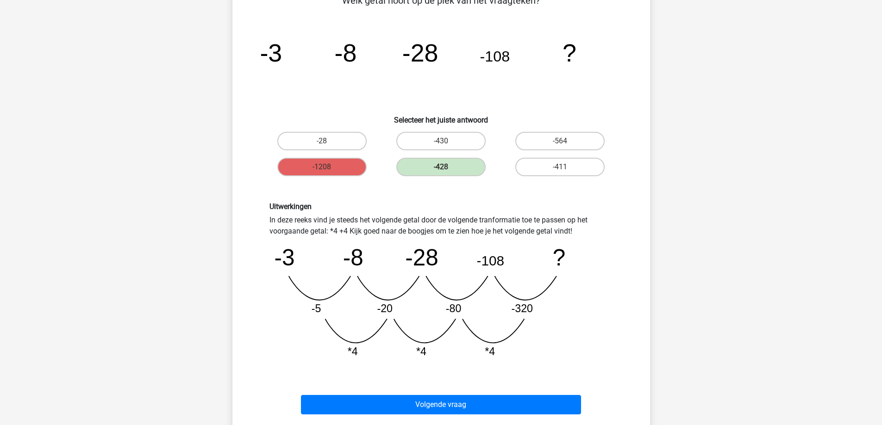
scroll to position [93, 0]
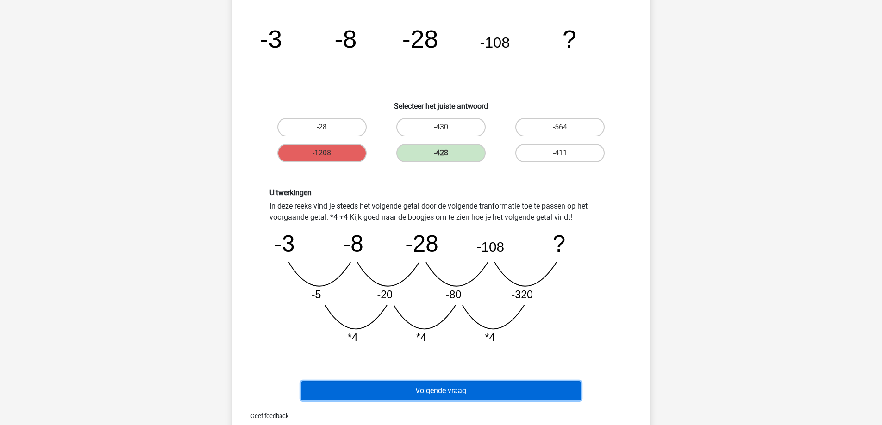
click at [450, 386] on button "Volgende vraag" at bounding box center [441, 391] width 280 height 19
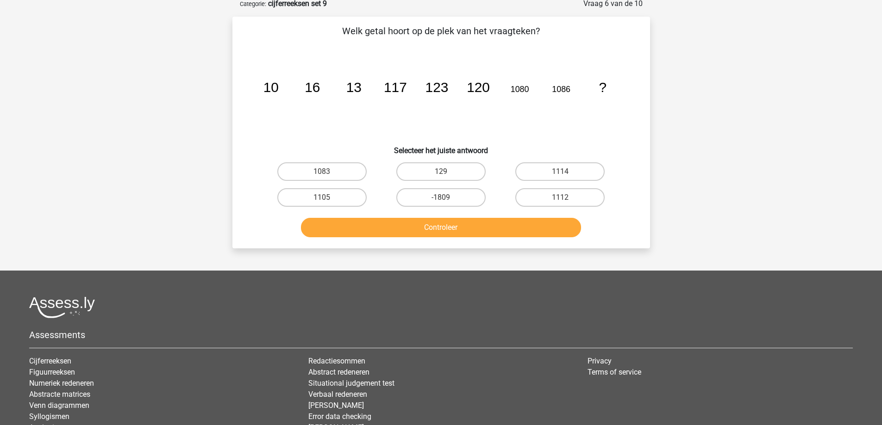
scroll to position [46, 0]
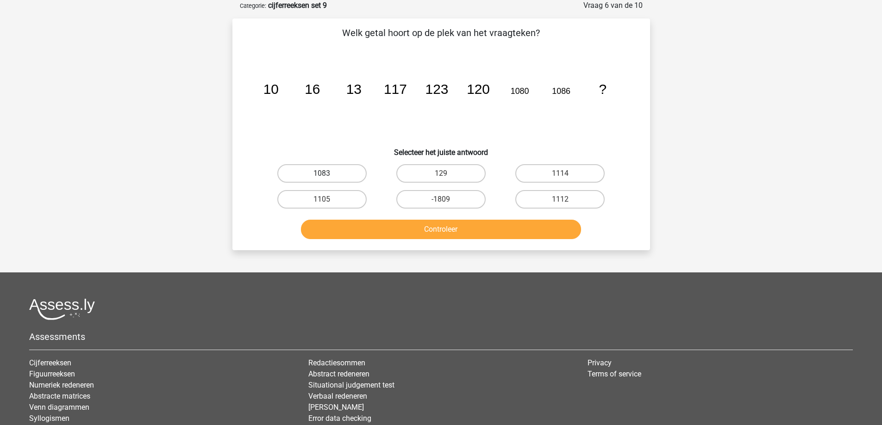
click at [345, 177] on label "1083" at bounding box center [321, 173] width 89 height 19
click at [328, 177] on input "1083" at bounding box center [325, 177] width 6 height 6
radio input "true"
click at [397, 230] on button "Controleer" at bounding box center [441, 229] width 280 height 19
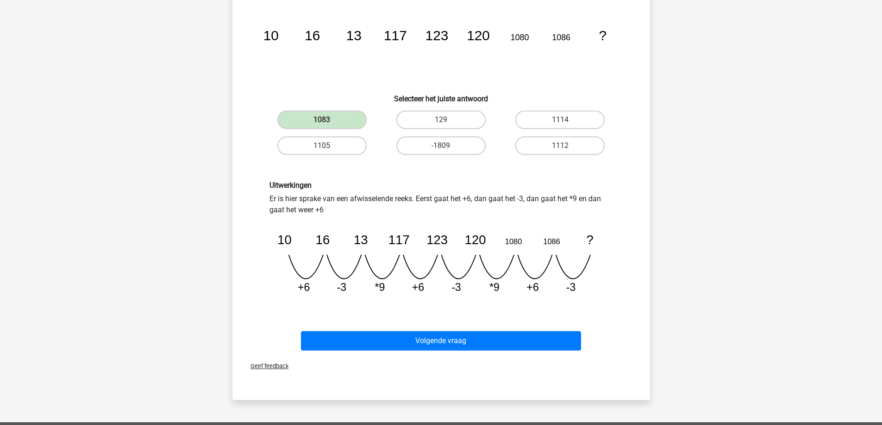
scroll to position [139, 0]
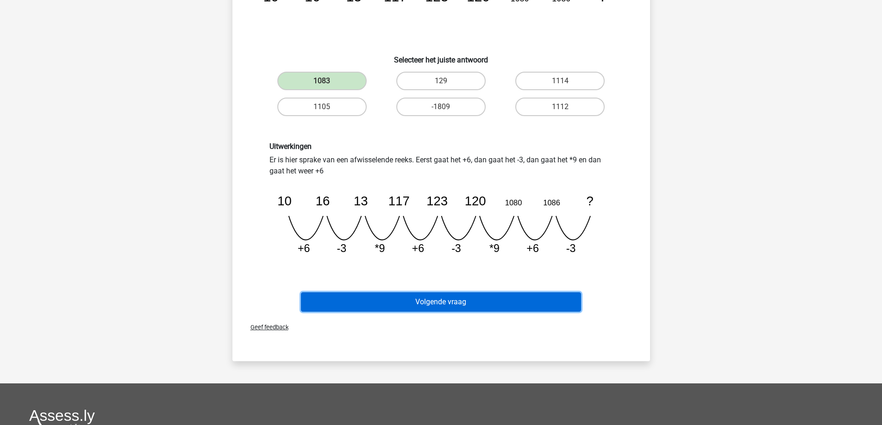
click at [419, 304] on button "Volgende vraag" at bounding box center [441, 302] width 280 height 19
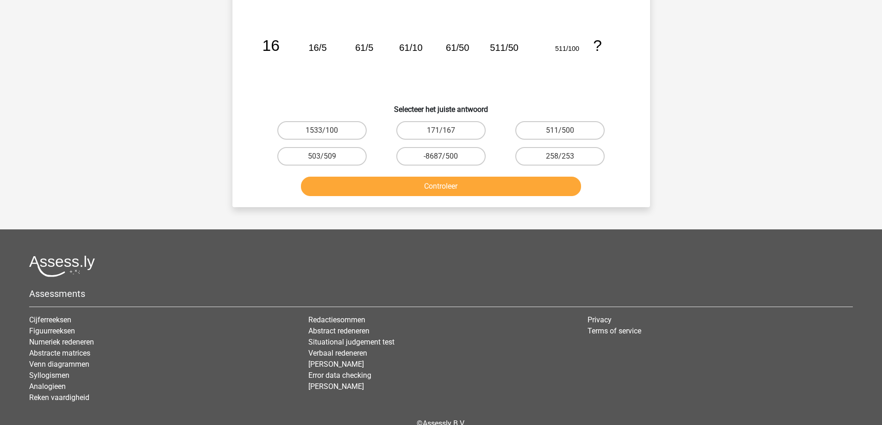
scroll to position [46, 0]
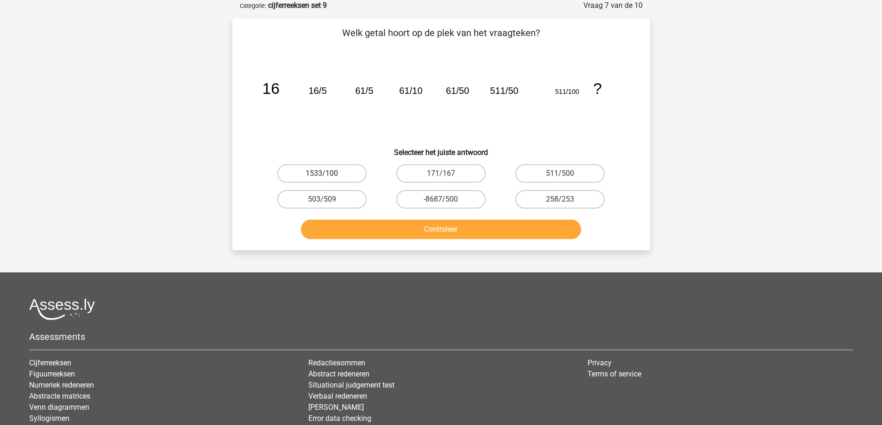
click at [316, 175] on label "1533/100" at bounding box center [321, 173] width 89 height 19
click at [322, 175] on input "1533/100" at bounding box center [325, 177] width 6 height 6
radio input "true"
click at [359, 228] on button "Controleer" at bounding box center [441, 229] width 280 height 19
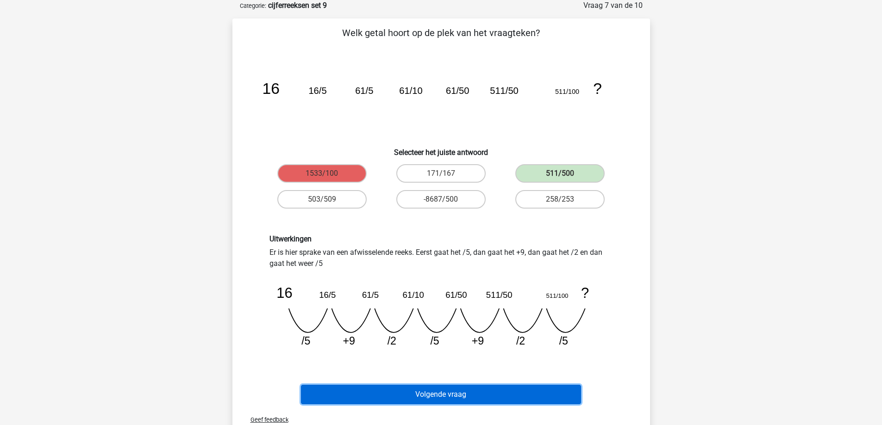
click at [439, 397] on button "Volgende vraag" at bounding box center [441, 394] width 280 height 19
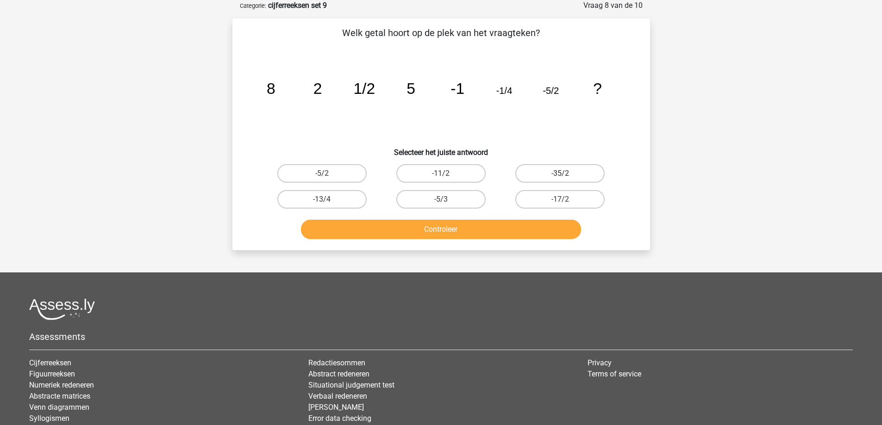
click at [550, 172] on label "-35/2" at bounding box center [559, 173] width 89 height 19
click at [560, 174] on input "-35/2" at bounding box center [563, 177] width 6 height 6
radio input "true"
click at [485, 226] on button "Controleer" at bounding box center [441, 229] width 280 height 19
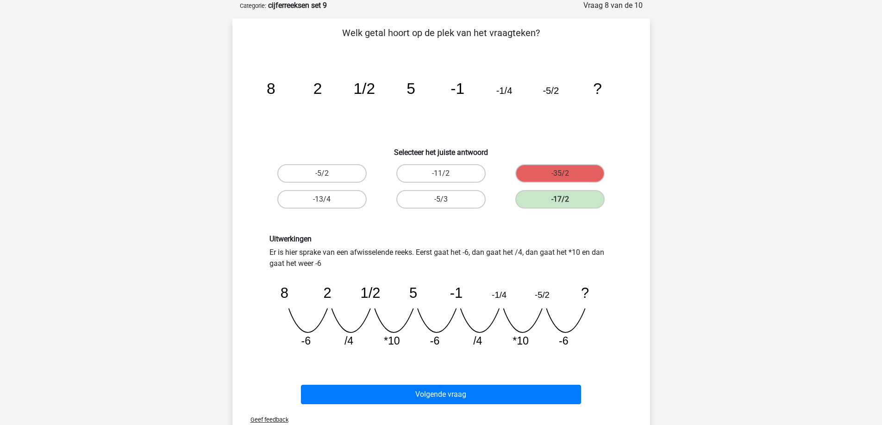
scroll to position [93, 0]
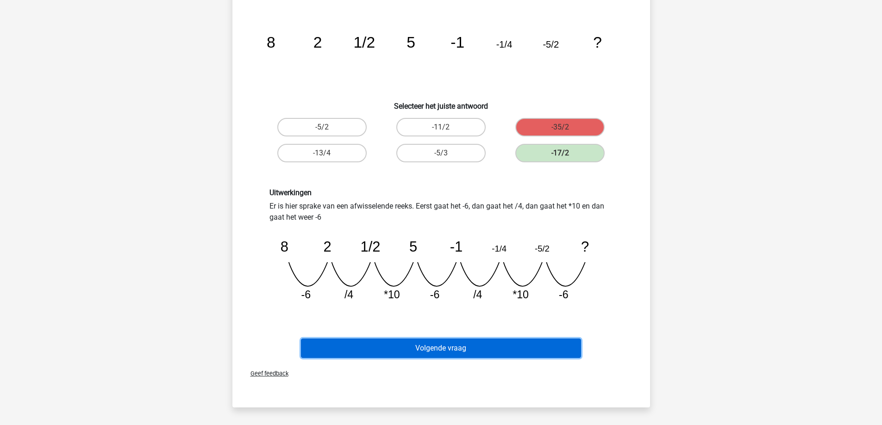
click at [405, 350] on button "Volgende vraag" at bounding box center [441, 348] width 280 height 19
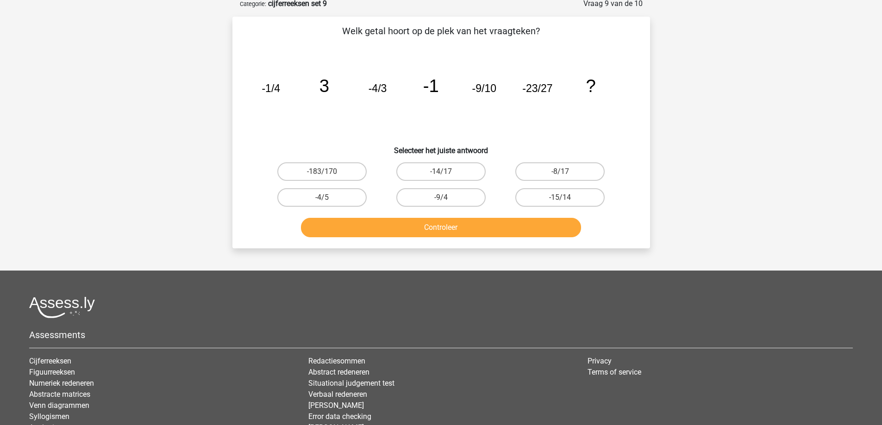
scroll to position [46, 0]
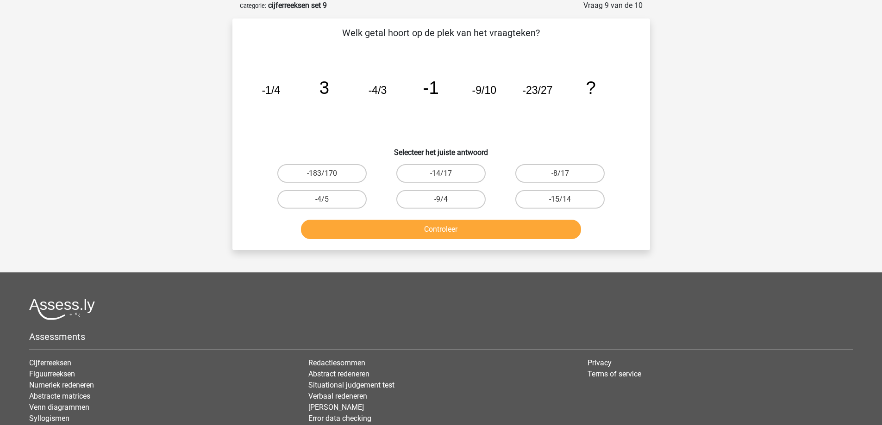
click at [444, 174] on input "-14/17" at bounding box center [444, 177] width 6 height 6
radio input "true"
click at [407, 238] on button "Controleer" at bounding box center [441, 229] width 280 height 19
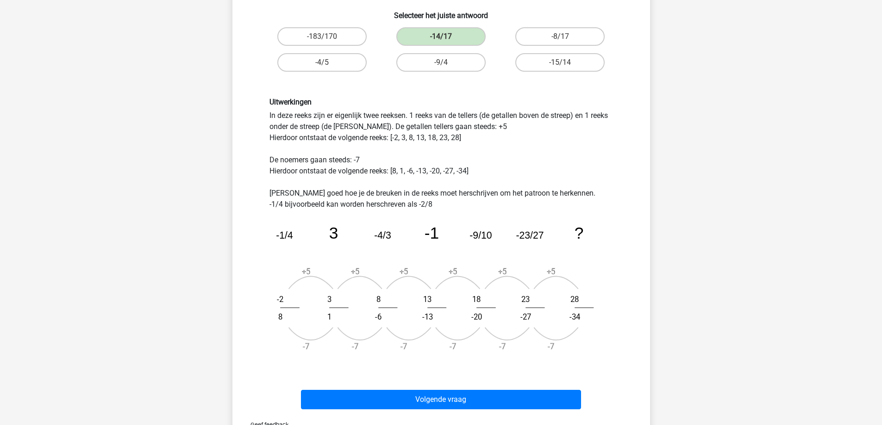
scroll to position [185, 0]
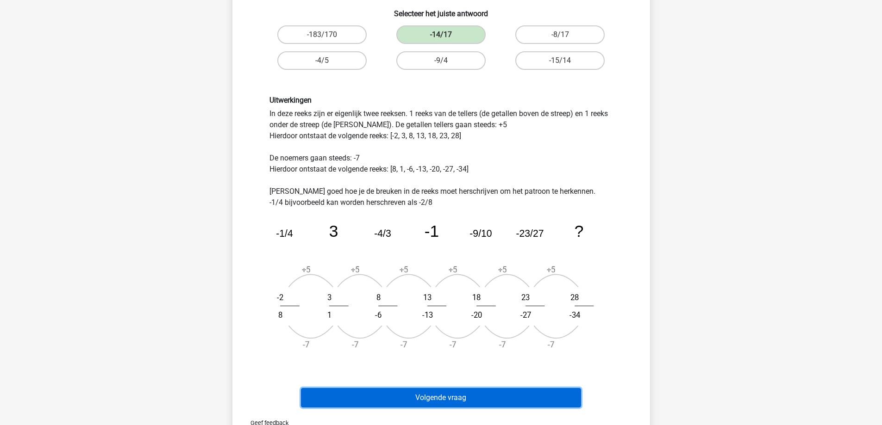
click at [460, 401] on button "Volgende vraag" at bounding box center [441, 397] width 280 height 19
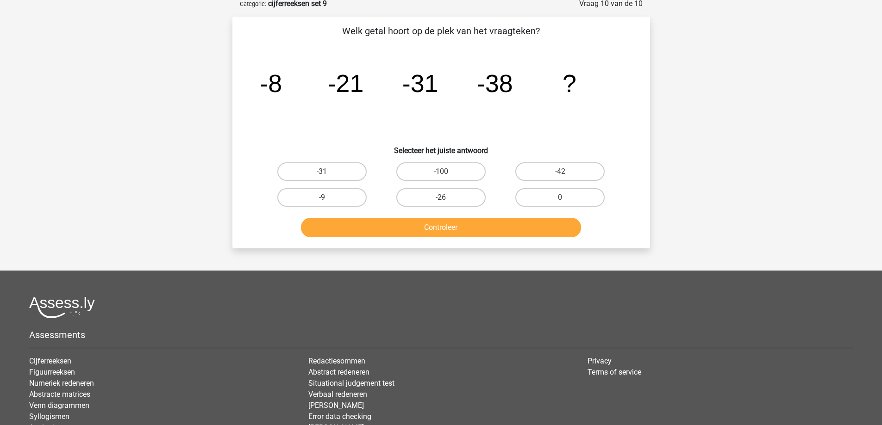
scroll to position [46, 0]
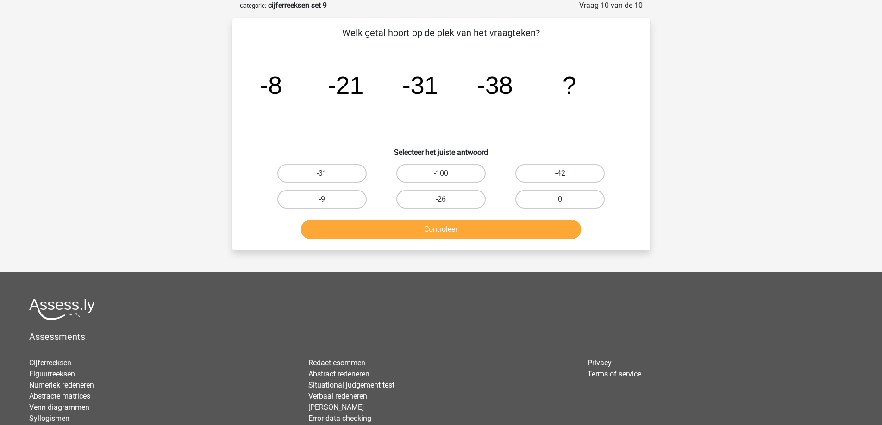
click at [542, 169] on label "-42" at bounding box center [559, 173] width 89 height 19
click at [560, 174] on input "-42" at bounding box center [563, 177] width 6 height 6
radio input "true"
click at [389, 228] on button "Controleer" at bounding box center [441, 229] width 280 height 19
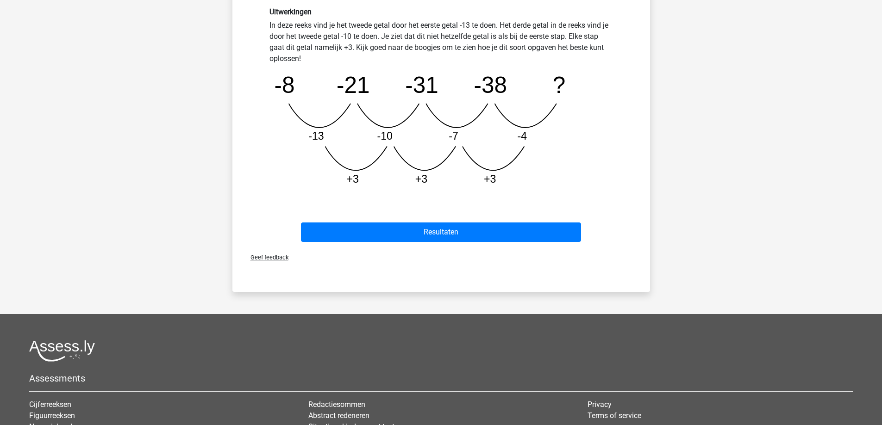
scroll to position [278, 0]
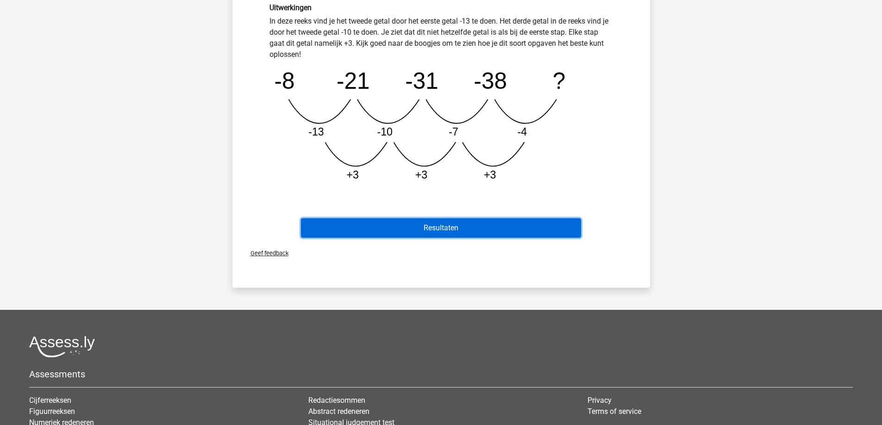
click at [433, 226] on button "Resultaten" at bounding box center [441, 228] width 280 height 19
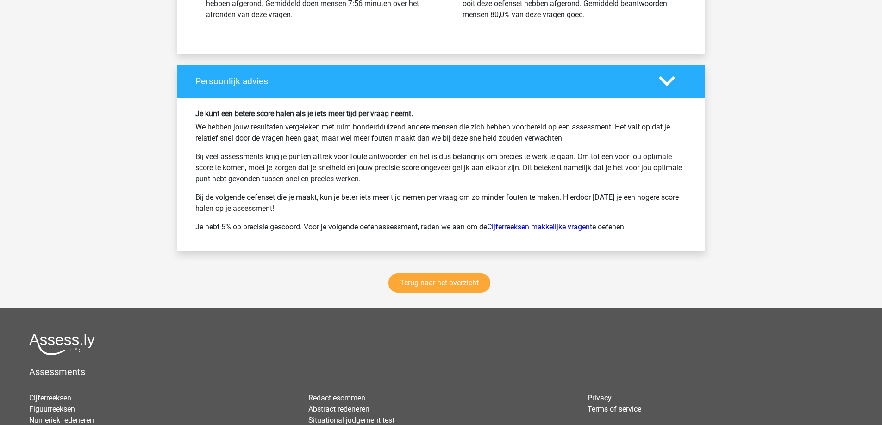
scroll to position [1157, 0]
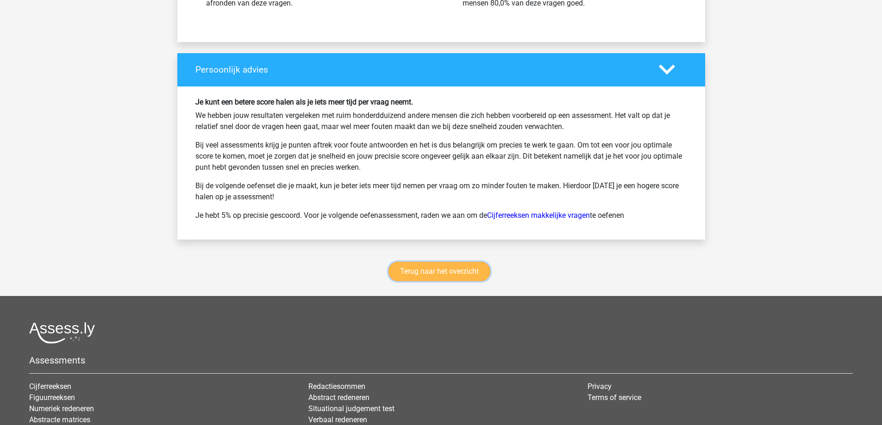
click at [438, 278] on link "Terug naar het overzicht" at bounding box center [439, 271] width 102 height 19
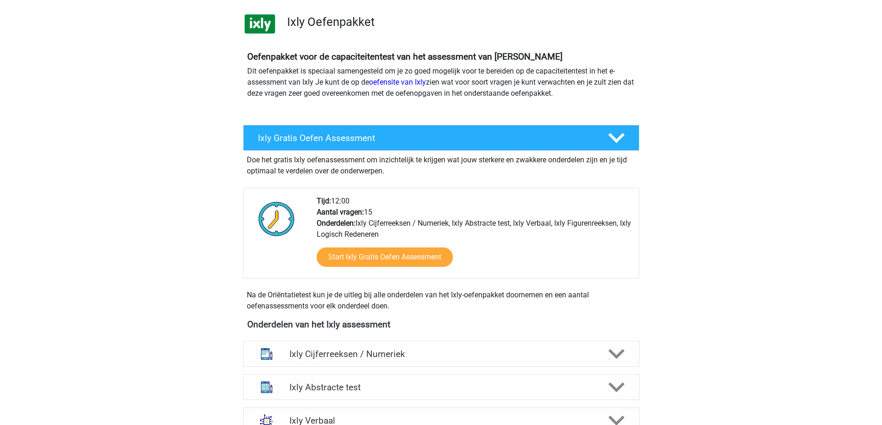
scroll to position [139, 0]
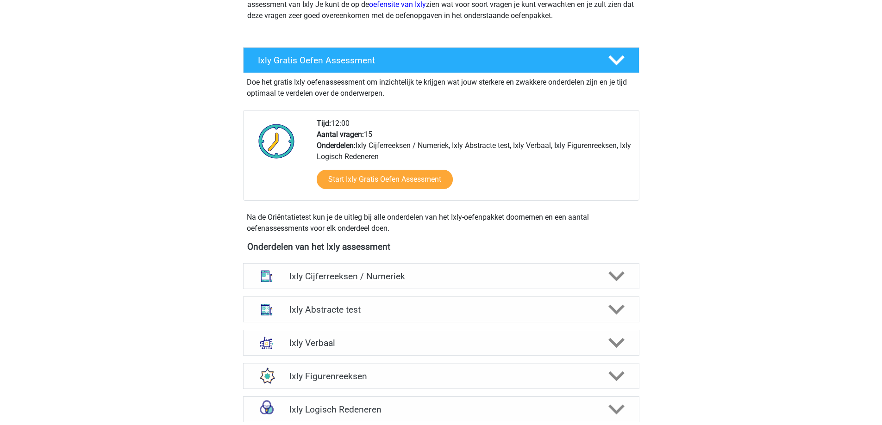
click at [619, 275] on polygon at bounding box center [616, 277] width 16 height 10
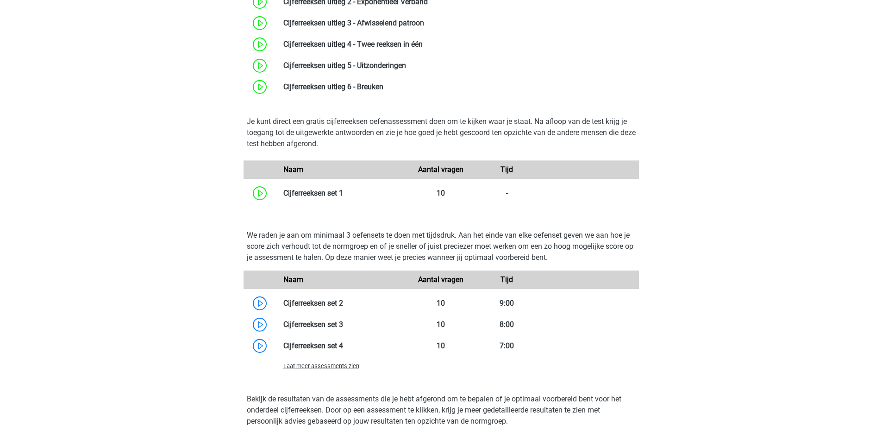
scroll to position [509, 0]
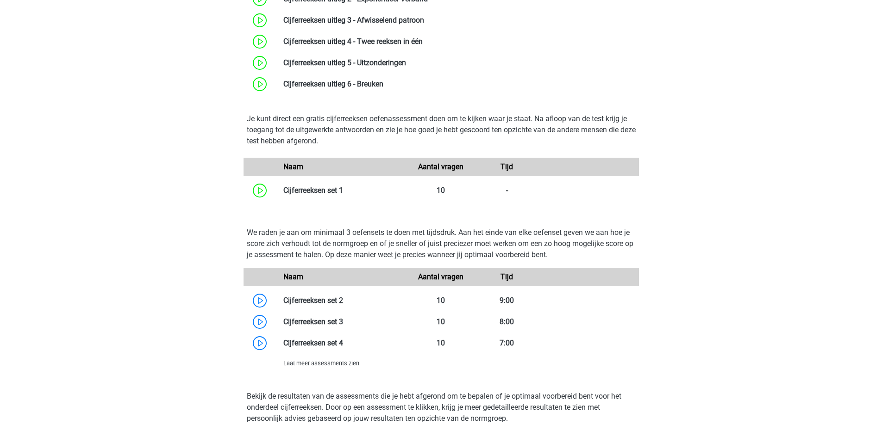
click at [299, 363] on span "Laat meer assessments zien" at bounding box center [321, 363] width 76 height 7
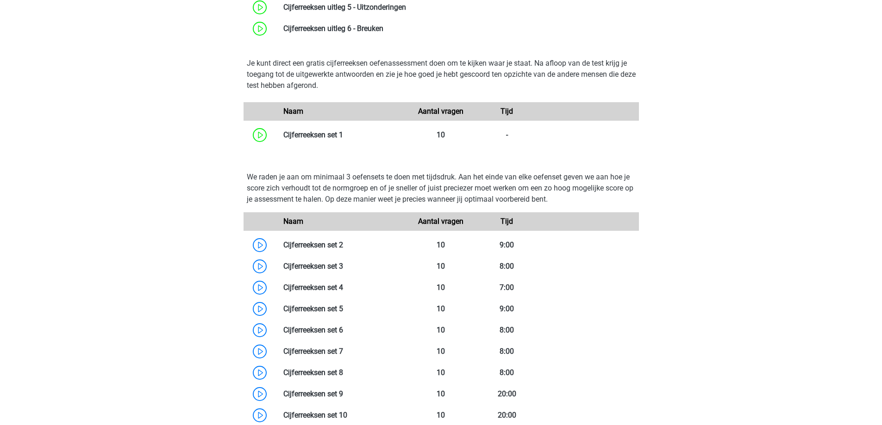
scroll to position [694, 0]
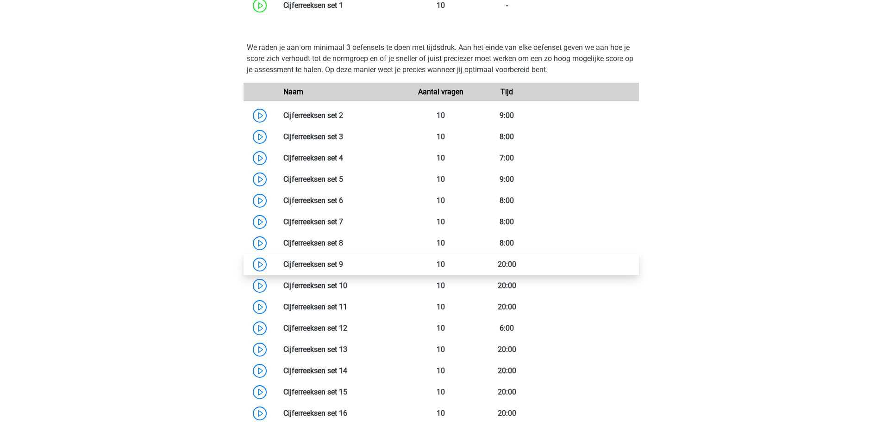
click at [343, 266] on link at bounding box center [343, 264] width 0 height 9
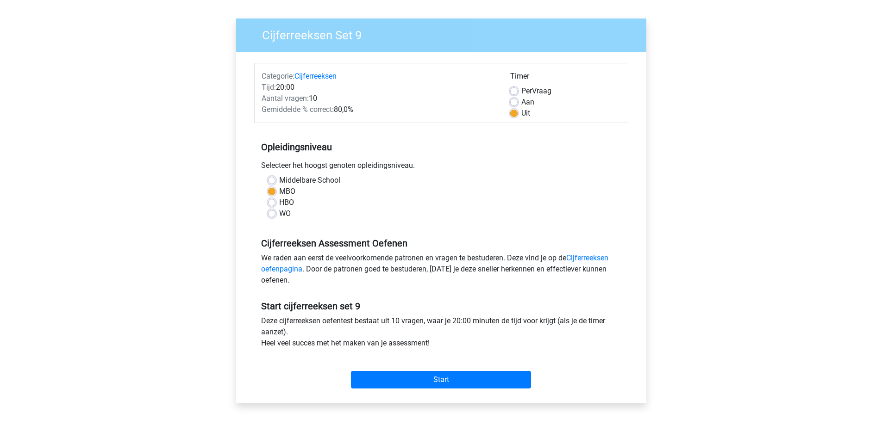
scroll to position [139, 0]
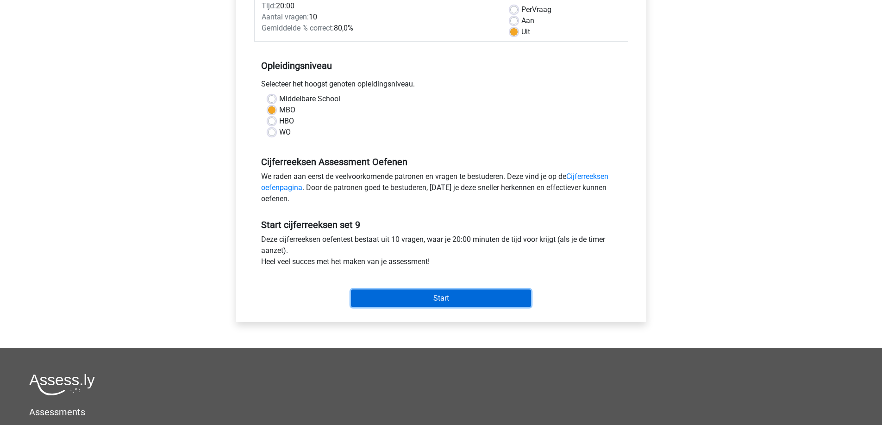
click at [440, 301] on input "Start" at bounding box center [441, 299] width 180 height 18
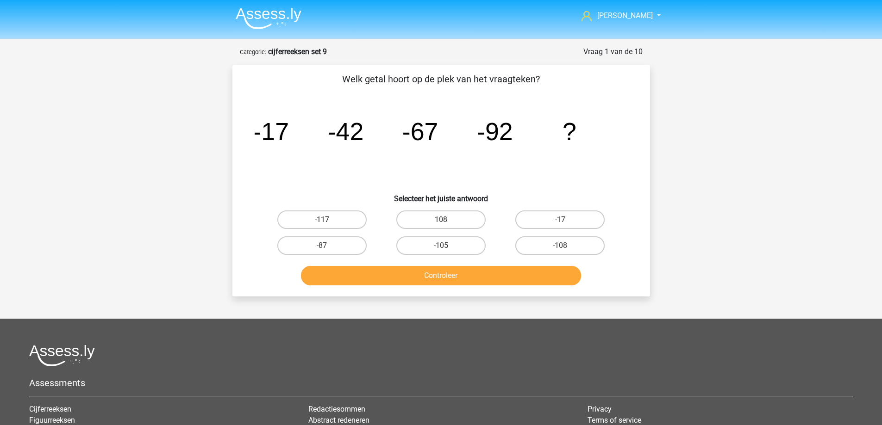
click at [335, 218] on label "-117" at bounding box center [321, 220] width 89 height 19
click at [328, 220] on input "-117" at bounding box center [325, 223] width 6 height 6
radio input "true"
click at [353, 278] on button "Controleer" at bounding box center [441, 275] width 280 height 19
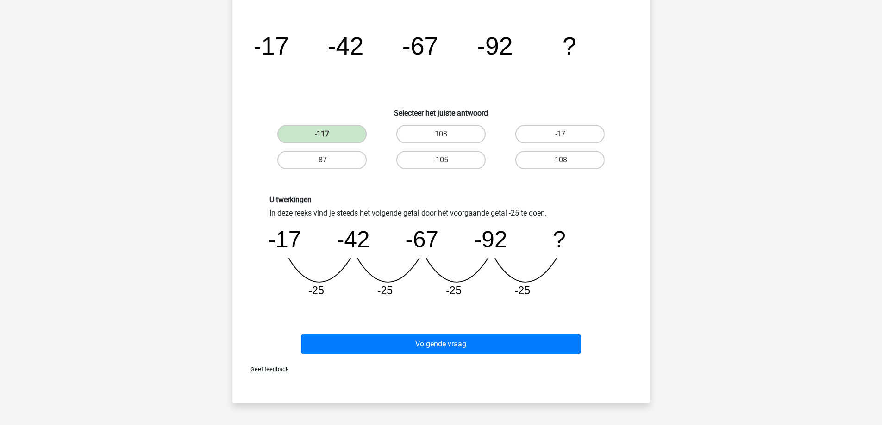
scroll to position [185, 0]
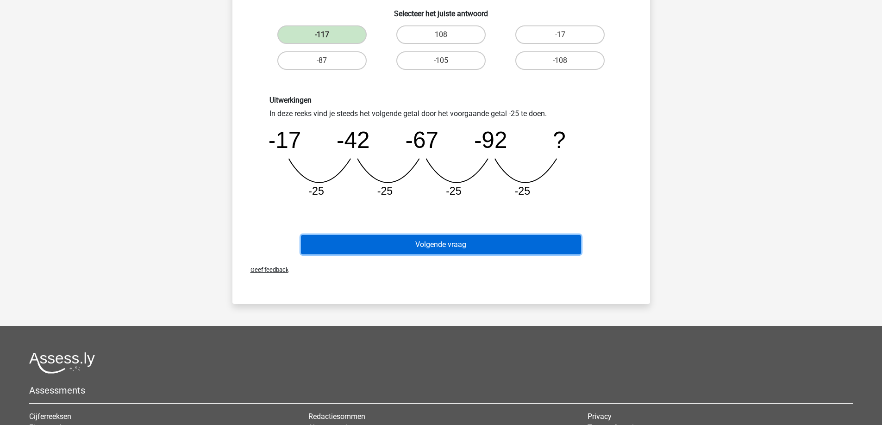
click at [417, 248] on button "Volgende vraag" at bounding box center [441, 244] width 280 height 19
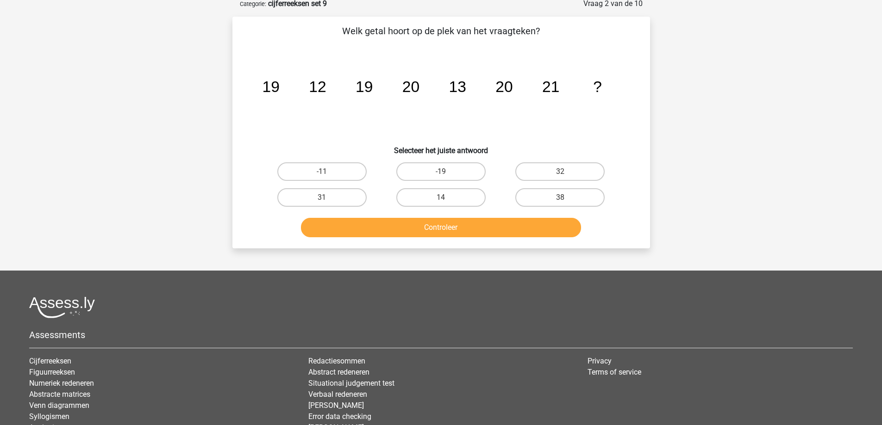
scroll to position [46, 0]
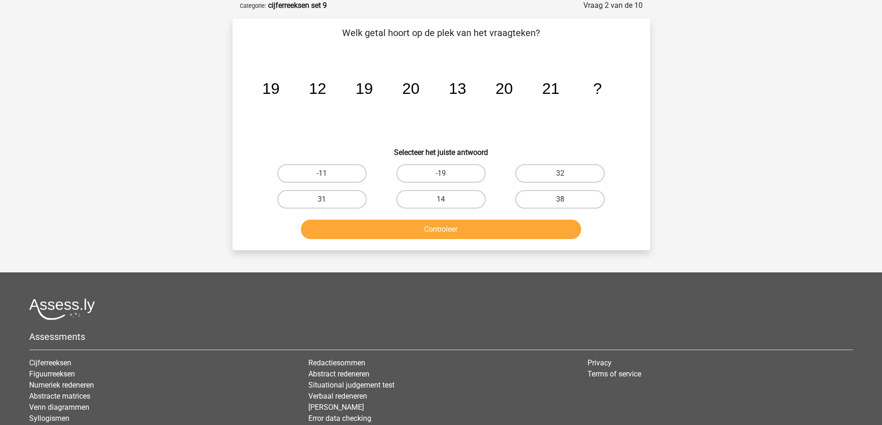
click at [562, 175] on input "32" at bounding box center [563, 177] width 6 height 6
radio input "true"
click at [496, 229] on button "Controleer" at bounding box center [441, 229] width 280 height 19
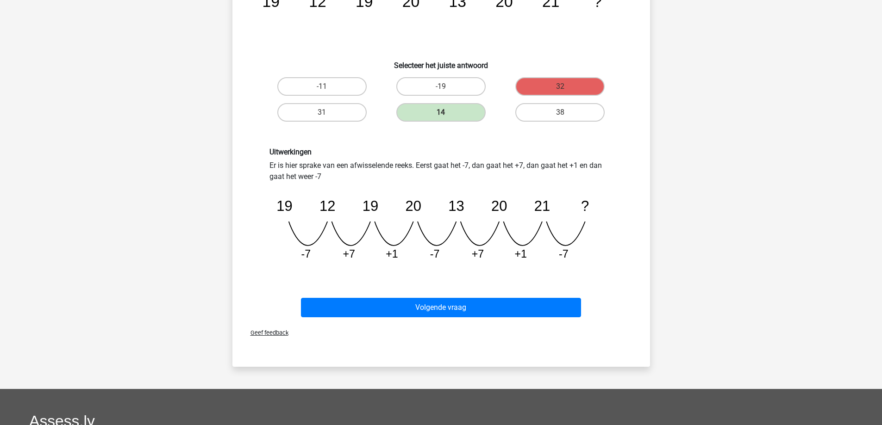
scroll to position [139, 0]
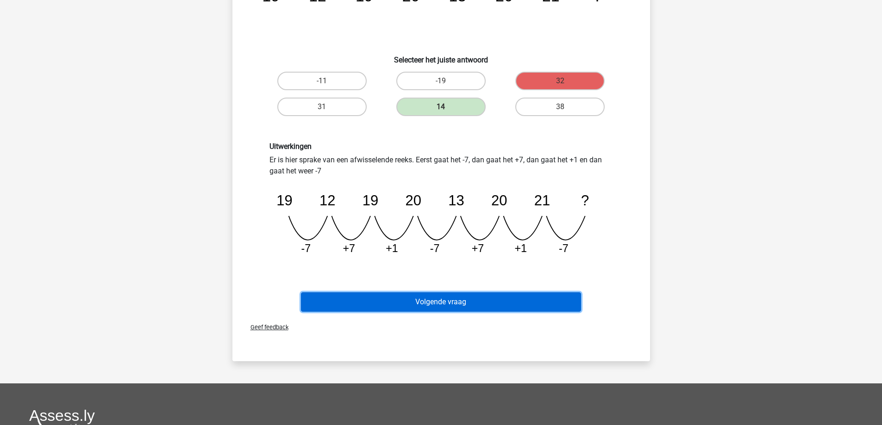
click at [432, 301] on button "Volgende vraag" at bounding box center [441, 302] width 280 height 19
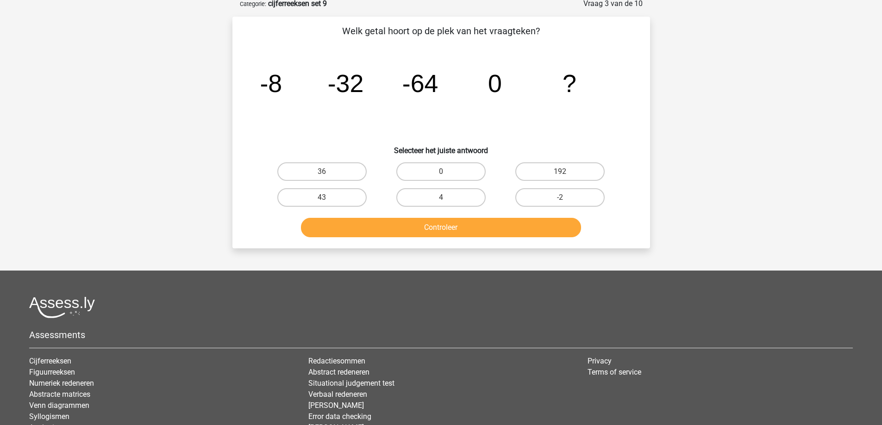
scroll to position [46, 0]
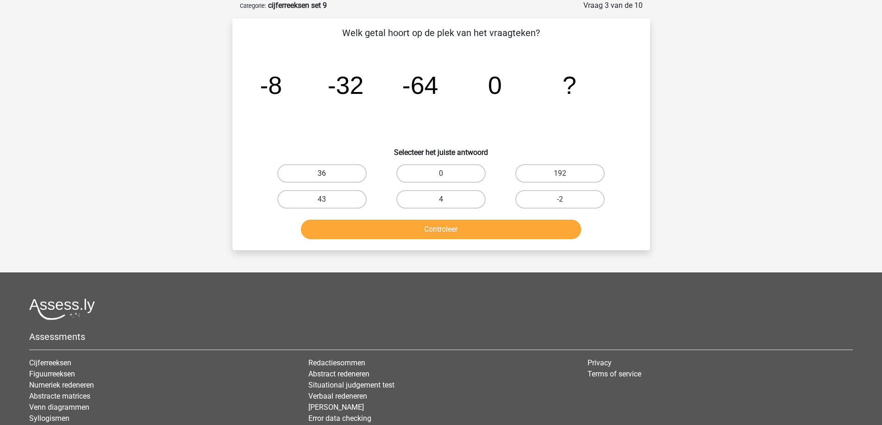
click at [346, 179] on label "36" at bounding box center [321, 173] width 89 height 19
click at [328, 179] on input "36" at bounding box center [325, 177] width 6 height 6
radio input "true"
click at [344, 228] on button "Controleer" at bounding box center [441, 229] width 280 height 19
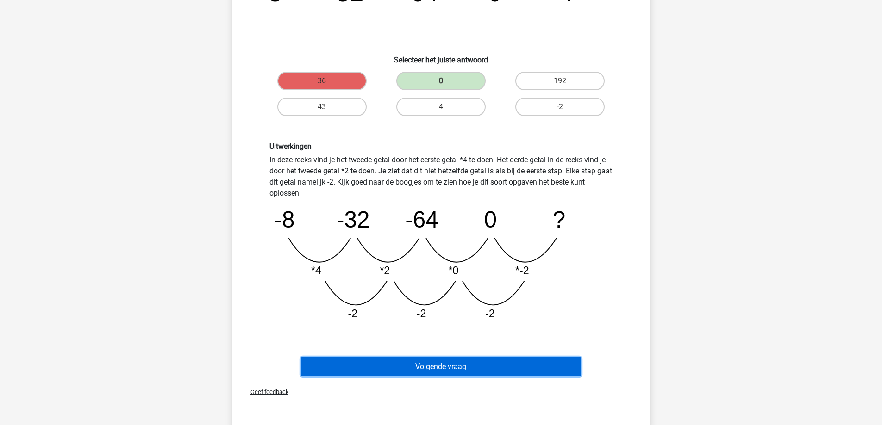
click at [471, 364] on button "Volgende vraag" at bounding box center [441, 366] width 280 height 19
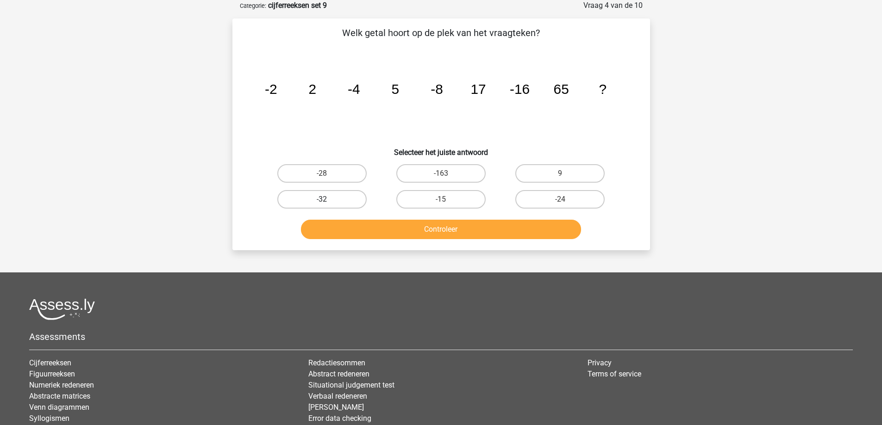
click at [319, 200] on label "-32" at bounding box center [321, 199] width 89 height 19
click at [322, 200] on input "-32" at bounding box center [325, 203] width 6 height 6
radio input "true"
click at [382, 232] on button "Controleer" at bounding box center [441, 229] width 280 height 19
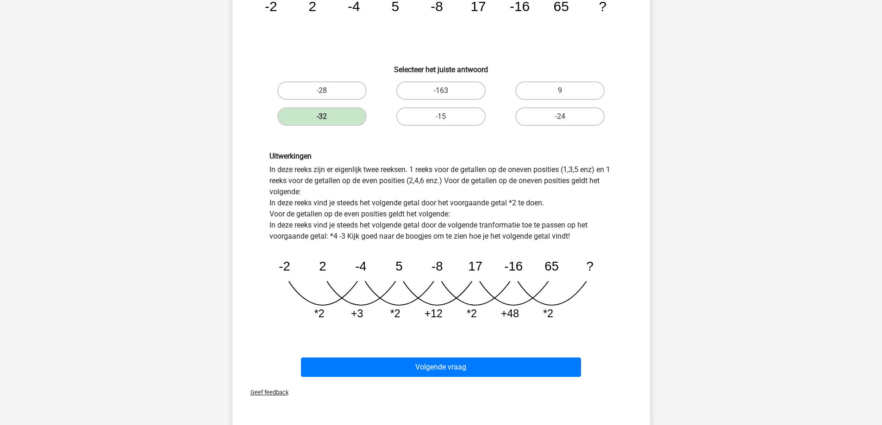
scroll to position [185, 0]
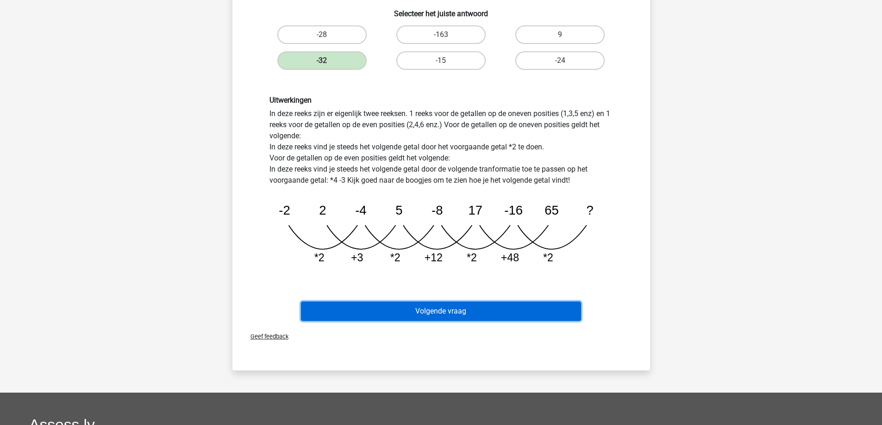
click at [393, 318] on button "Volgende vraag" at bounding box center [441, 311] width 280 height 19
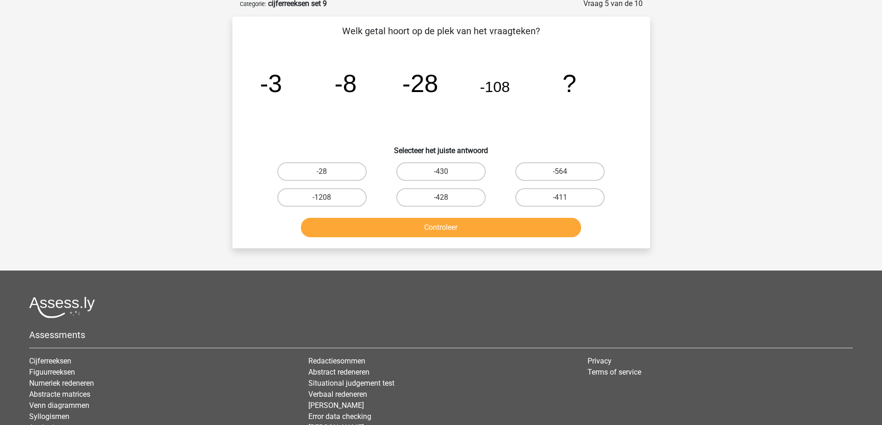
scroll to position [46, 0]
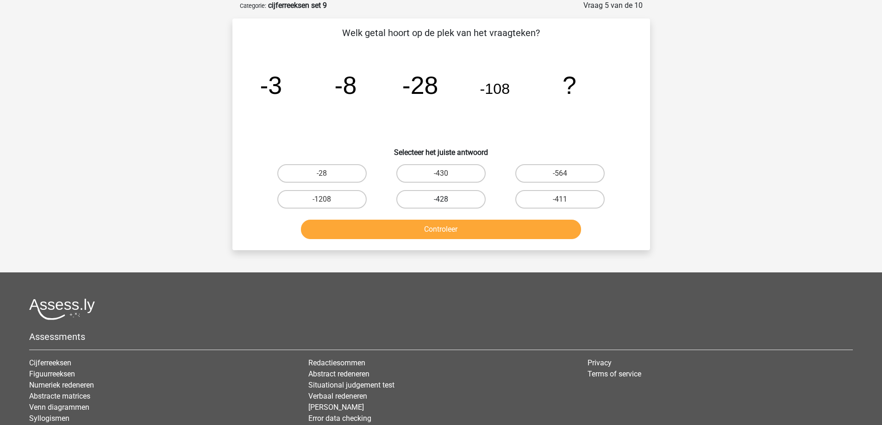
click at [434, 200] on label "-428" at bounding box center [440, 199] width 89 height 19
click at [441, 200] on input "-428" at bounding box center [444, 203] width 6 height 6
radio input "true"
click at [438, 232] on button "Controleer" at bounding box center [441, 229] width 280 height 19
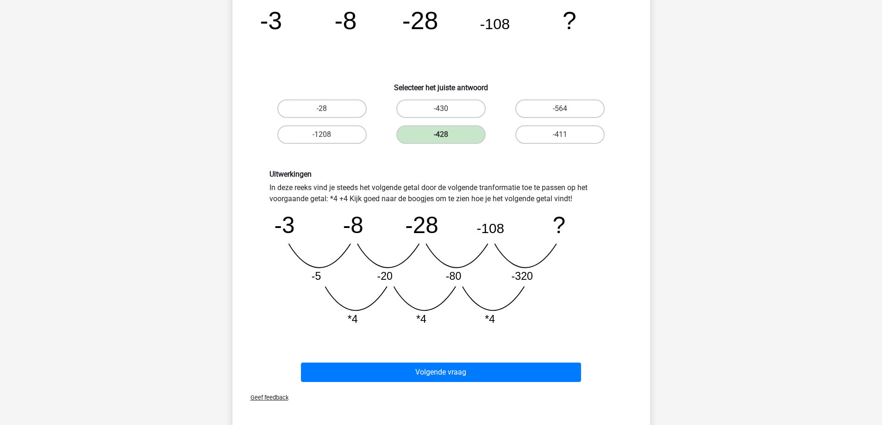
scroll to position [139, 0]
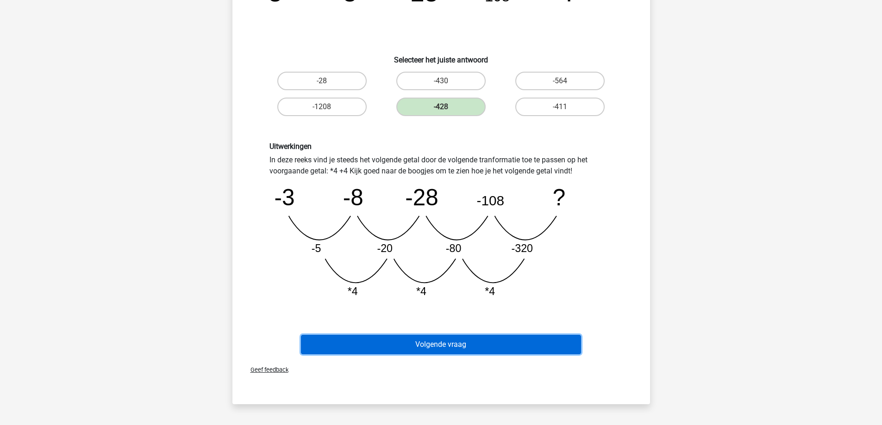
click at [448, 348] on button "Volgende vraag" at bounding box center [441, 344] width 280 height 19
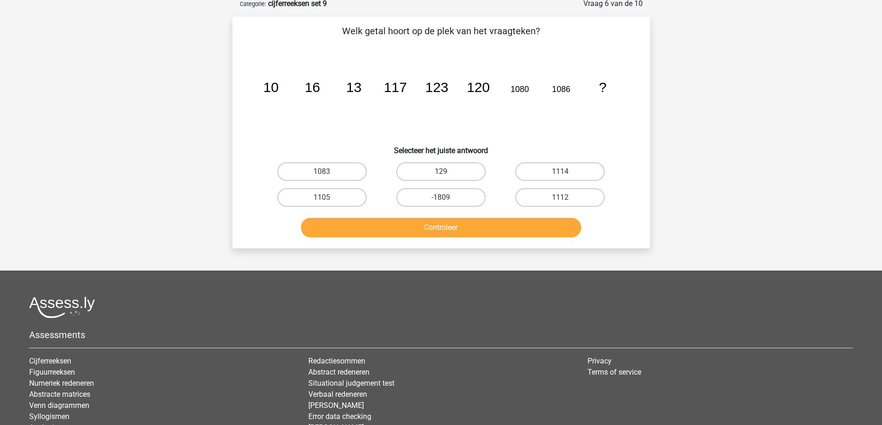
scroll to position [46, 0]
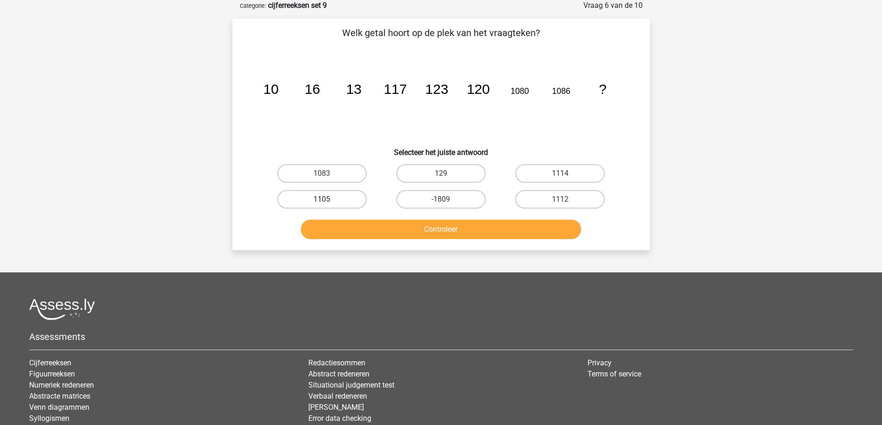
click at [320, 202] on label "1105" at bounding box center [321, 199] width 89 height 19
click at [322, 202] on input "1105" at bounding box center [325, 203] width 6 height 6
radio input "true"
click at [358, 225] on button "Controleer" at bounding box center [441, 229] width 280 height 19
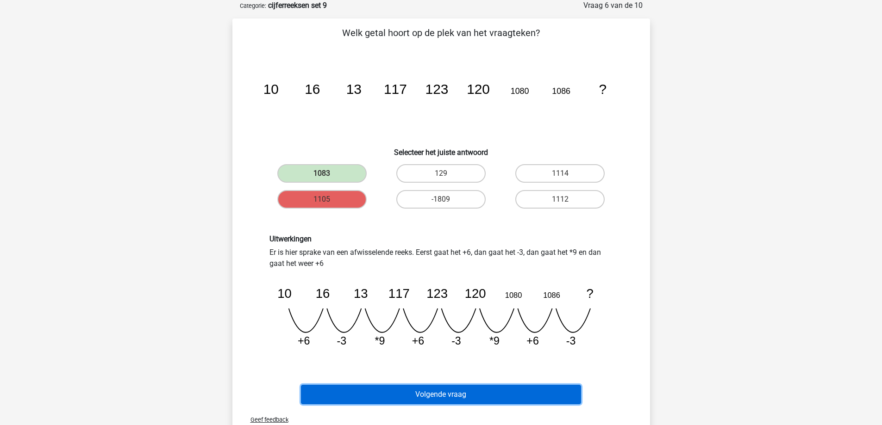
click at [412, 393] on button "Volgende vraag" at bounding box center [441, 394] width 280 height 19
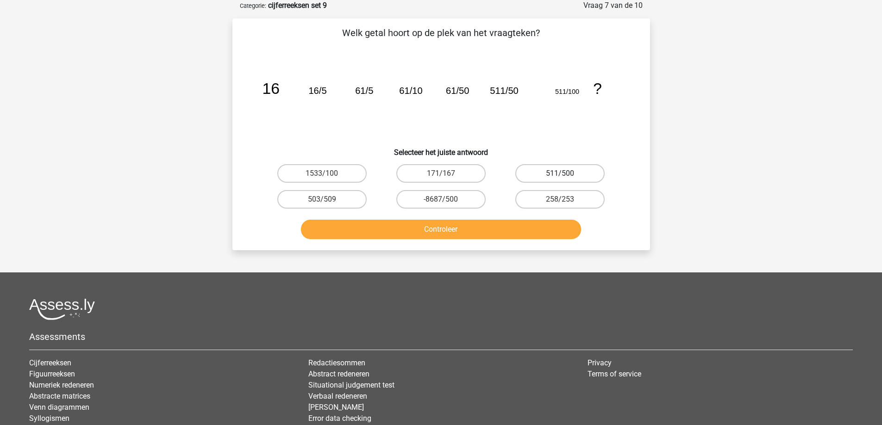
click at [551, 175] on label "511/500" at bounding box center [559, 173] width 89 height 19
click at [560, 175] on input "511/500" at bounding box center [563, 177] width 6 height 6
radio input "true"
click at [471, 229] on button "Controleer" at bounding box center [441, 229] width 280 height 19
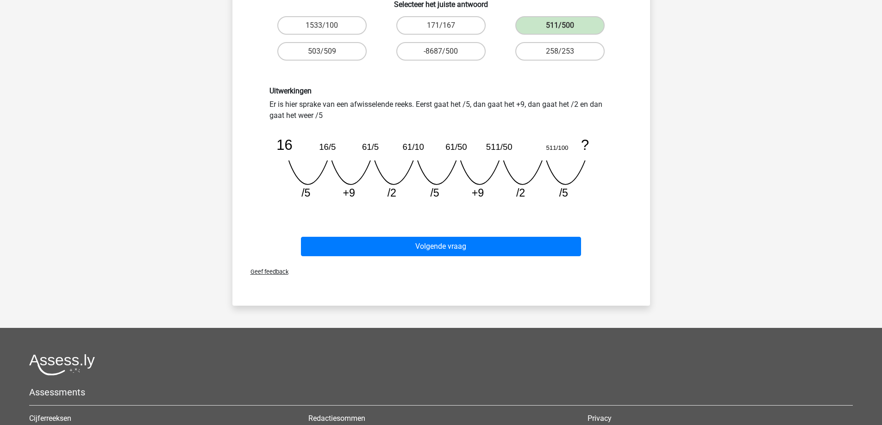
scroll to position [231, 0]
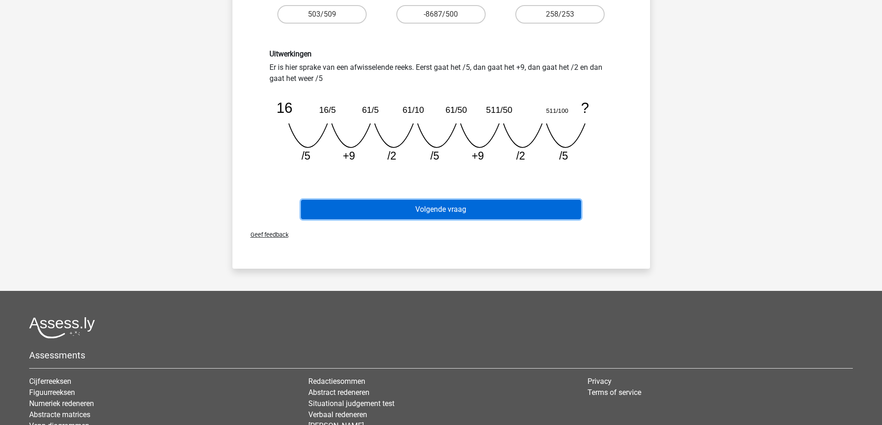
click at [417, 215] on button "Volgende vraag" at bounding box center [441, 209] width 280 height 19
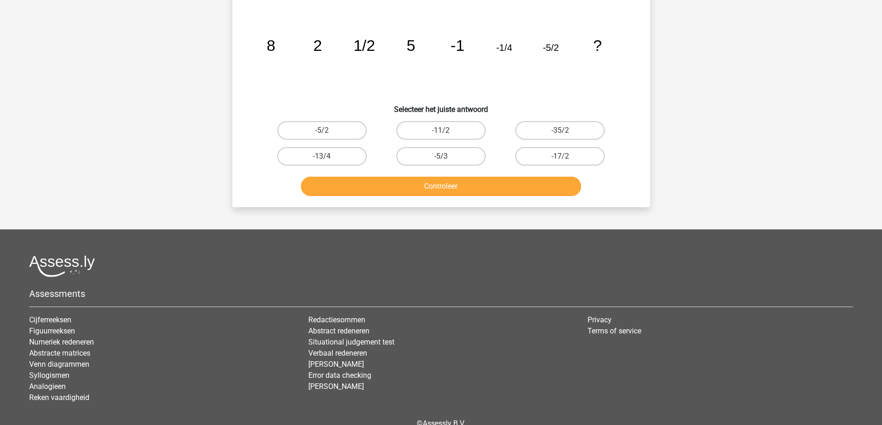
scroll to position [46, 0]
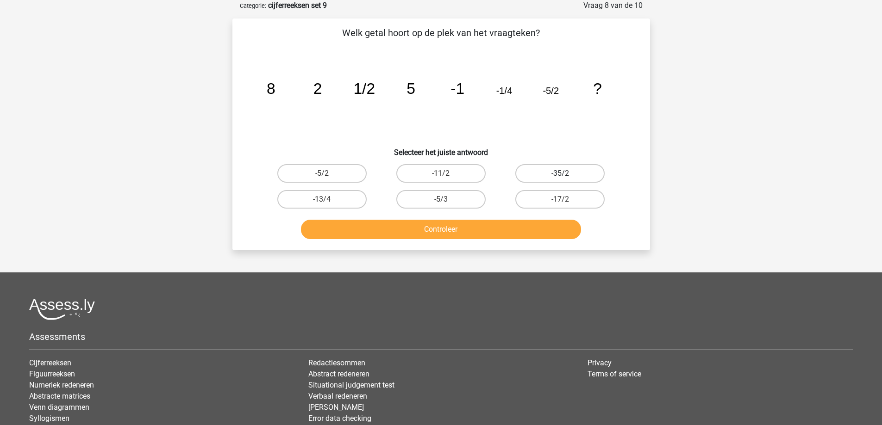
click at [552, 172] on label "-35/2" at bounding box center [559, 173] width 89 height 19
click at [560, 174] on input "-35/2" at bounding box center [563, 177] width 6 height 6
radio input "true"
click at [468, 231] on button "Controleer" at bounding box center [441, 229] width 280 height 19
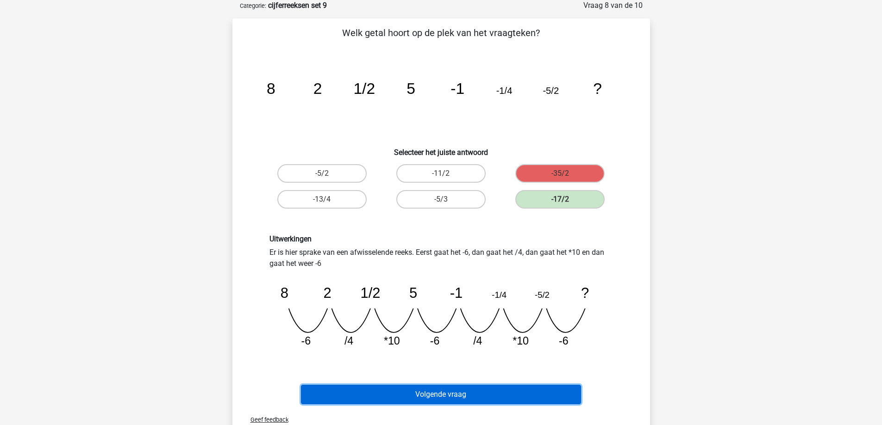
click at [458, 398] on button "Volgende vraag" at bounding box center [441, 394] width 280 height 19
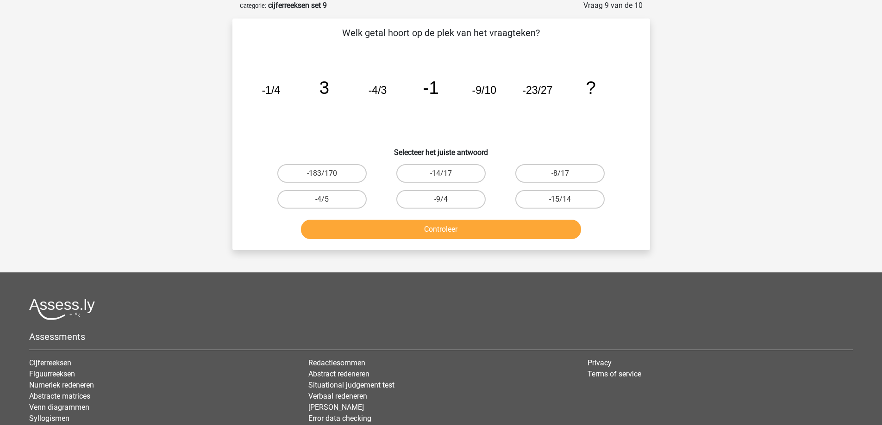
click at [326, 177] on input "-183/170" at bounding box center [325, 177] width 6 height 6
radio input "true"
click at [352, 235] on button "Controleer" at bounding box center [441, 229] width 280 height 19
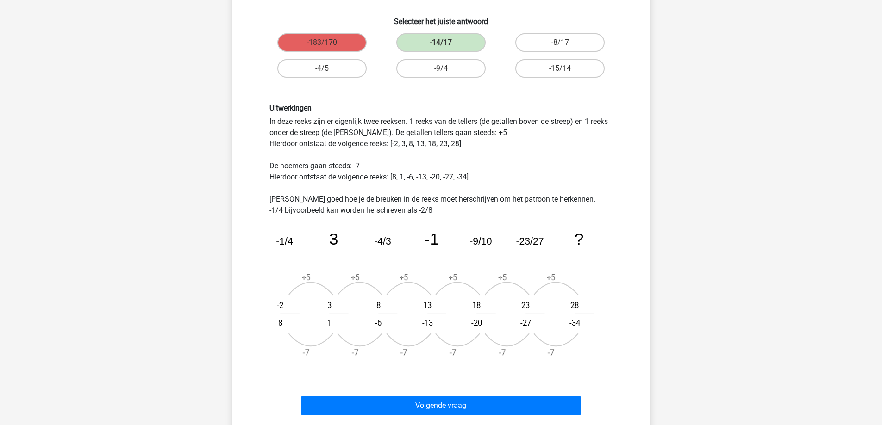
scroll to position [231, 0]
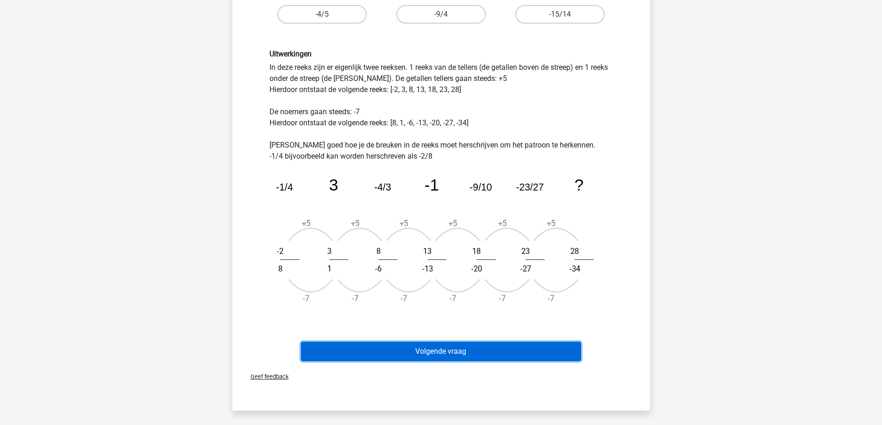
click at [417, 357] on button "Volgende vraag" at bounding box center [441, 351] width 280 height 19
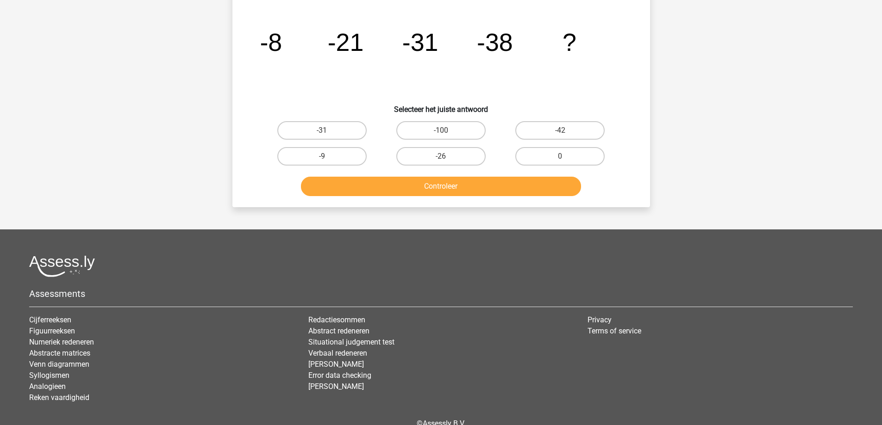
scroll to position [46, 0]
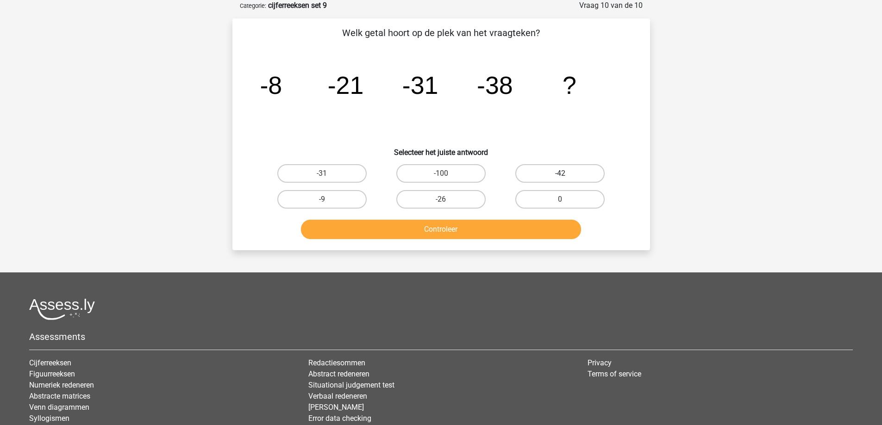
click at [565, 170] on label "-42" at bounding box center [559, 173] width 89 height 19
click at [565, 174] on input "-42" at bounding box center [563, 177] width 6 height 6
radio input "true"
click at [433, 227] on button "Controleer" at bounding box center [441, 229] width 280 height 19
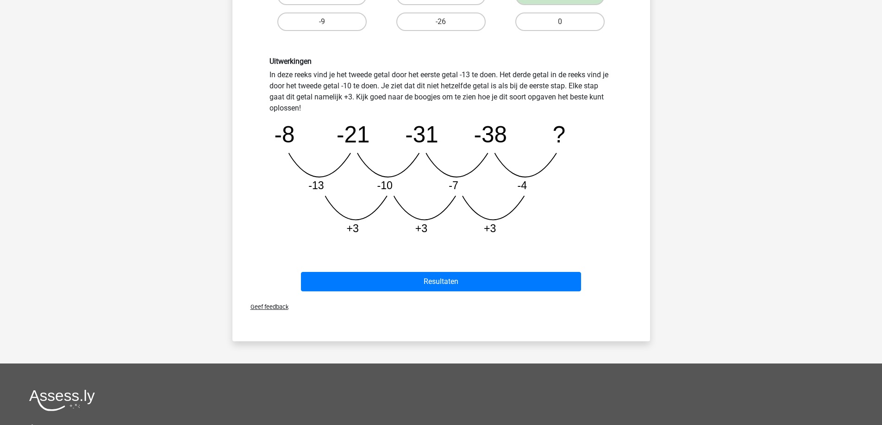
scroll to position [231, 0]
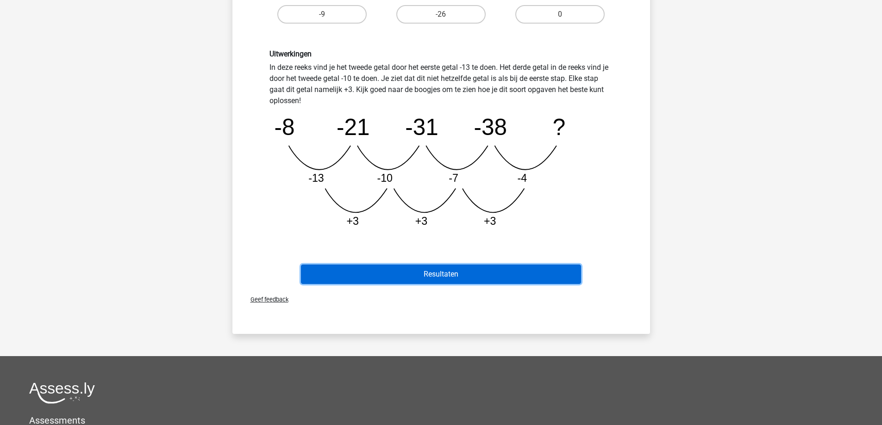
click at [427, 277] on button "Resultaten" at bounding box center [441, 274] width 280 height 19
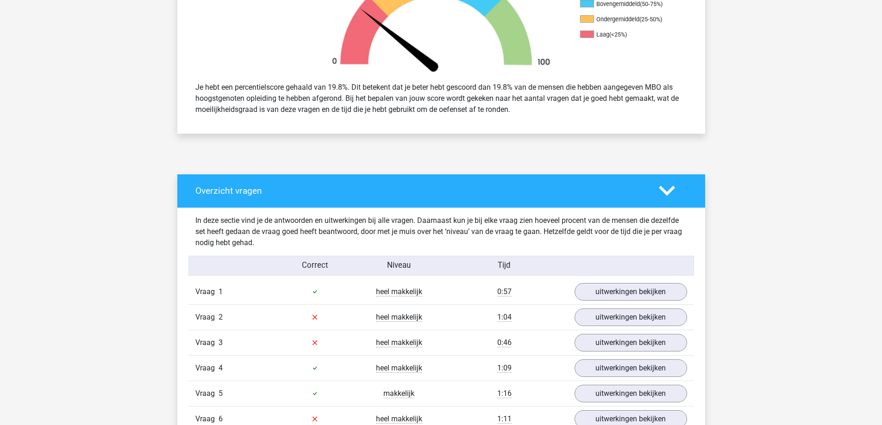
scroll to position [417, 0]
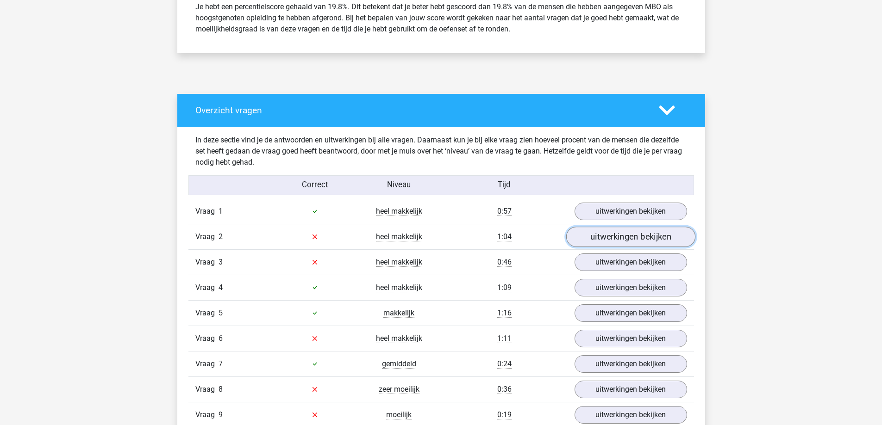
click at [610, 241] on link "uitwerkingen bekijken" at bounding box center [630, 237] width 129 height 20
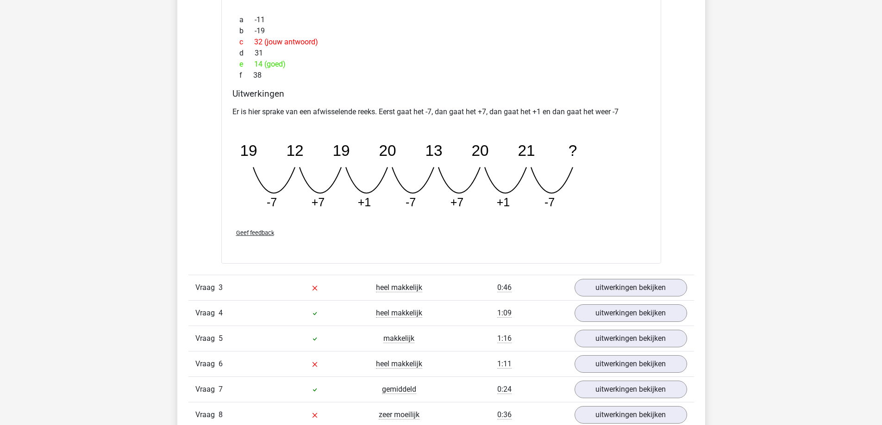
scroll to position [833, 0]
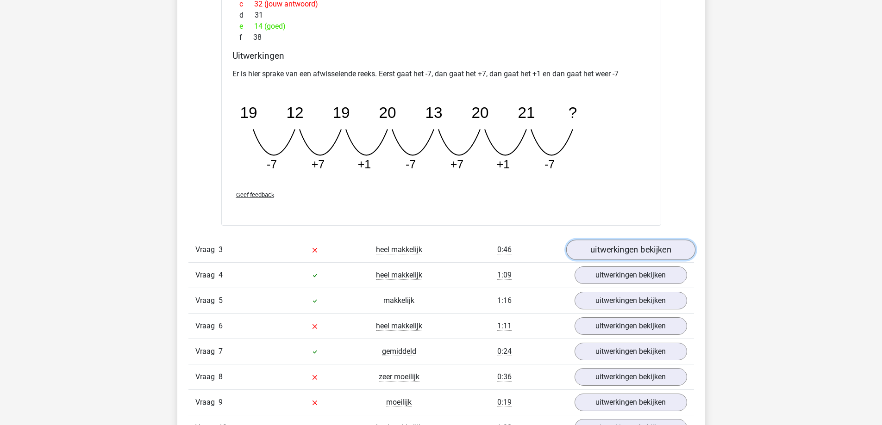
click at [638, 251] on link "uitwerkingen bekijken" at bounding box center [630, 250] width 129 height 20
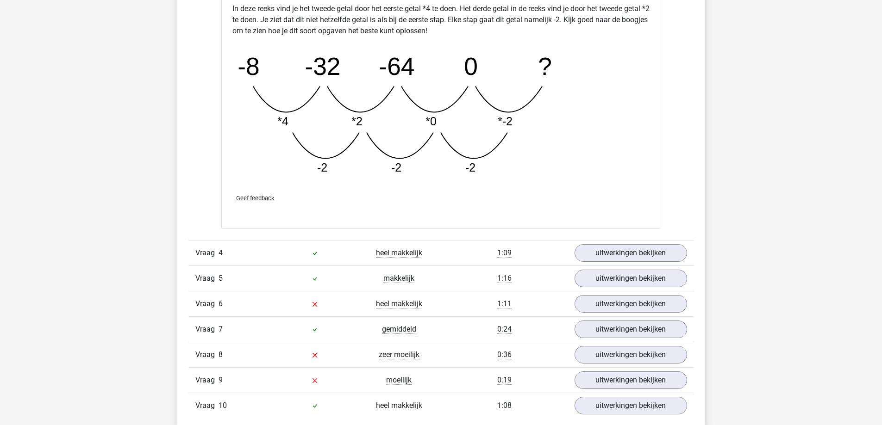
scroll to position [1343, 0]
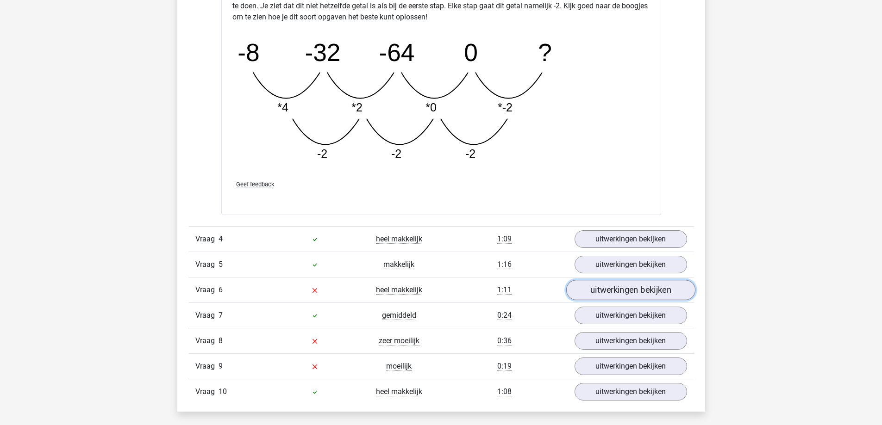
click at [617, 297] on link "uitwerkingen bekijken" at bounding box center [630, 290] width 129 height 20
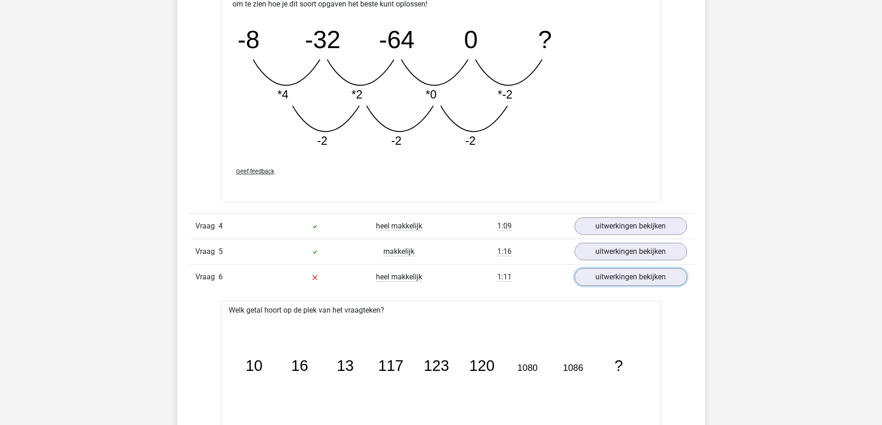
scroll to position [1389, 0]
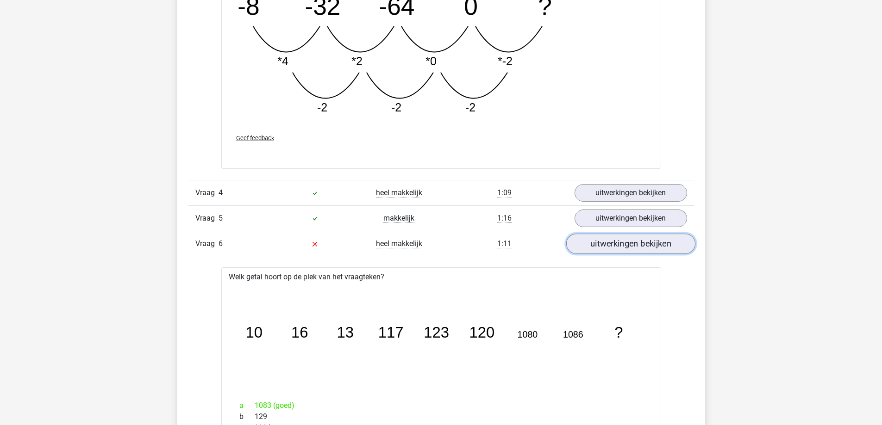
click at [600, 243] on link "uitwerkingen bekijken" at bounding box center [630, 244] width 129 height 20
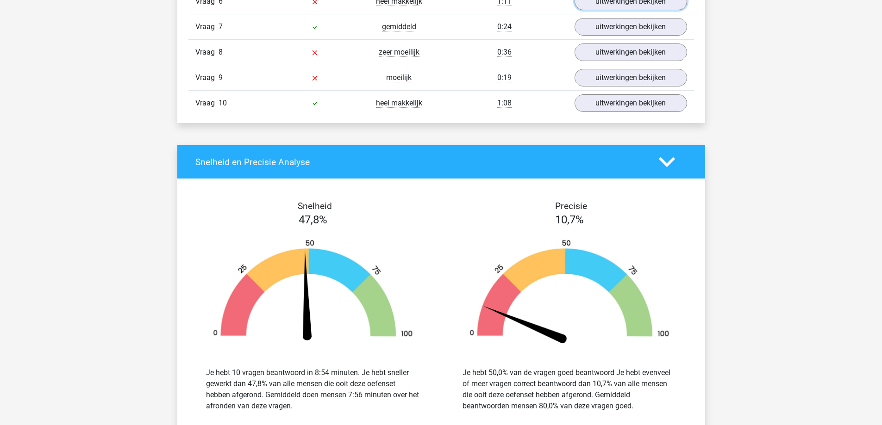
scroll to position [1435, 0]
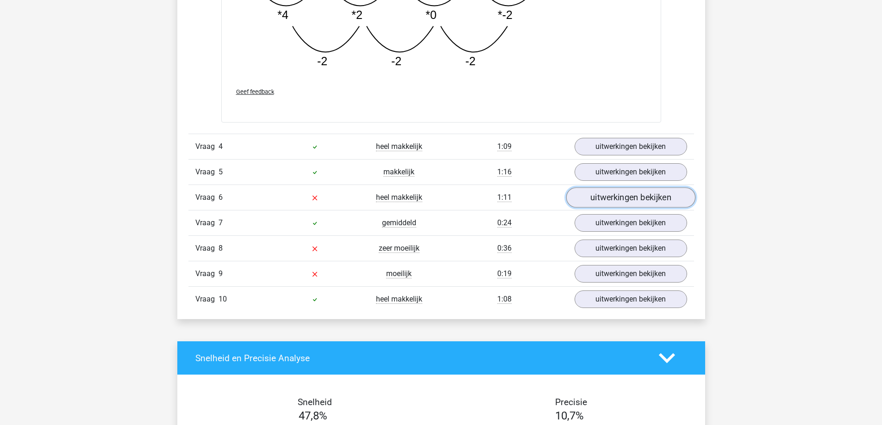
click at [608, 200] on link "uitwerkingen bekijken" at bounding box center [630, 198] width 129 height 20
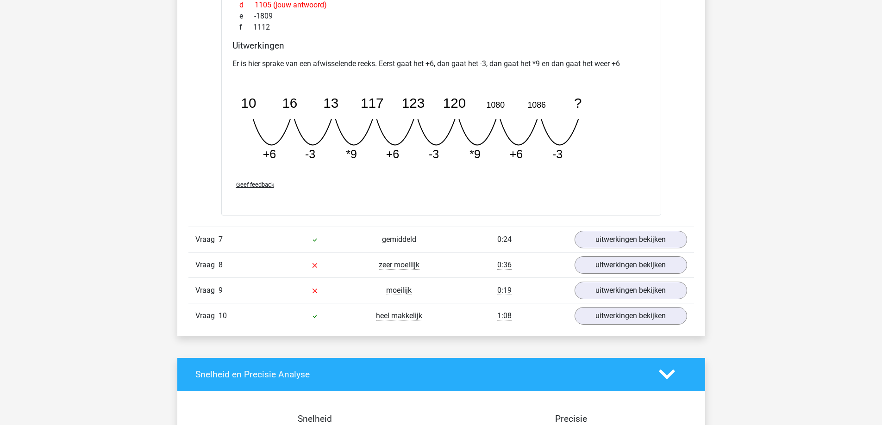
scroll to position [1852, 0]
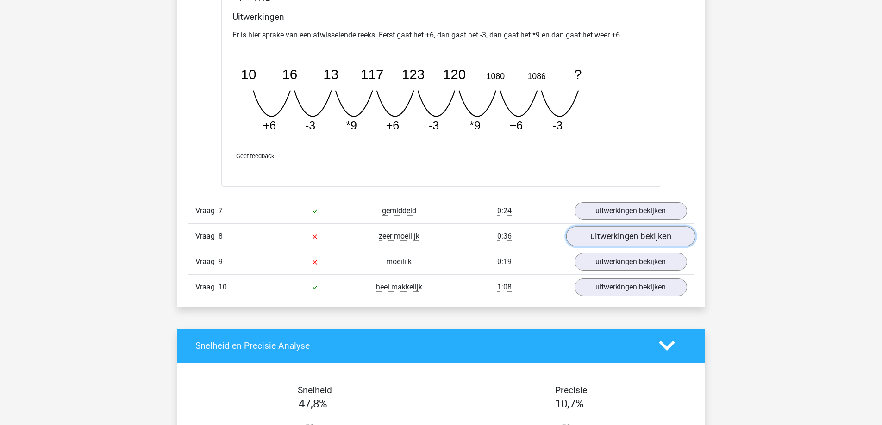
click at [582, 234] on link "uitwerkingen bekijken" at bounding box center [630, 236] width 129 height 20
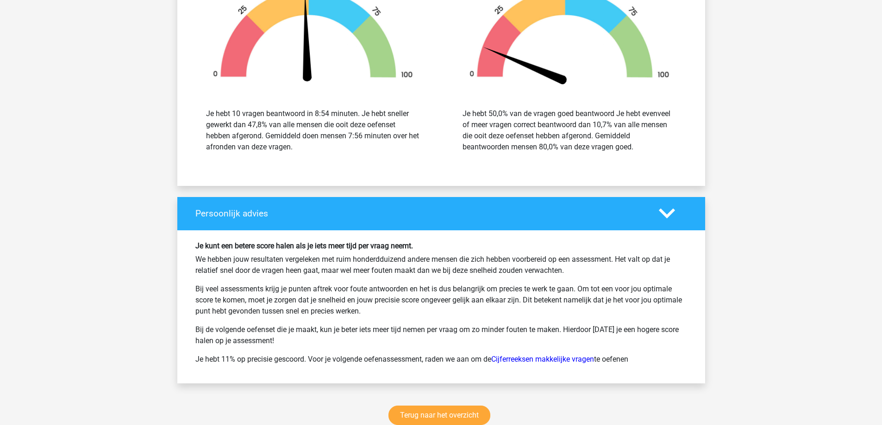
scroll to position [2824, 0]
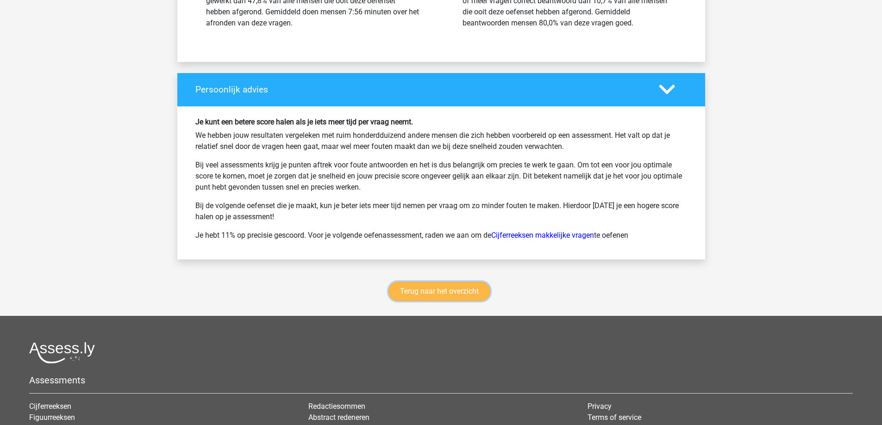
click at [429, 292] on link "Terug naar het overzicht" at bounding box center [439, 291] width 102 height 19
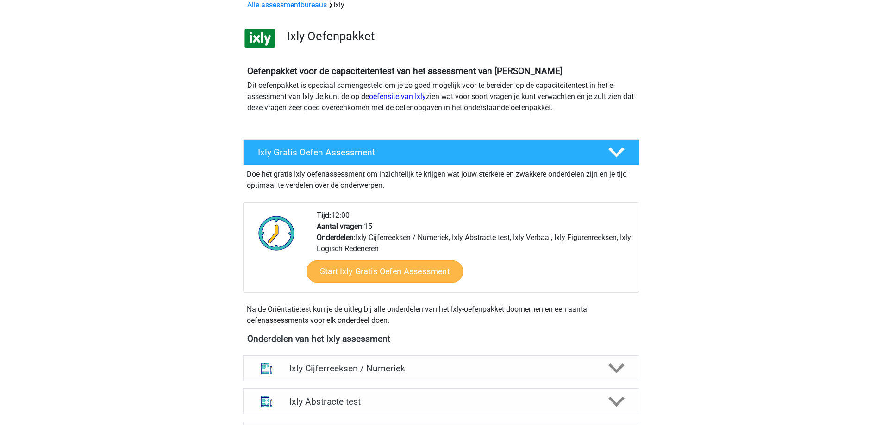
scroll to position [231, 0]
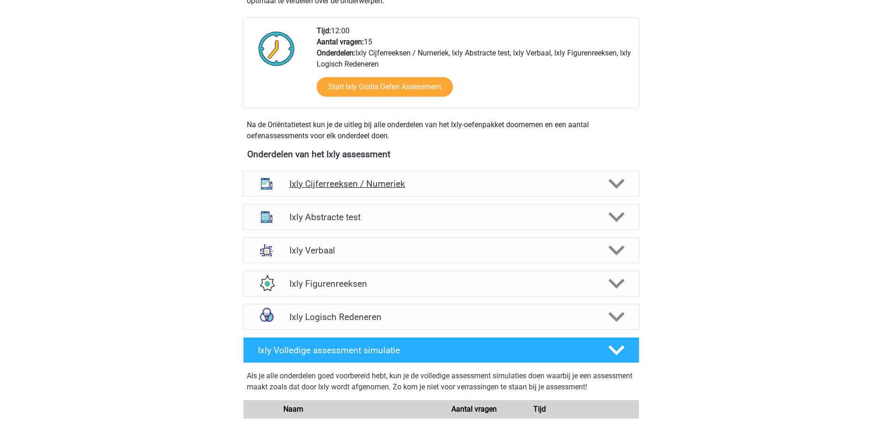
click at [595, 188] on div "Ixly Cijferreeksen / Numeriek" at bounding box center [440, 184] width 317 height 11
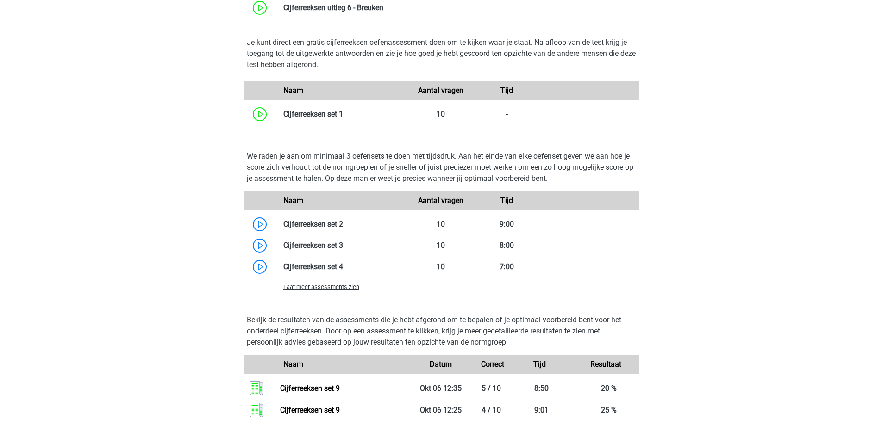
scroll to position [602, 0]
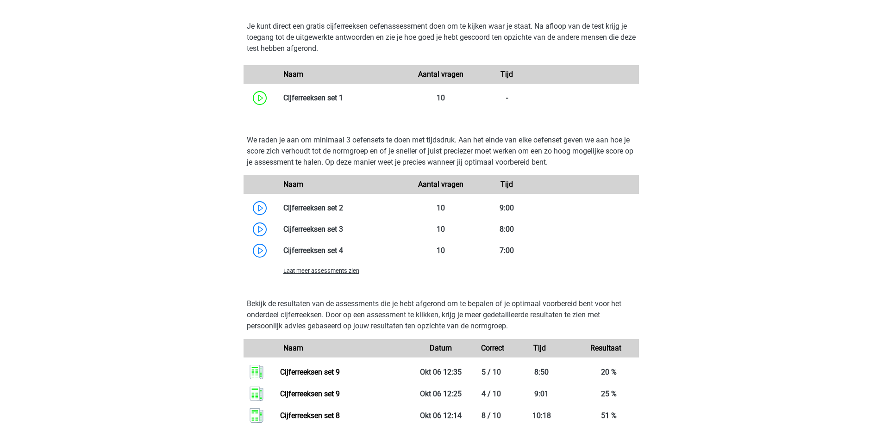
click at [329, 272] on span "Laat meer assessments zien" at bounding box center [321, 271] width 76 height 7
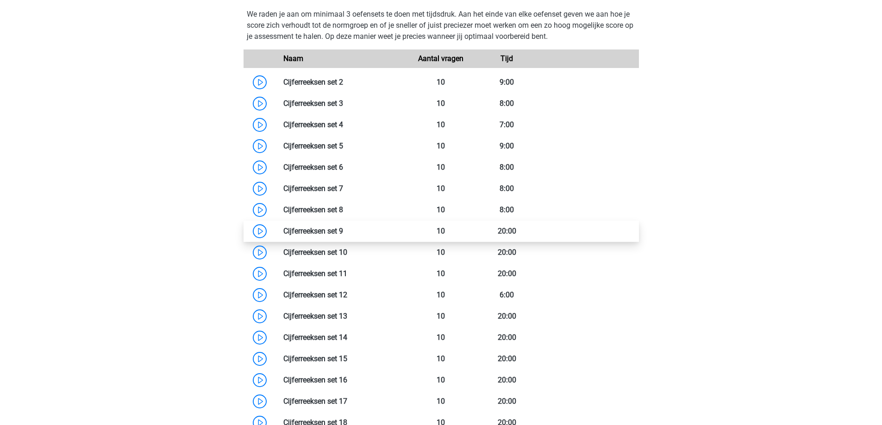
scroll to position [787, 0]
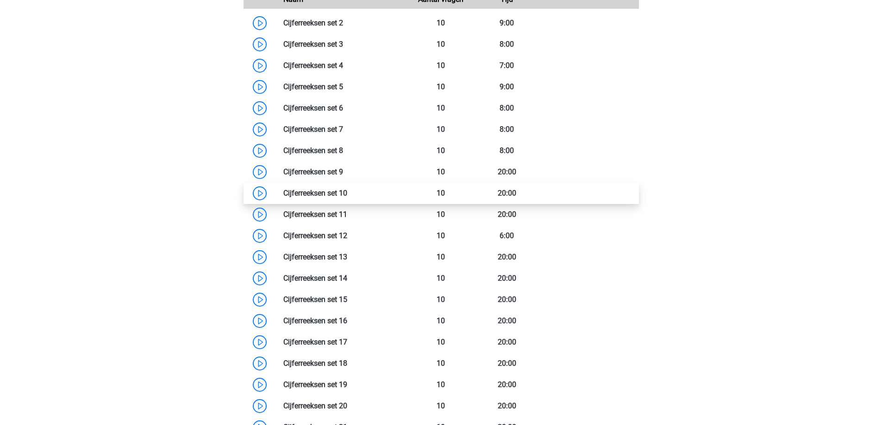
click at [347, 193] on link at bounding box center [347, 193] width 0 height 9
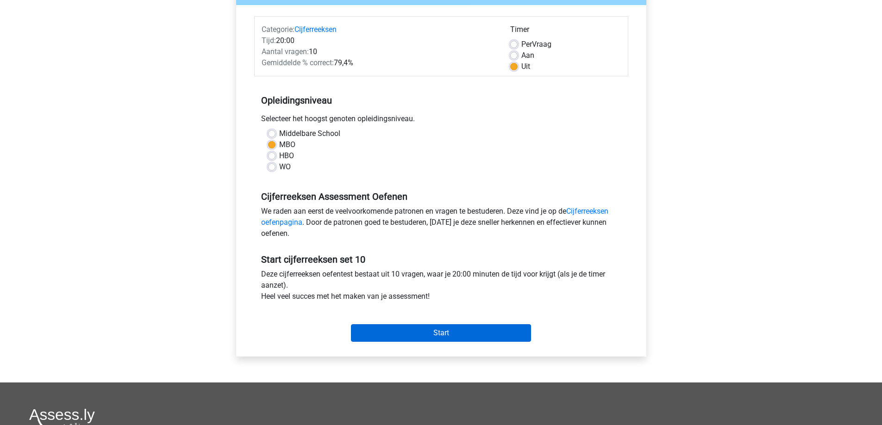
scroll to position [139, 0]
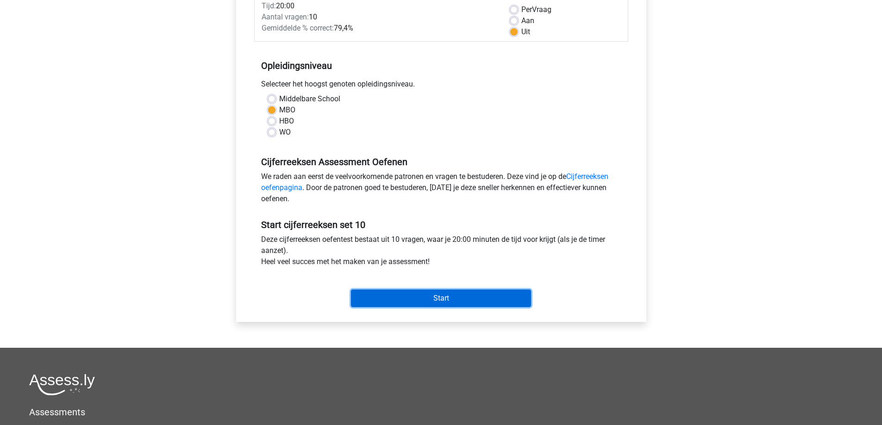
click at [404, 296] on input "Start" at bounding box center [441, 299] width 180 height 18
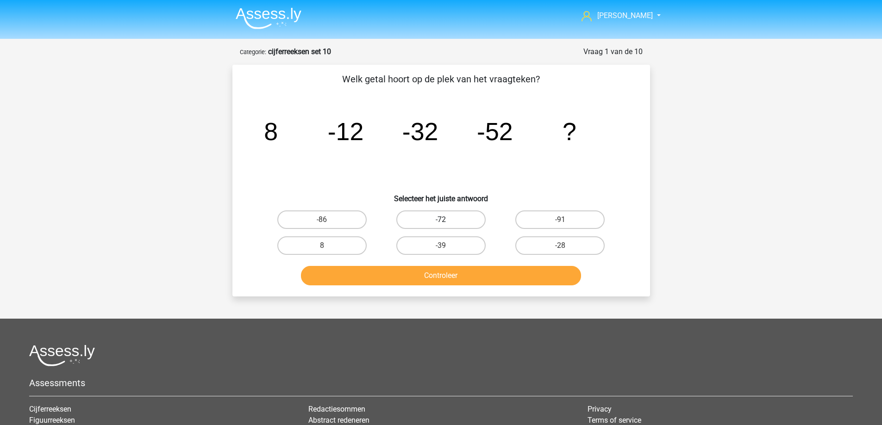
drag, startPoint x: 438, startPoint y: 219, endPoint x: 440, endPoint y: 226, distance: 7.2
click at [438, 221] on label "-72" at bounding box center [440, 220] width 89 height 19
click at [441, 221] on input "-72" at bounding box center [444, 223] width 6 height 6
radio input "true"
click at [428, 275] on button "Controleer" at bounding box center [441, 275] width 280 height 19
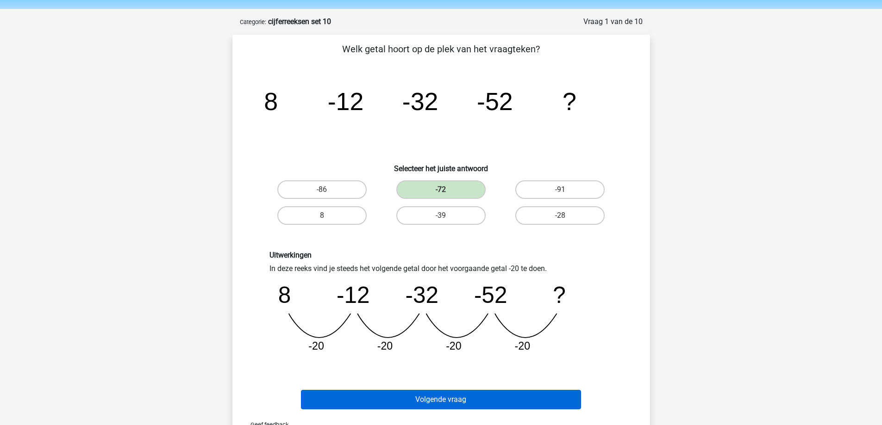
scroll to position [46, 0]
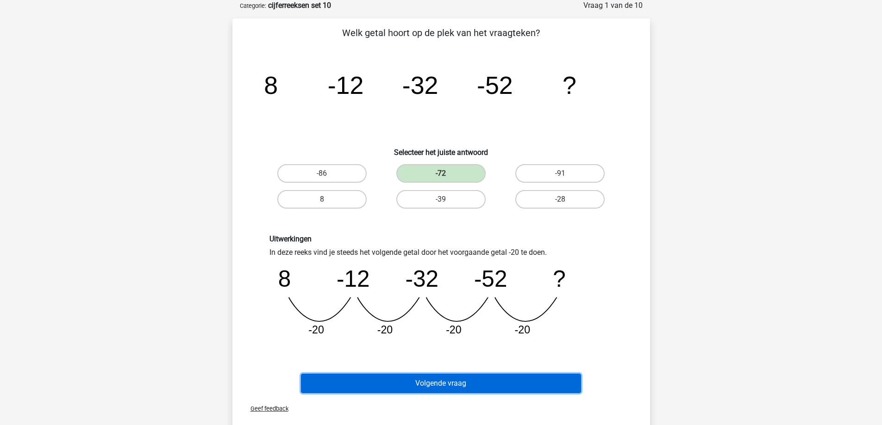
click at [444, 386] on button "Volgende vraag" at bounding box center [441, 383] width 280 height 19
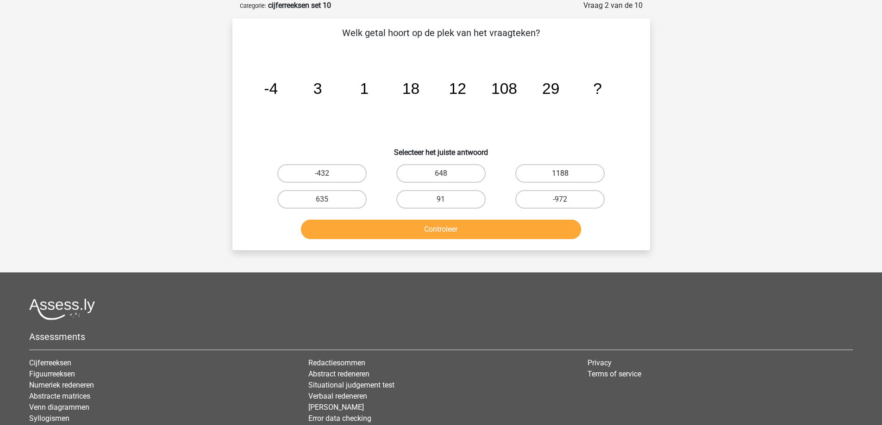
click at [564, 172] on label "1188" at bounding box center [559, 173] width 89 height 19
click at [564, 174] on input "1188" at bounding box center [563, 177] width 6 height 6
radio input "true"
click at [457, 231] on button "Controleer" at bounding box center [441, 229] width 280 height 19
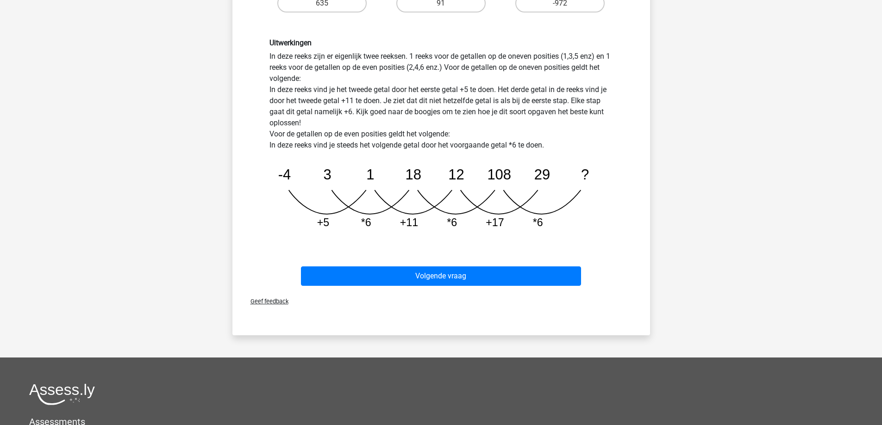
scroll to position [185, 0]
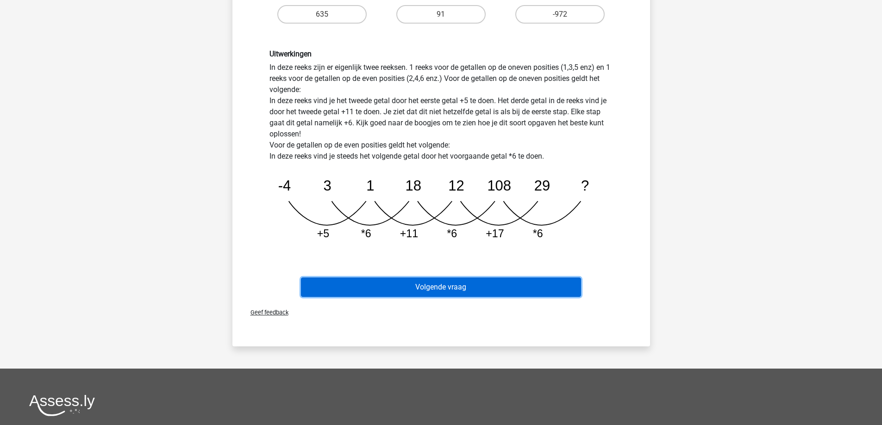
click at [445, 288] on button "Volgende vraag" at bounding box center [441, 287] width 280 height 19
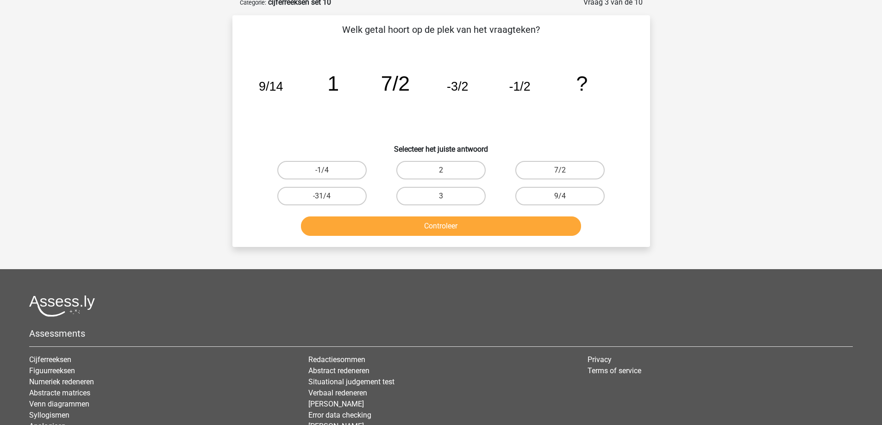
scroll to position [46, 0]
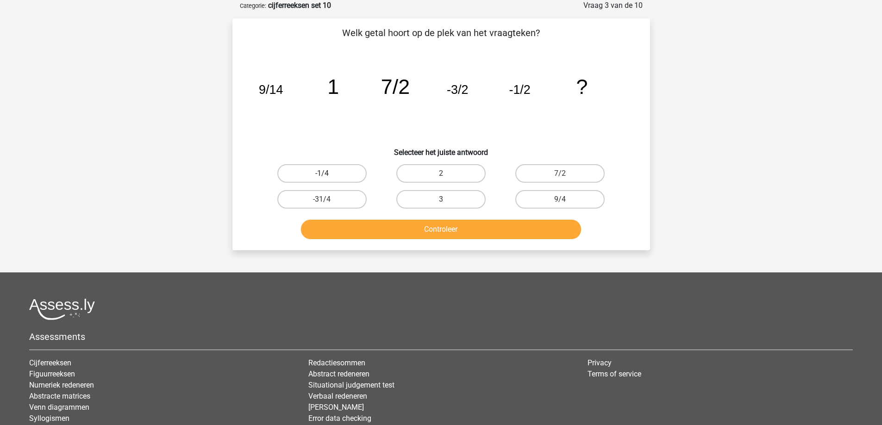
click at [332, 173] on label "-1/4" at bounding box center [321, 173] width 89 height 19
click at [328, 174] on input "-1/4" at bounding box center [325, 177] width 6 height 6
radio input "true"
click at [411, 231] on button "Controleer" at bounding box center [441, 229] width 280 height 19
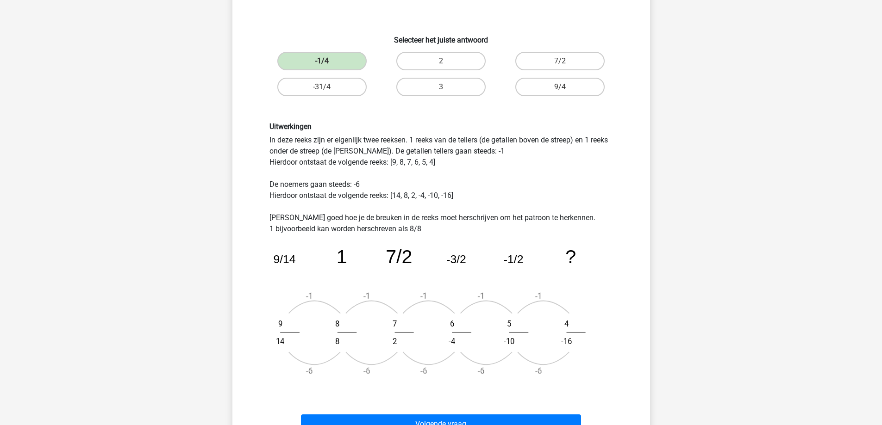
scroll to position [231, 0]
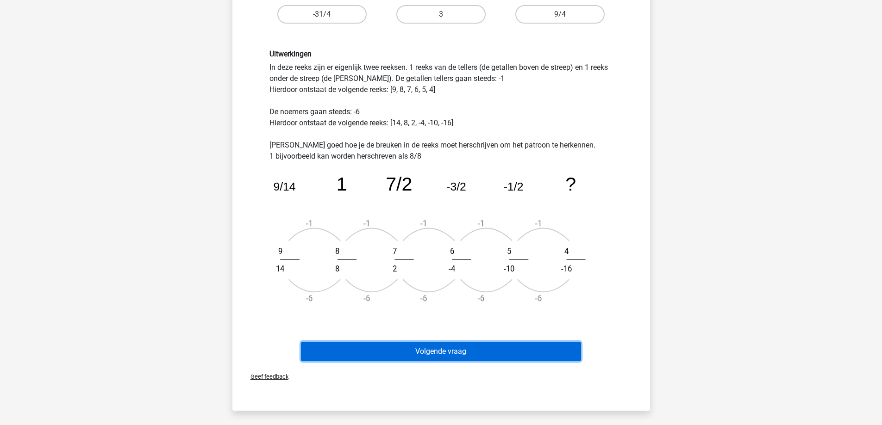
click at [430, 357] on button "Volgende vraag" at bounding box center [441, 351] width 280 height 19
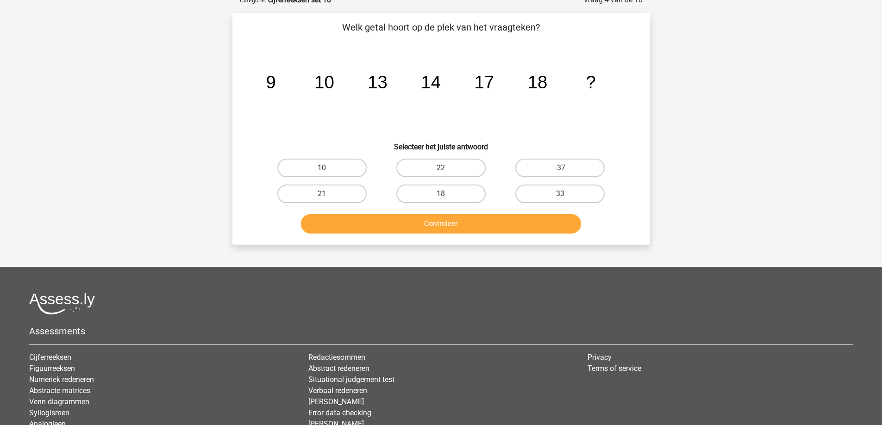
scroll to position [46, 0]
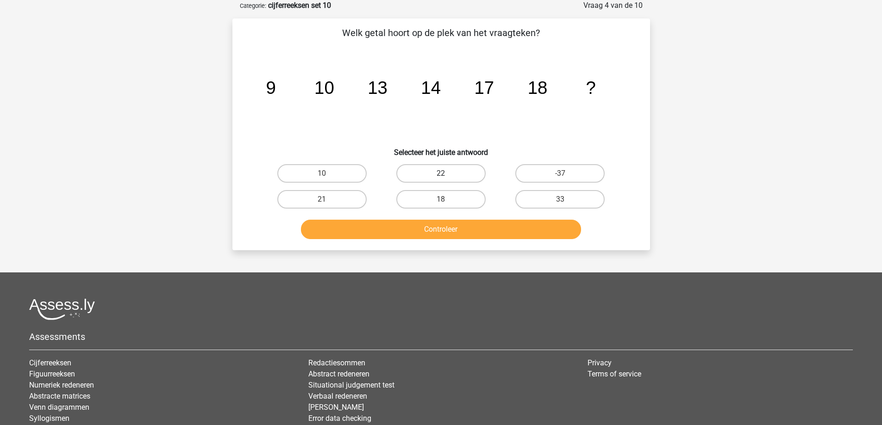
click at [438, 175] on label "22" at bounding box center [440, 173] width 89 height 19
click at [441, 175] on input "22" at bounding box center [444, 177] width 6 height 6
radio input "true"
click at [415, 233] on button "Controleer" at bounding box center [441, 229] width 280 height 19
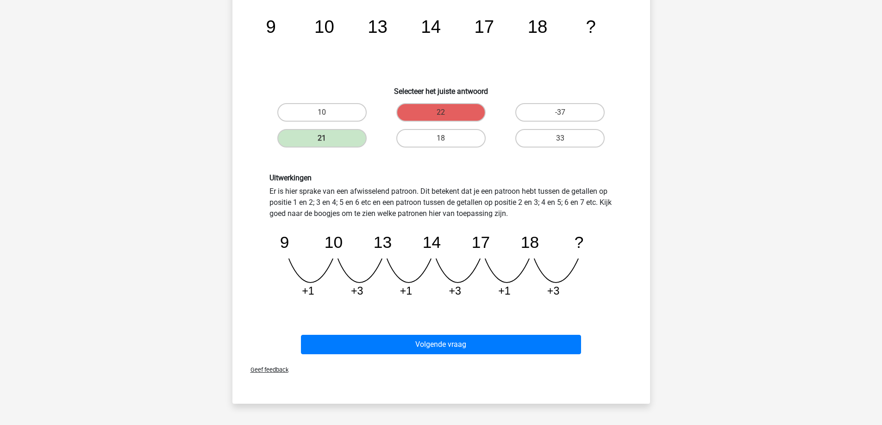
scroll to position [139, 0]
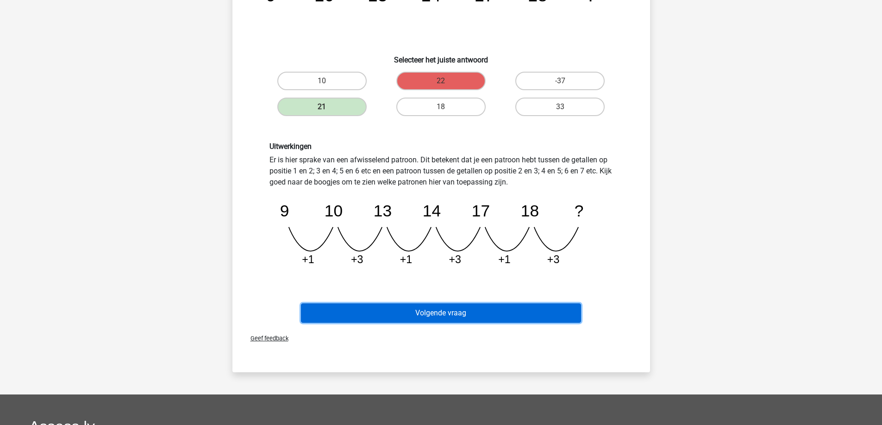
click at [410, 314] on button "Volgende vraag" at bounding box center [441, 313] width 280 height 19
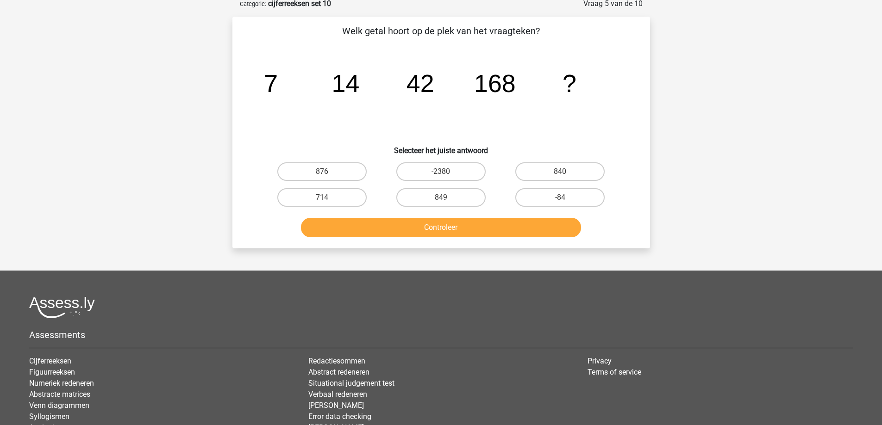
scroll to position [46, 0]
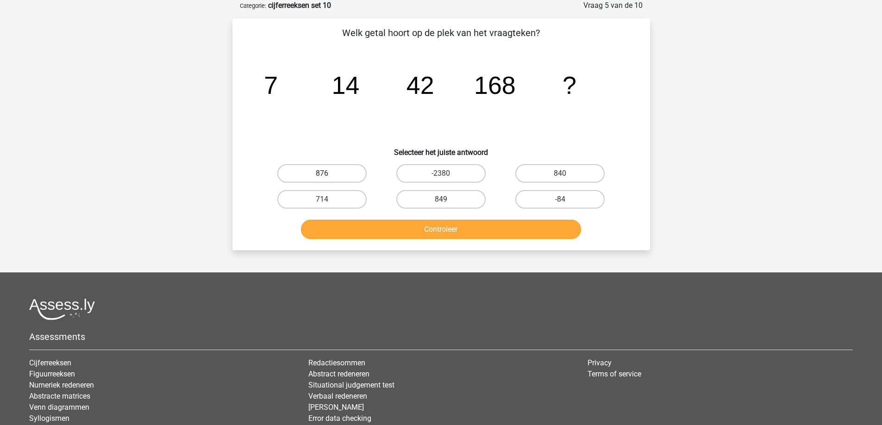
drag, startPoint x: 331, startPoint y: 179, endPoint x: 335, endPoint y: 175, distance: 6.2
click at [334, 179] on label "876" at bounding box center [321, 173] width 89 height 19
click at [328, 179] on input "876" at bounding box center [325, 177] width 6 height 6
radio input "true"
click at [343, 226] on button "Controleer" at bounding box center [441, 229] width 280 height 19
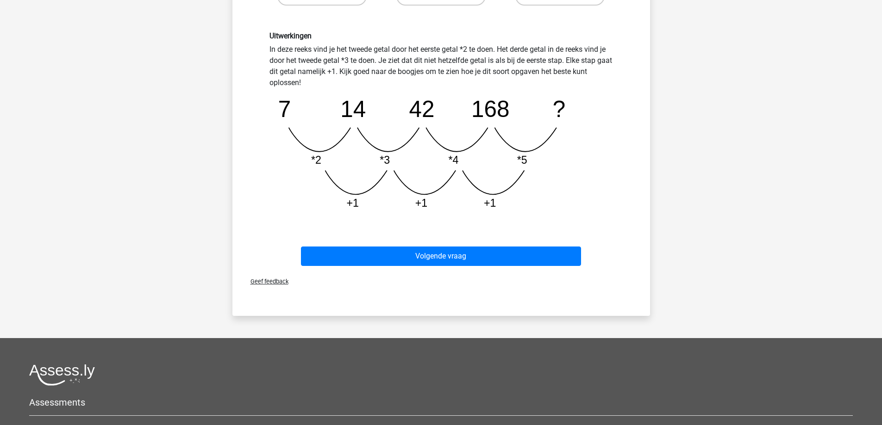
scroll to position [324, 0]
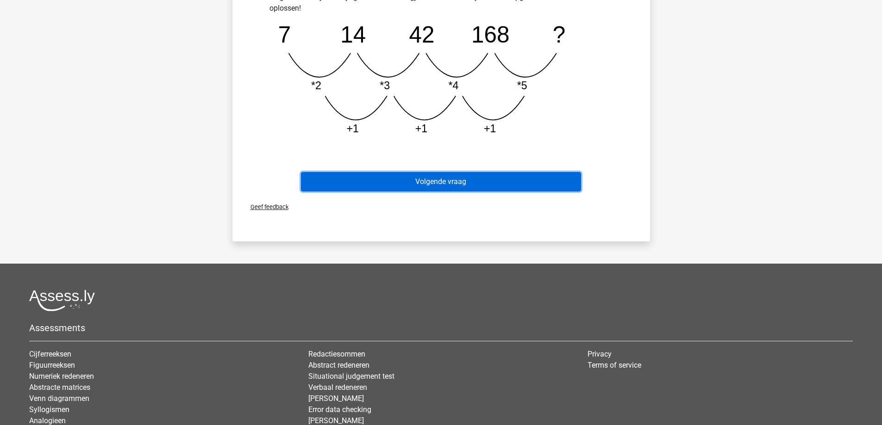
click at [416, 190] on button "Volgende vraag" at bounding box center [441, 181] width 280 height 19
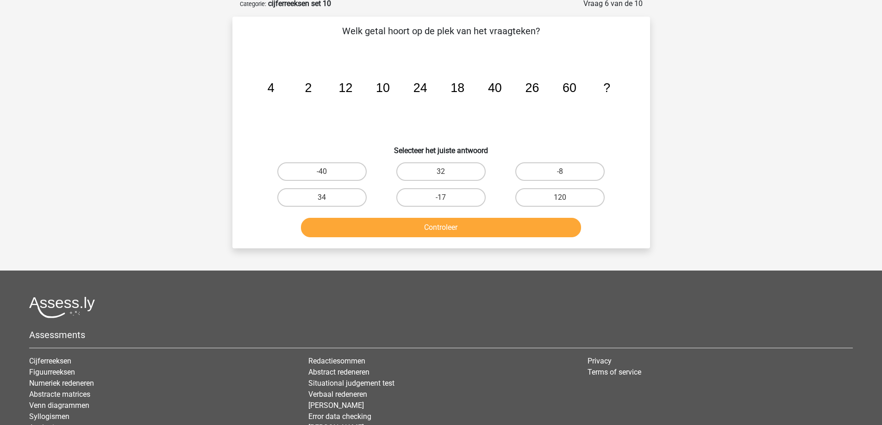
scroll to position [46, 0]
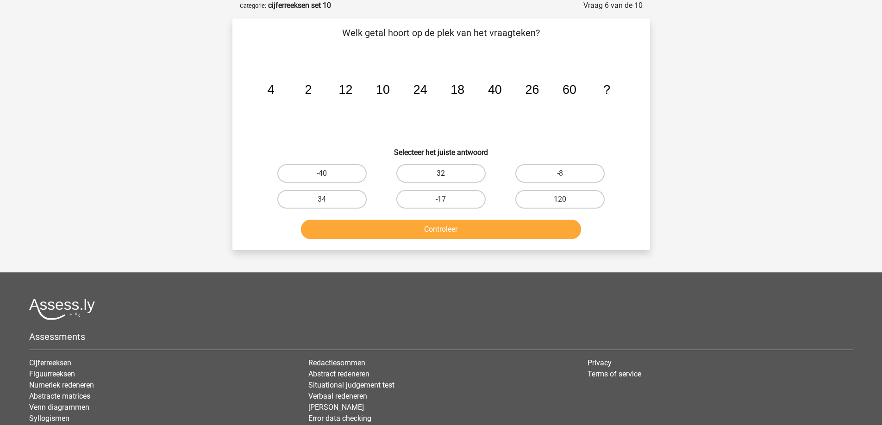
click at [427, 182] on label "32" at bounding box center [440, 173] width 89 height 19
click at [441, 180] on input "32" at bounding box center [444, 177] width 6 height 6
radio input "true"
click at [410, 231] on button "Controleer" at bounding box center [441, 229] width 280 height 19
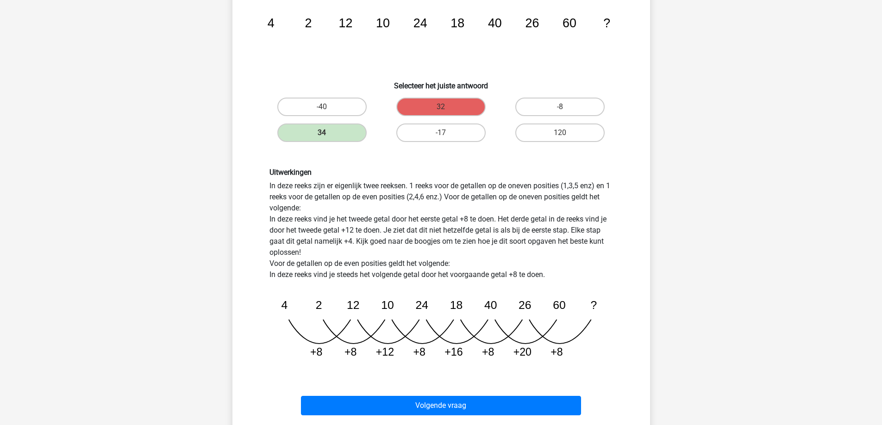
scroll to position [185, 0]
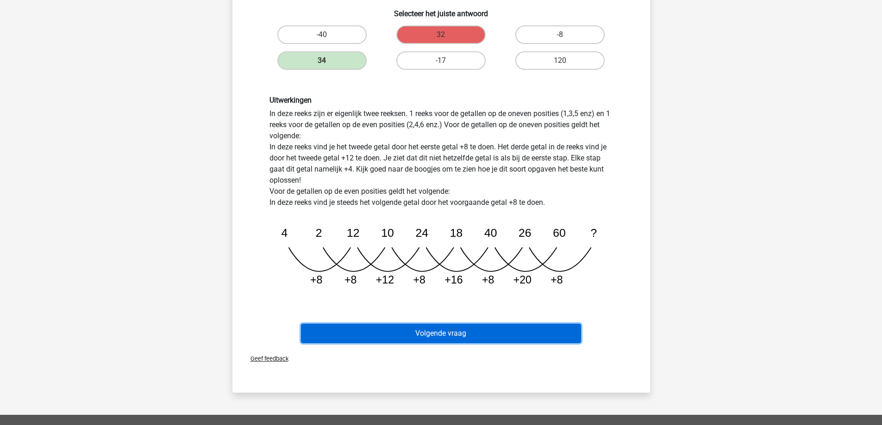
click at [423, 338] on button "Volgende vraag" at bounding box center [441, 333] width 280 height 19
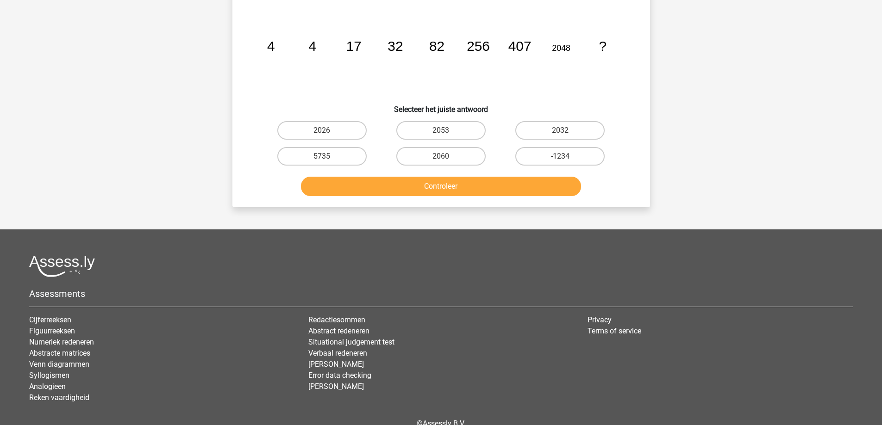
scroll to position [46, 0]
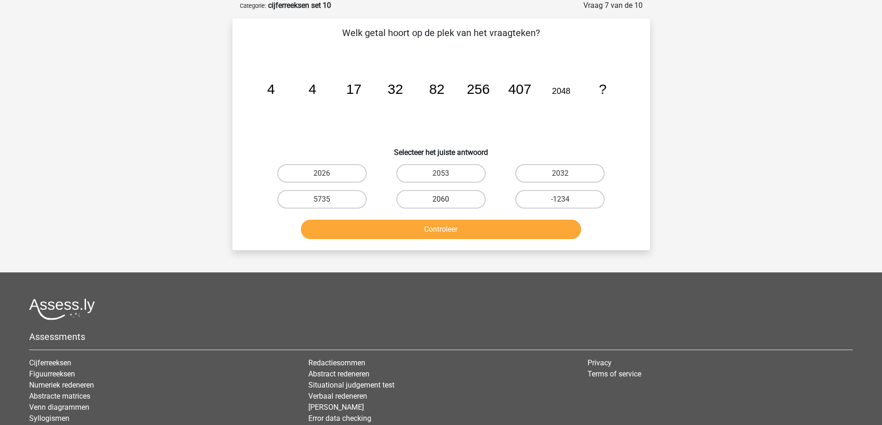
click at [447, 206] on label "2060" at bounding box center [440, 199] width 89 height 19
click at [447, 206] on input "2060" at bounding box center [444, 203] width 6 height 6
radio input "true"
click at [435, 240] on div "Controleer" at bounding box center [441, 231] width 357 height 23
click at [426, 234] on button "Controleer" at bounding box center [441, 229] width 280 height 19
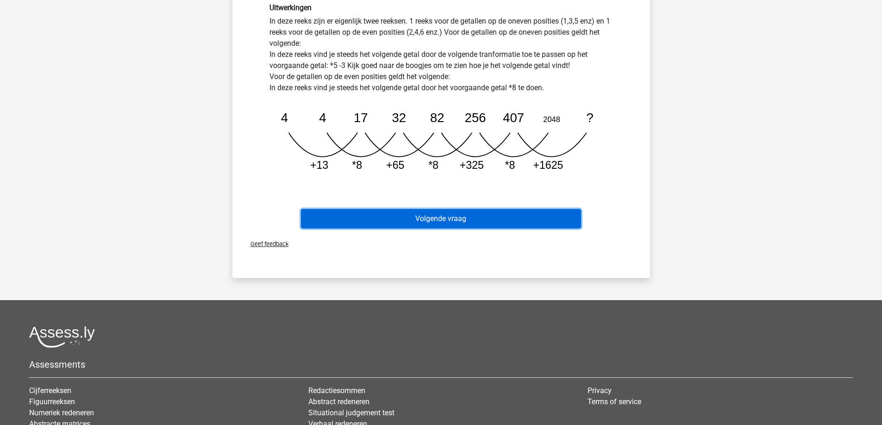
click at [433, 224] on button "Volgende vraag" at bounding box center [441, 218] width 280 height 19
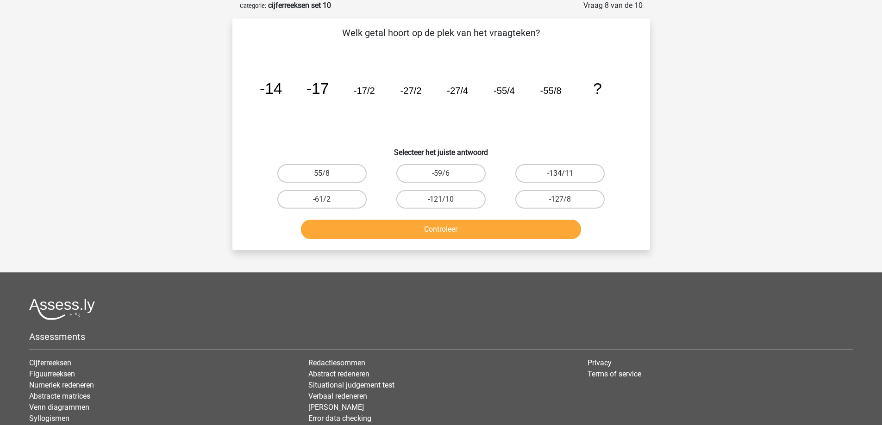
click at [546, 174] on label "-134/11" at bounding box center [559, 173] width 89 height 19
click at [560, 174] on input "-134/11" at bounding box center [563, 177] width 6 height 6
radio input "true"
click at [445, 226] on button "Controleer" at bounding box center [441, 229] width 280 height 19
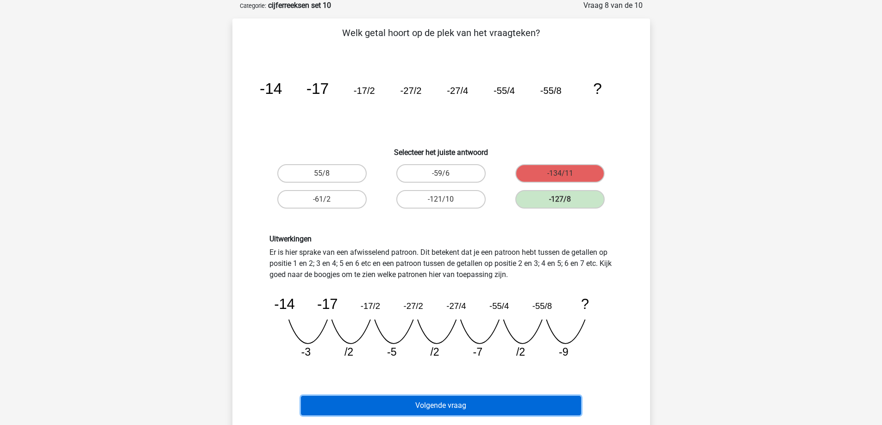
drag, startPoint x: 446, startPoint y: 404, endPoint x: 446, endPoint y: 394, distance: 9.7
click at [446, 404] on button "Volgende vraag" at bounding box center [441, 405] width 280 height 19
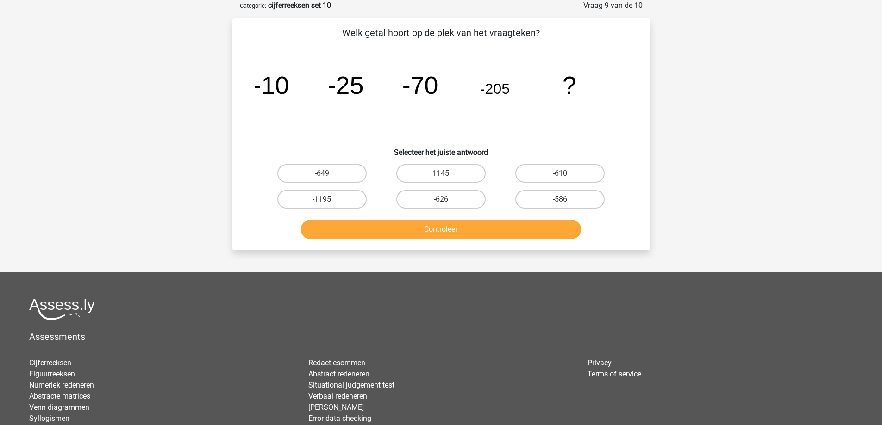
click at [444, 175] on input "1145" at bounding box center [444, 177] width 6 height 6
radio input "true"
click at [431, 242] on div "Controleer" at bounding box center [441, 231] width 357 height 23
click at [444, 231] on button "Controleer" at bounding box center [441, 229] width 280 height 19
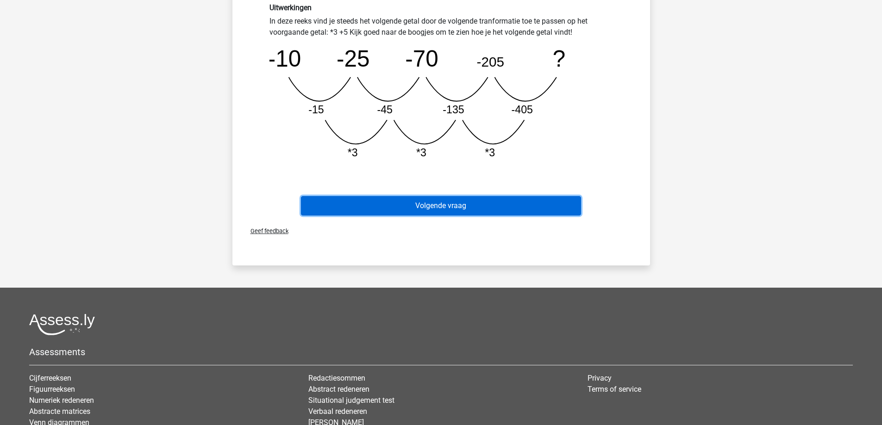
click at [433, 207] on button "Volgende vraag" at bounding box center [441, 205] width 280 height 19
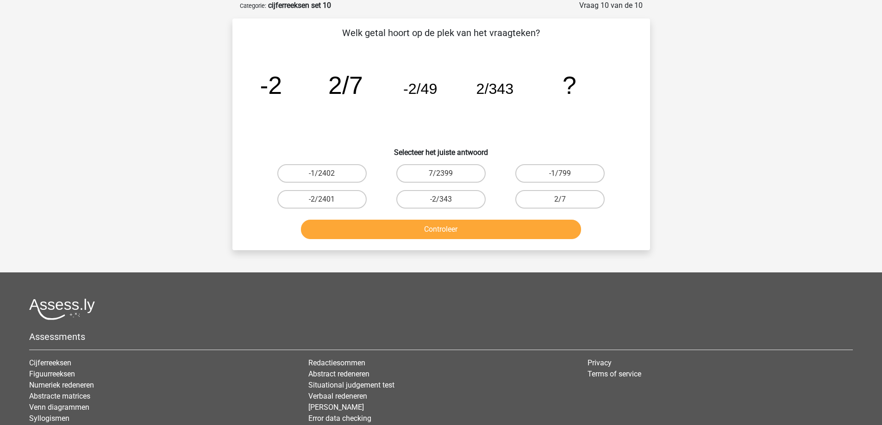
drag, startPoint x: 443, startPoint y: 170, endPoint x: 446, endPoint y: 173, distance: 4.9
click at [446, 173] on div "7/2399" at bounding box center [441, 173] width 112 height 19
drag, startPoint x: 431, startPoint y: 202, endPoint x: 437, endPoint y: 208, distance: 8.8
click at [437, 208] on label "-2/343" at bounding box center [440, 199] width 89 height 19
click at [441, 206] on input "-2/343" at bounding box center [444, 203] width 6 height 6
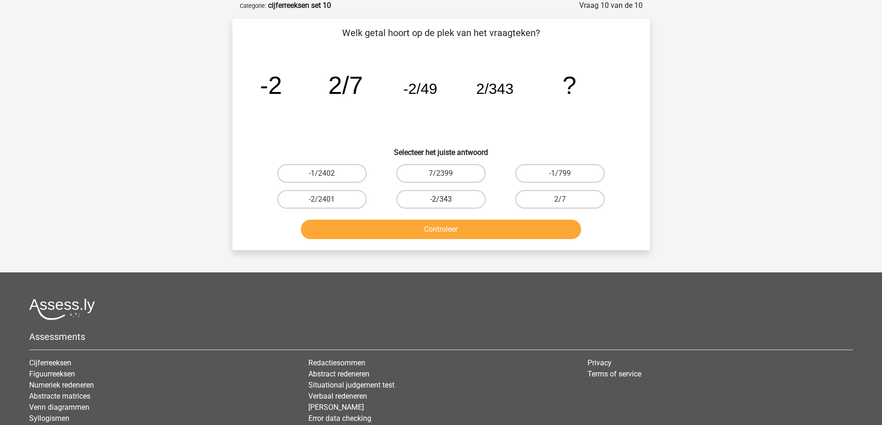
radio input "true"
drag, startPoint x: 419, startPoint y: 231, endPoint x: 425, endPoint y: 232, distance: 6.1
click at [425, 232] on button "Controleer" at bounding box center [441, 229] width 280 height 19
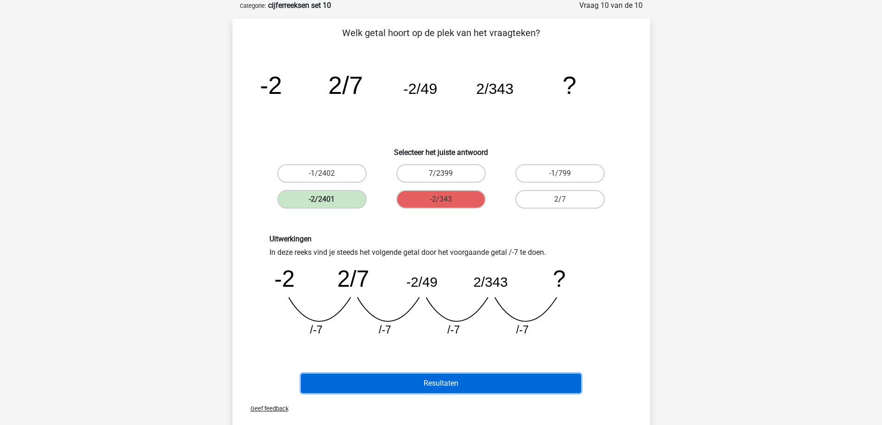
click at [449, 387] on button "Resultaten" at bounding box center [441, 383] width 280 height 19
